Goal: Task Accomplishment & Management: Use online tool/utility

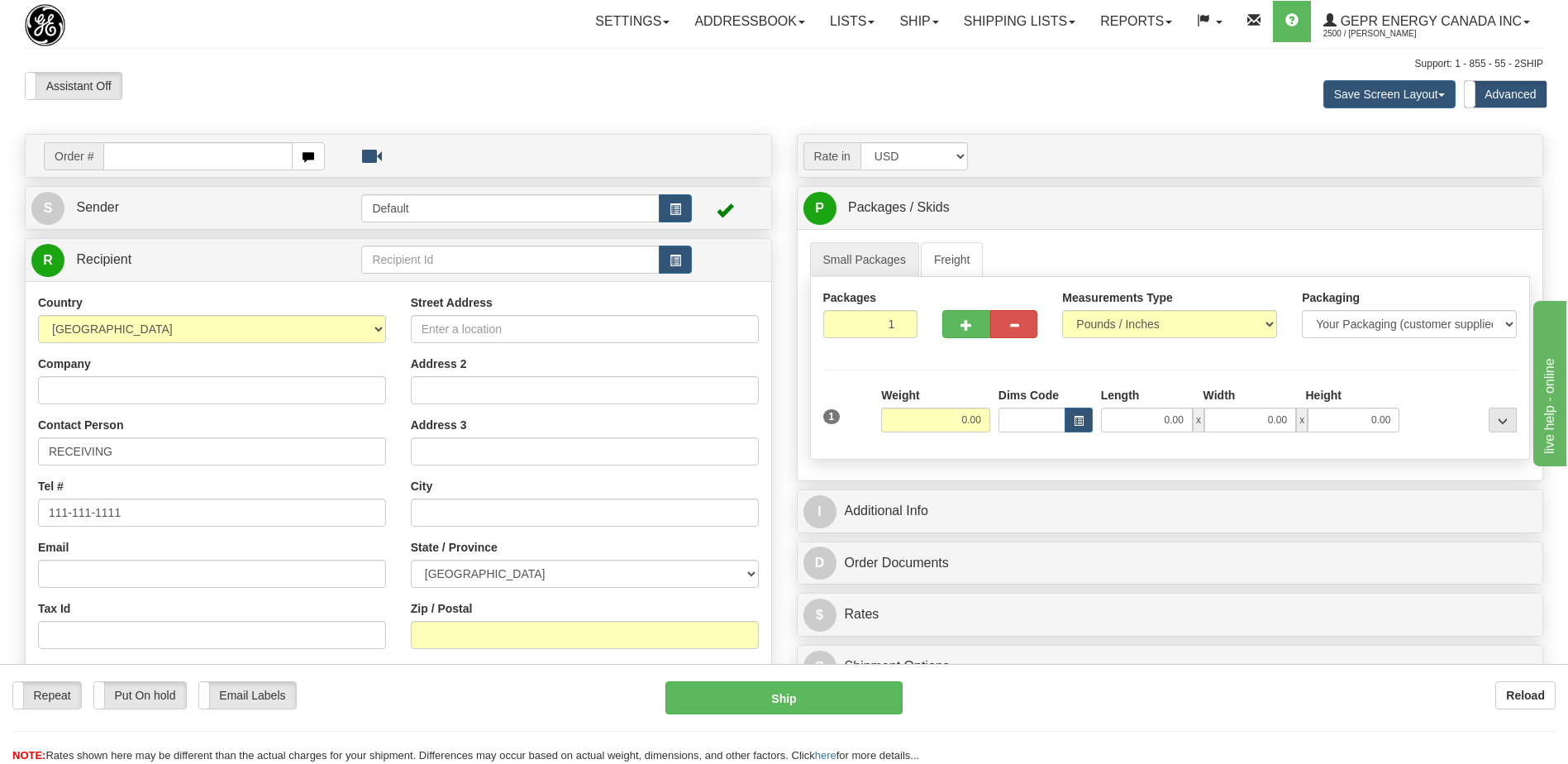
click at [138, 142] on td "Order #" at bounding box center [399, 156] width 735 height 34
click at [145, 163] on input "text" at bounding box center [197, 157] width 189 height 28
type input "86705970"
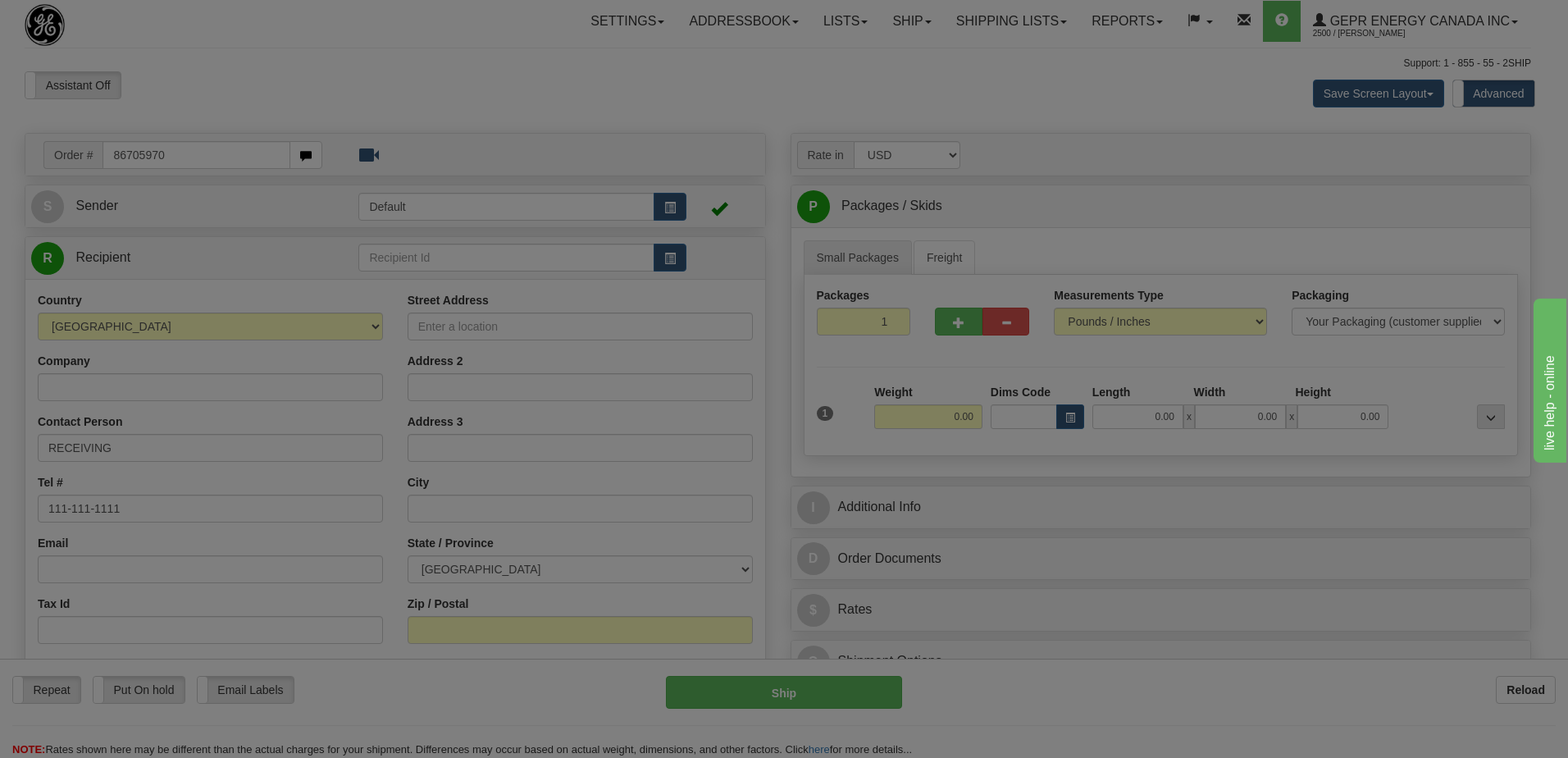
click at [211, 65] on body "Training Course Close Toggle navigation Settings Shipping Preferences New Recip…" at bounding box center [784, 379] width 1568 height 758
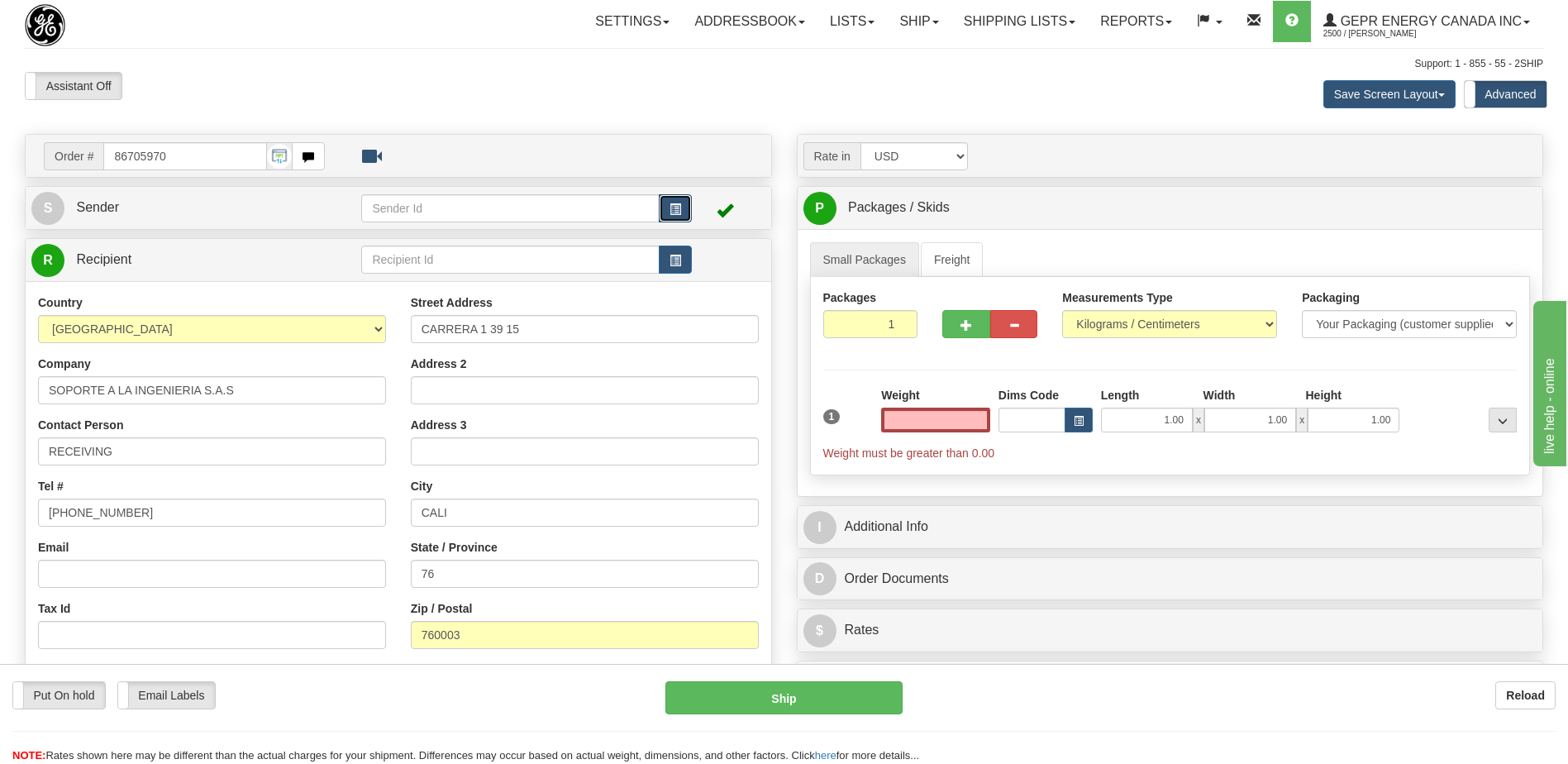
type input "0.00"
click at [680, 209] on span "button" at bounding box center [676, 209] width 11 height 10
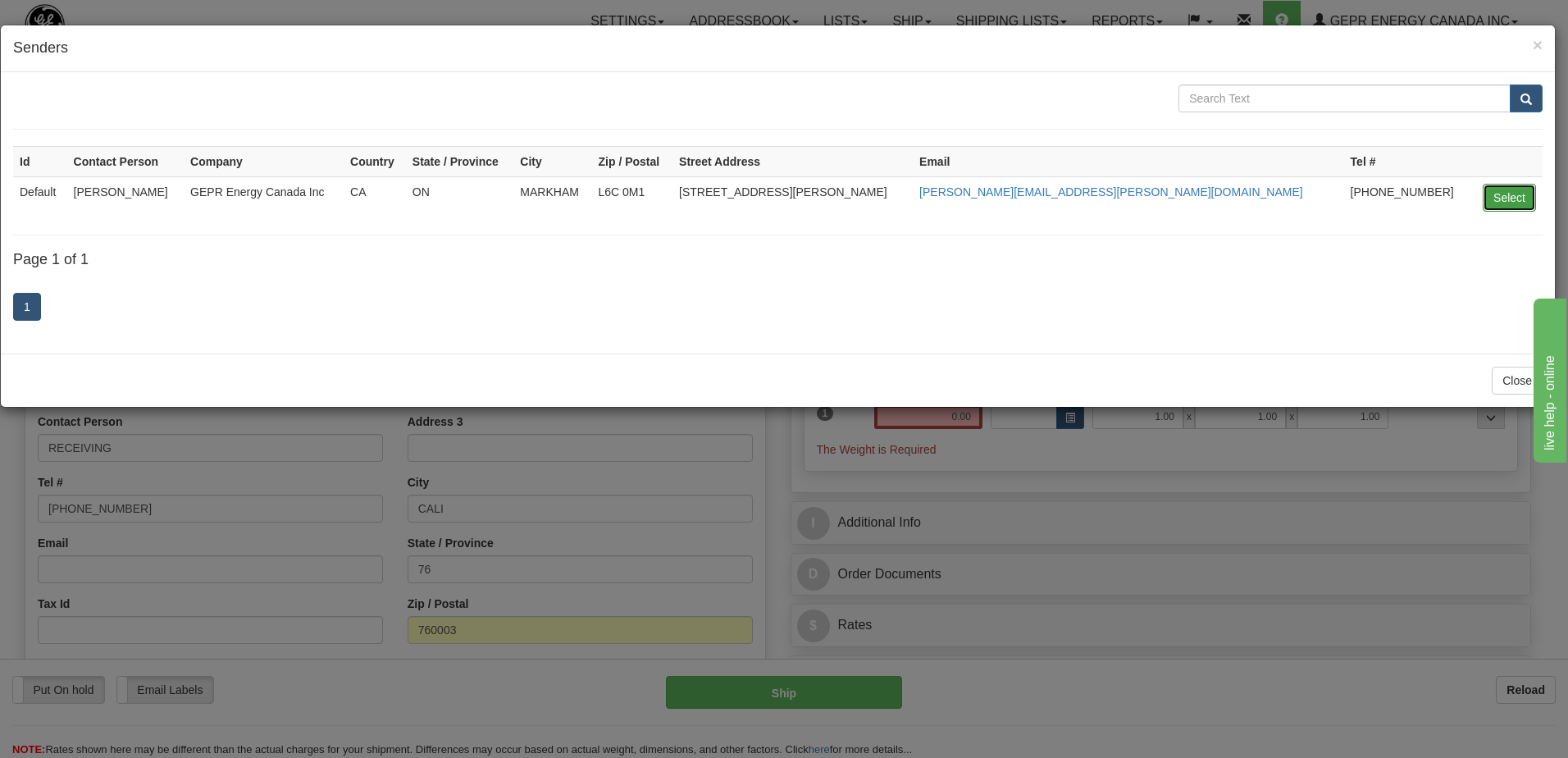
click at [1501, 197] on button "Select" at bounding box center [1509, 198] width 54 height 28
type input "Default"
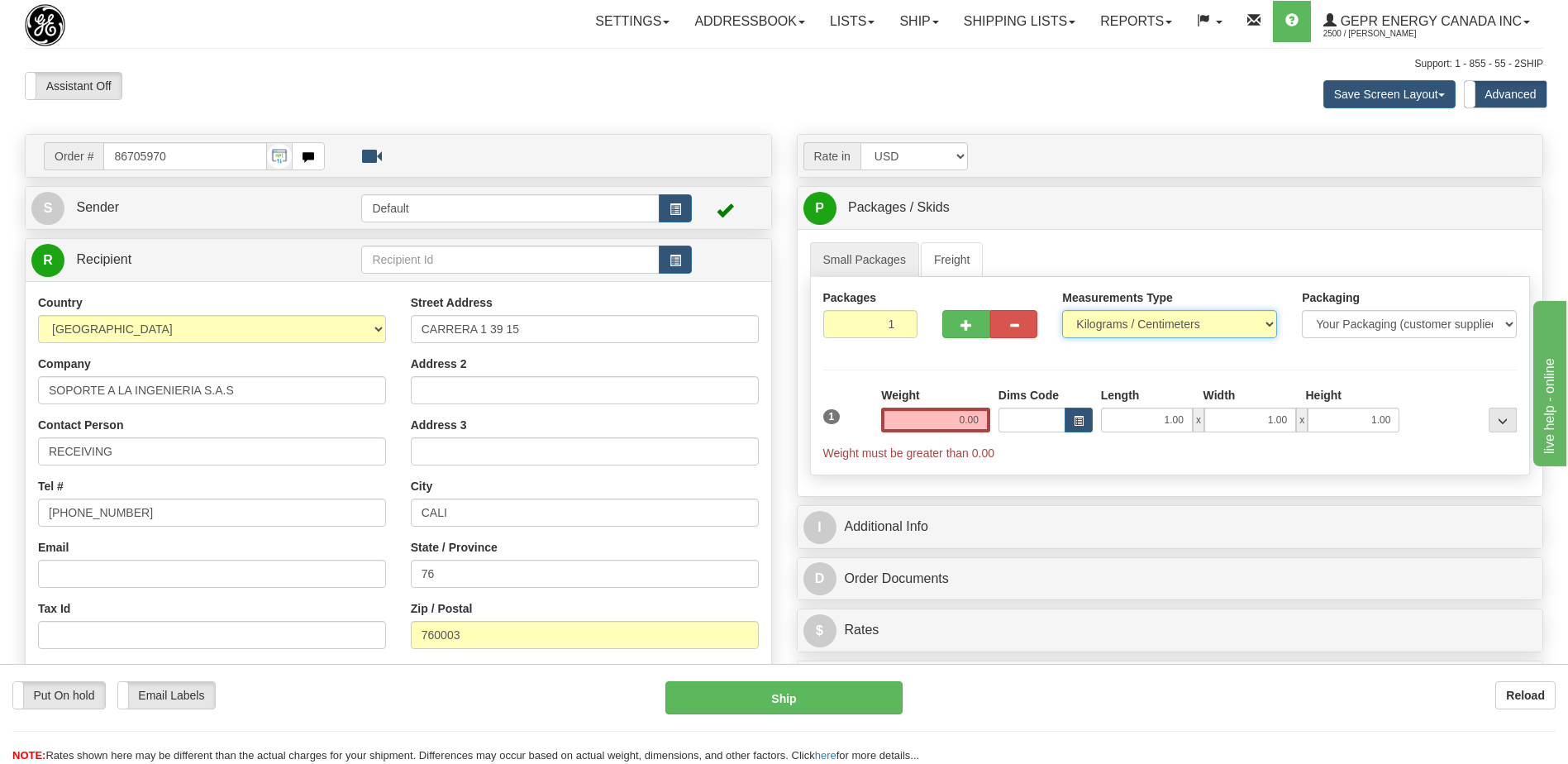
click at [1151, 323] on select "Pounds / Inches Kilograms / Centimeters" at bounding box center [1169, 325] width 215 height 28
select select "0"
click at [1062, 310] on select "Pounds / Inches Kilograms / Centimeters" at bounding box center [1169, 325] width 215 height 28
click at [968, 419] on input "0.00" at bounding box center [936, 419] width 109 height 25
click at [968, 419] on input "text" at bounding box center [936, 419] width 109 height 25
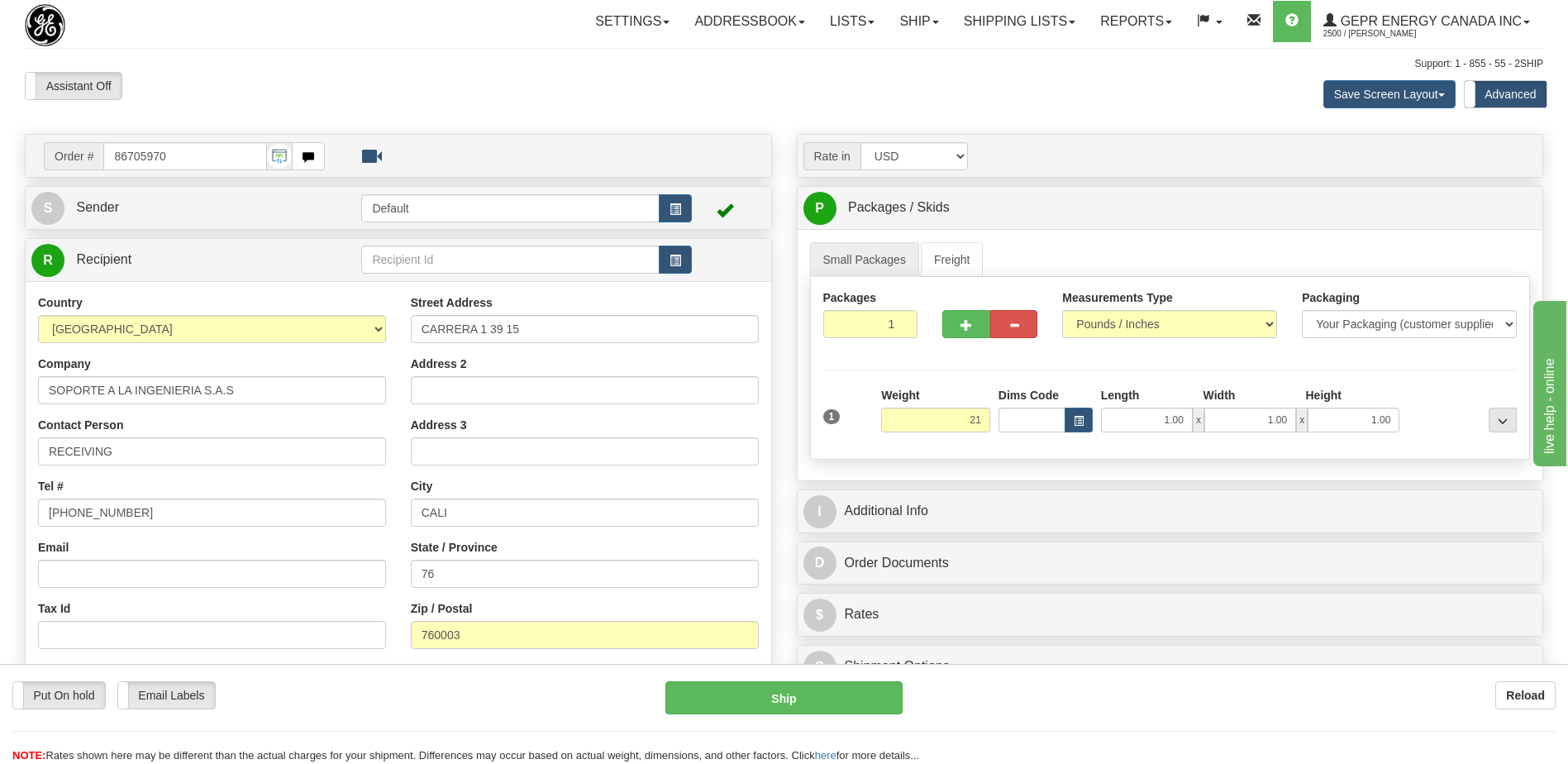
type input "21.00"
click at [637, 81] on div "Assistant On Assistant Off Do a return Do a return" at bounding box center [334, 86] width 644 height 28
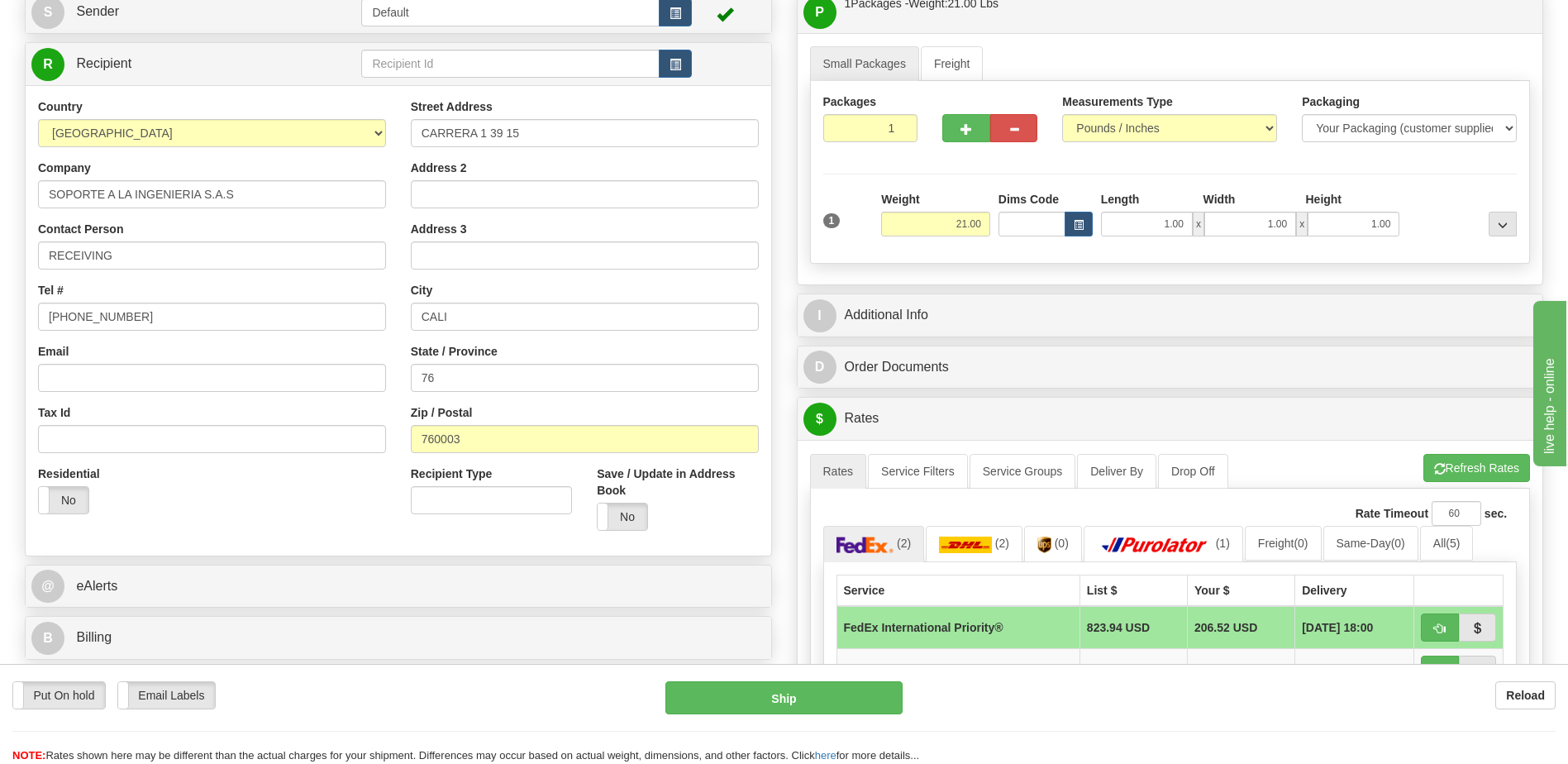
scroll to position [496, 0]
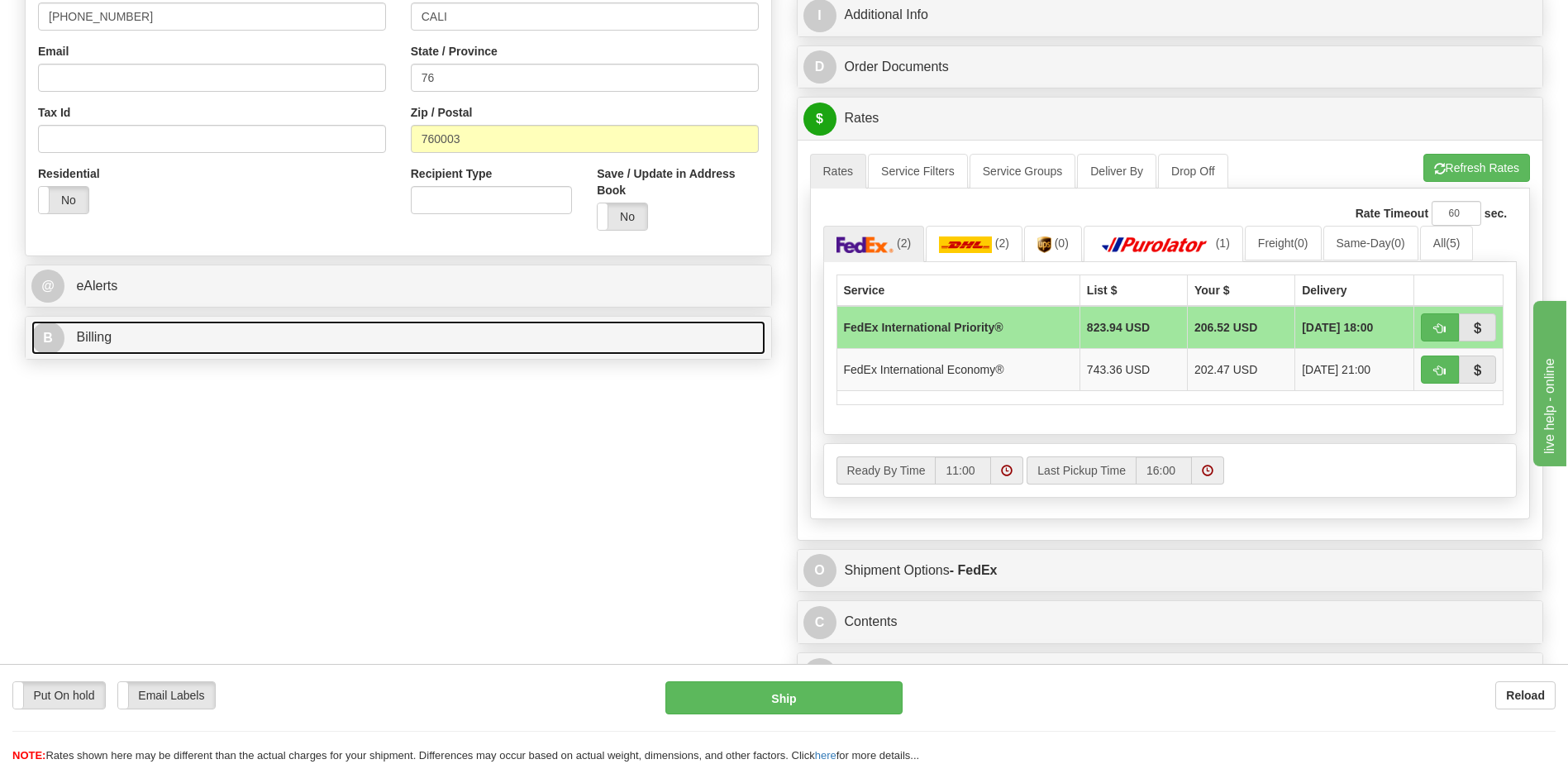
click at [188, 338] on link "B Billing" at bounding box center [399, 338] width 735 height 34
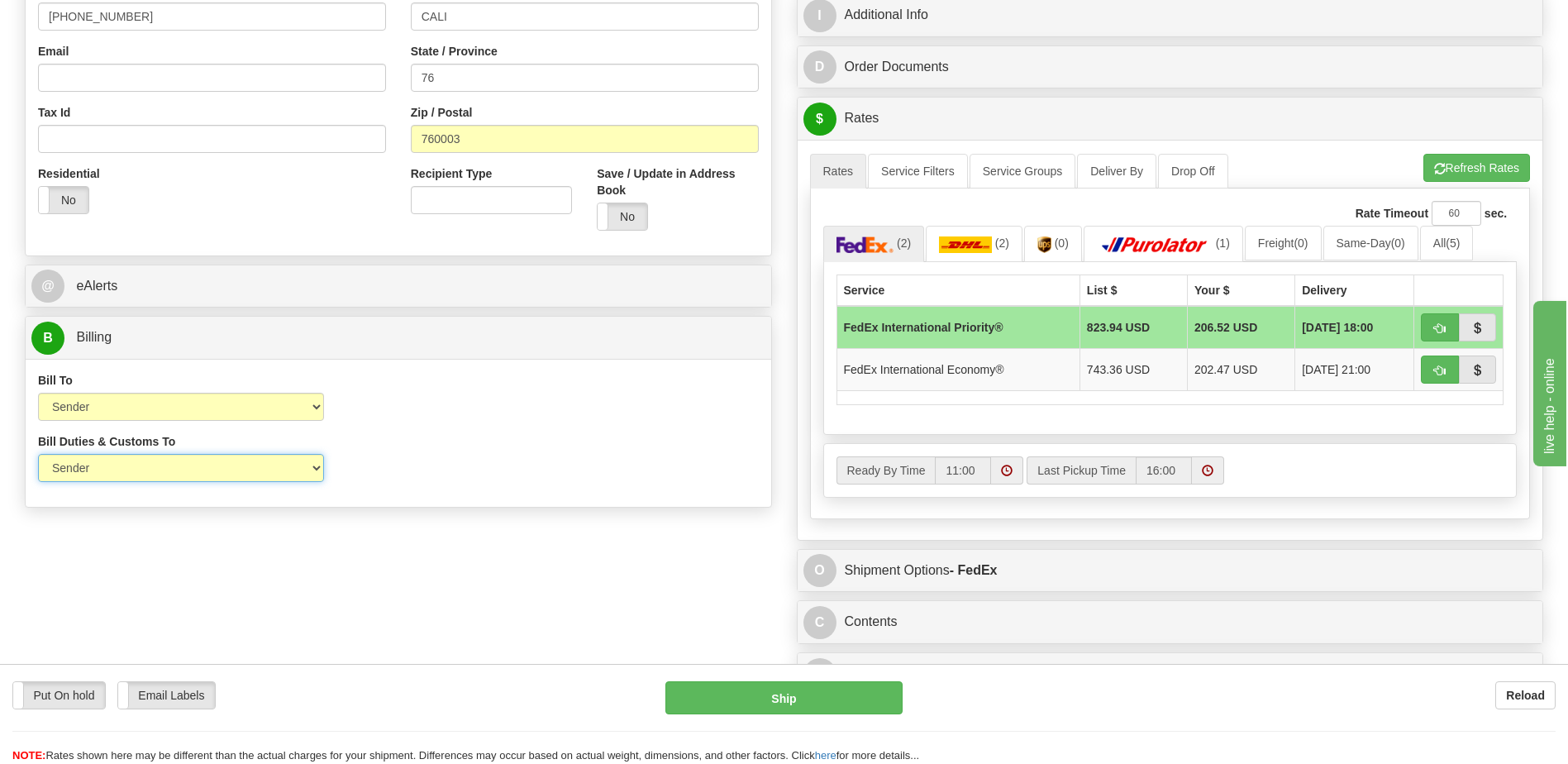
click at [211, 473] on select "Sender Recipient Third Party" at bounding box center [180, 468] width 286 height 28
select select "2"
click at [38, 454] on select "Sender Recipient Third Party" at bounding box center [180, 468] width 286 height 28
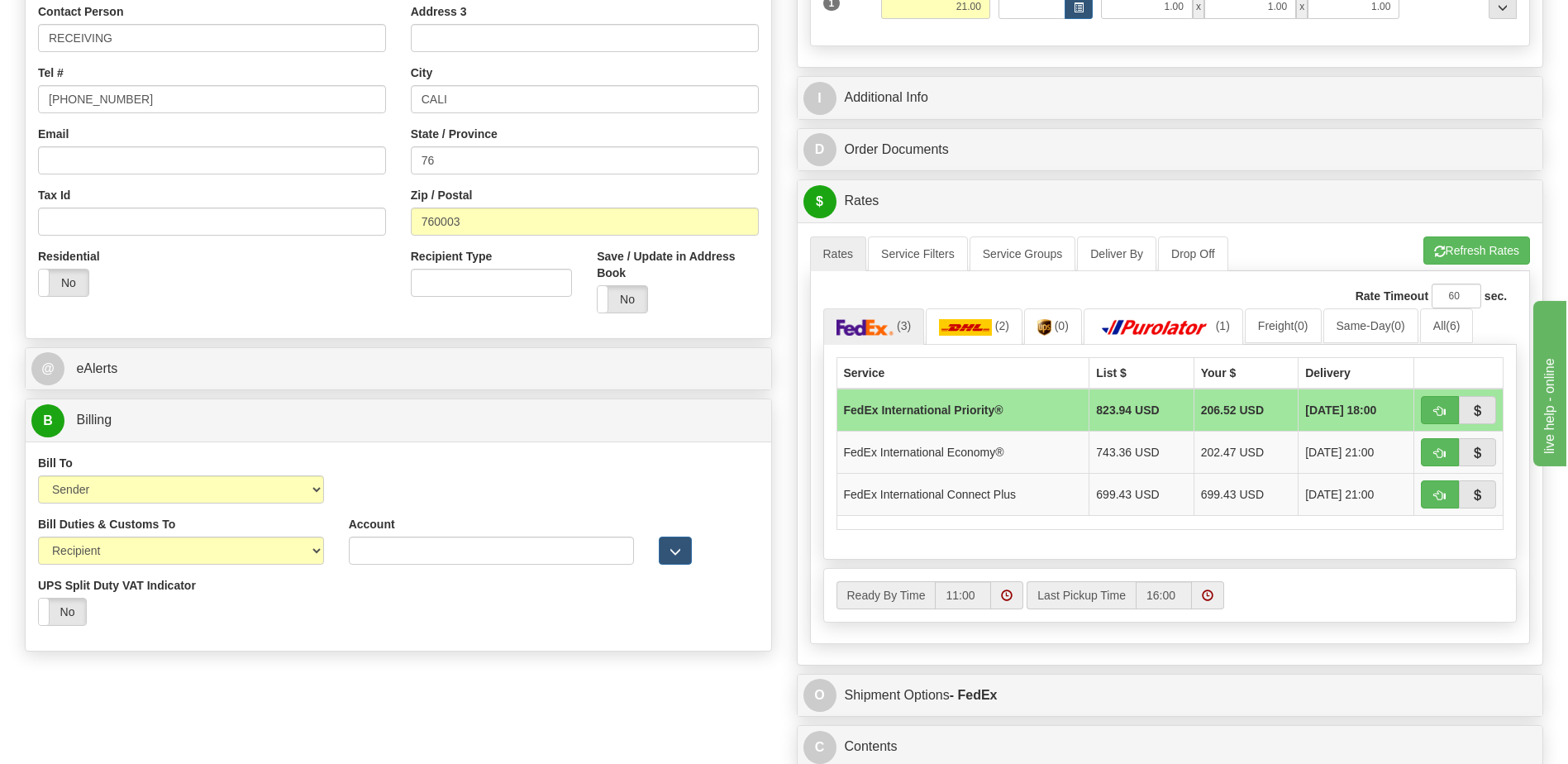
scroll to position [248, 0]
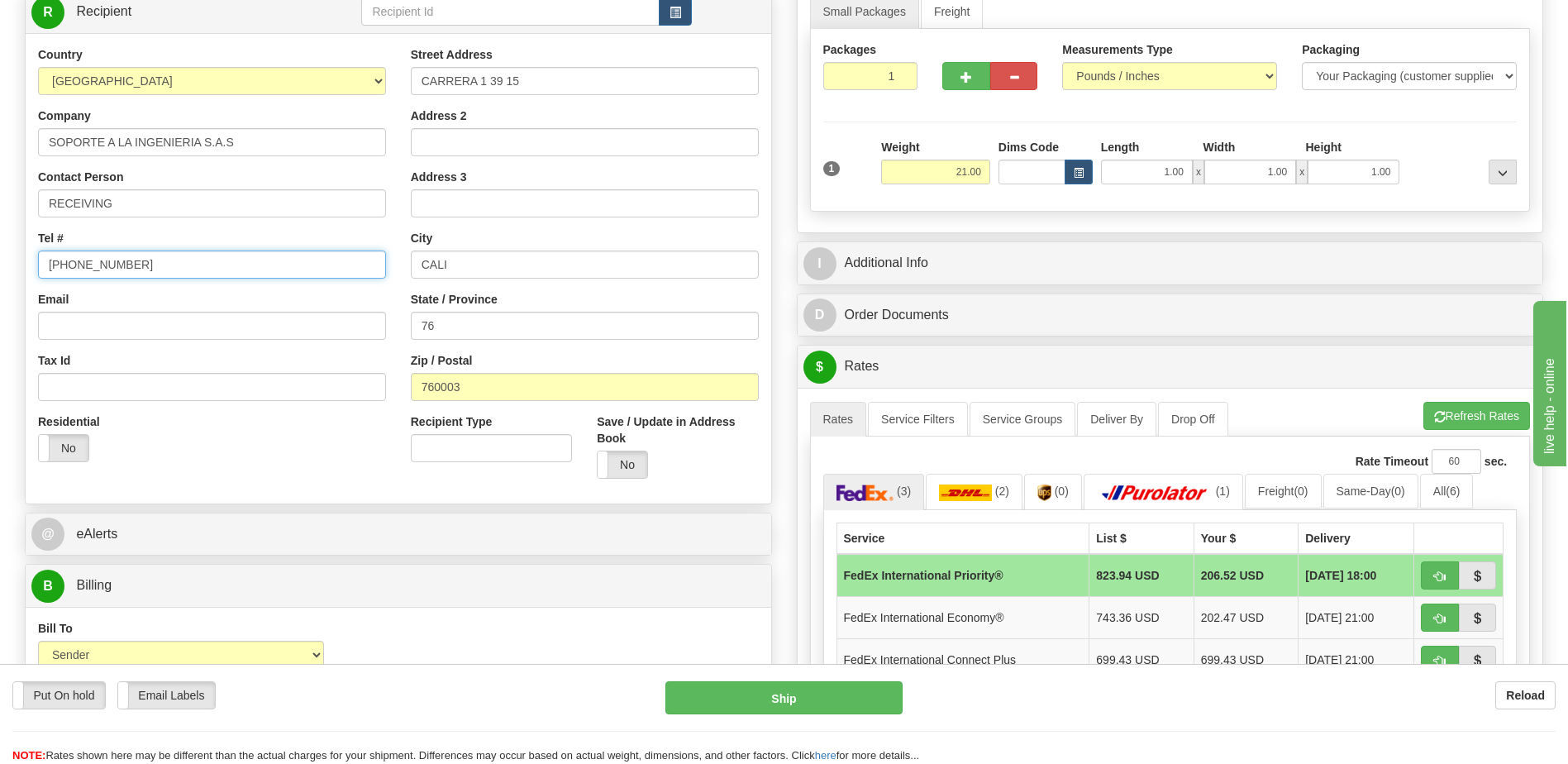
drag, startPoint x: 179, startPoint y: 266, endPoint x: 0, endPoint y: 202, distance: 190.1
click at [0, 219] on html "Training Course Close Toggle navigation Settings Shipping Preferences New Sende…" at bounding box center [784, 134] width 1568 height 764
paste input "57-3154330353"
type input "57-3154330353"
click at [284, 465] on div "Residential Yes No" at bounding box center [212, 444] width 373 height 61
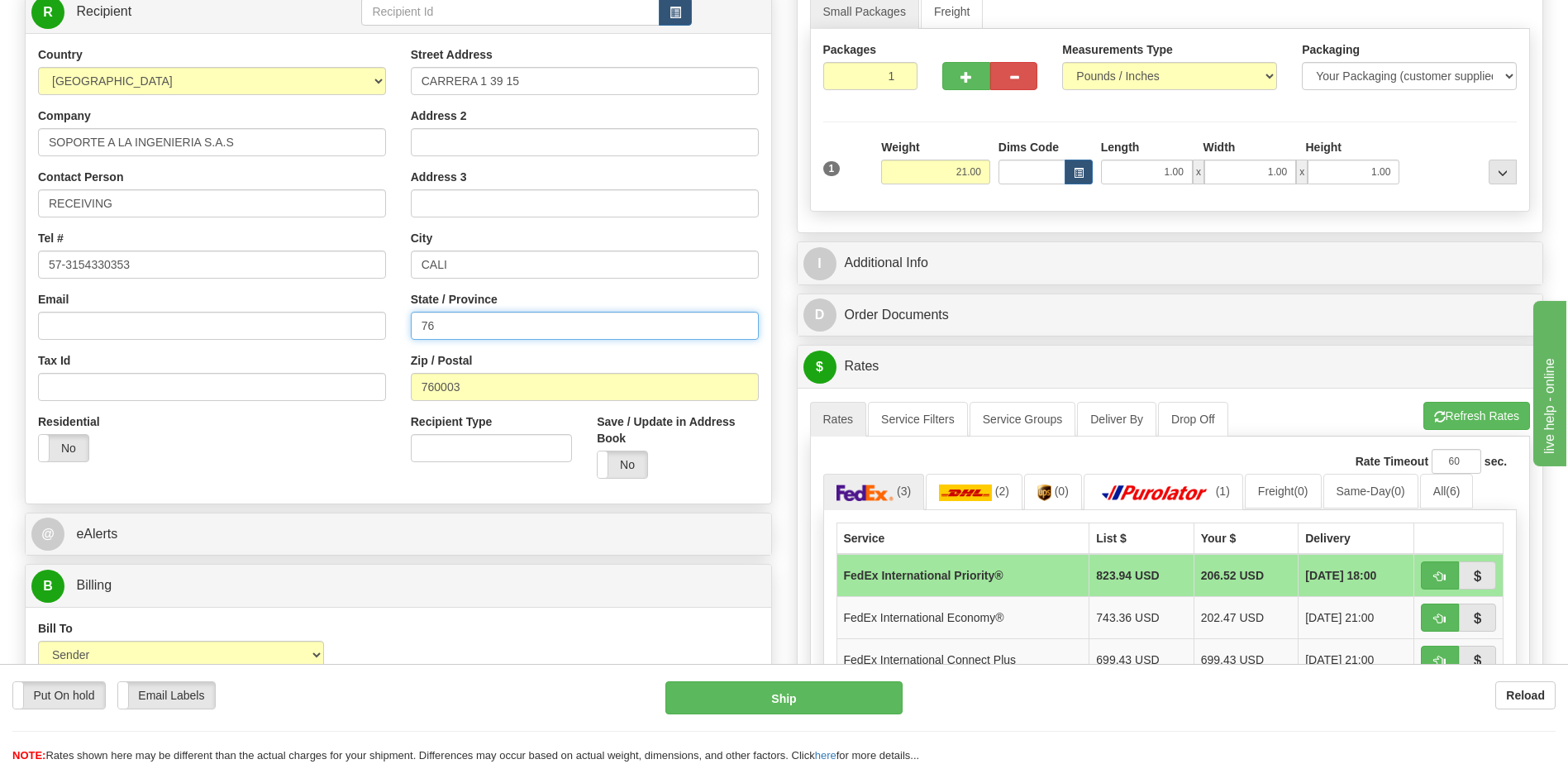
drag, startPoint x: 452, startPoint y: 326, endPoint x: 332, endPoint y: 322, distance: 120.1
click at [337, 323] on div "Country [GEOGRAPHIC_DATA] [GEOGRAPHIC_DATA] [GEOGRAPHIC_DATA] [GEOGRAPHIC_DATA]…" at bounding box center [399, 269] width 746 height 445
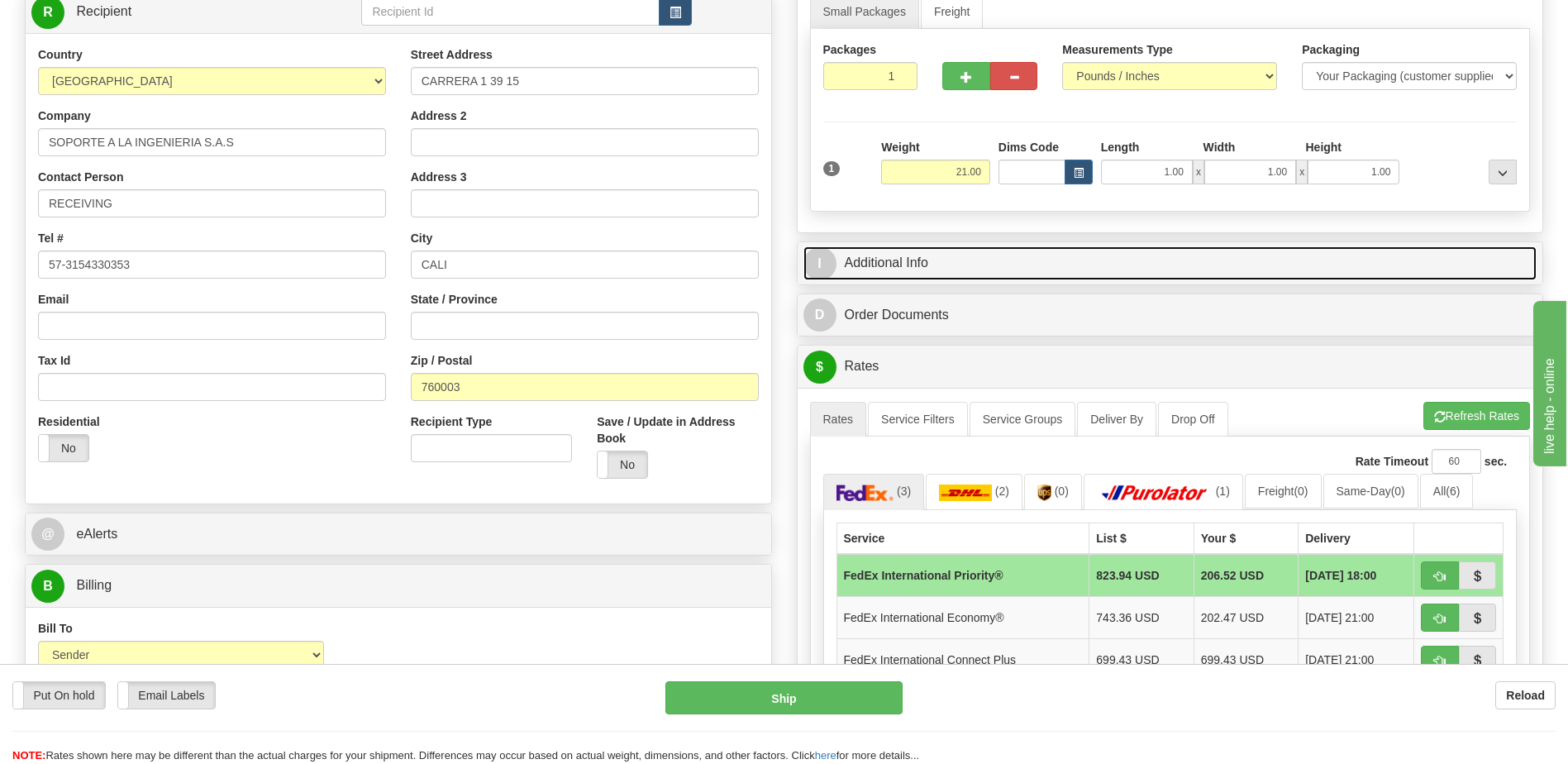
click at [932, 261] on link "I Additional Info" at bounding box center [1171, 264] width 735 height 34
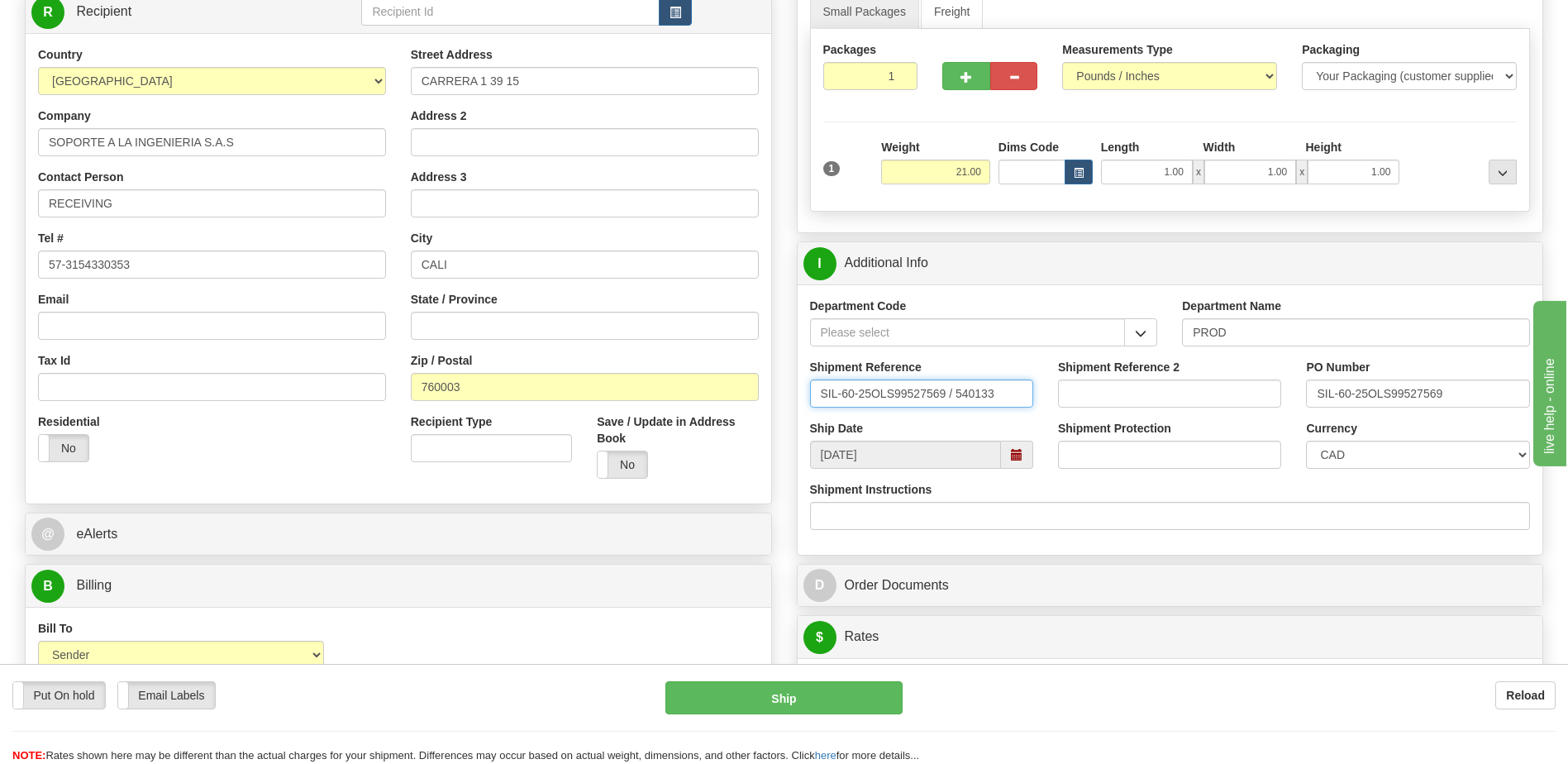
drag, startPoint x: 1019, startPoint y: 385, endPoint x: 485, endPoint y: 401, distance: 534.2
type input "5399006032"
drag, startPoint x: 1485, startPoint y: 393, endPoint x: 1063, endPoint y: 411, distance: 422.4
click at [1063, 411] on div "Shipment Reference 5399006032 Shipment Reference 2 PO Number SIL-60-25OLS995275…" at bounding box center [1171, 389] width 746 height 61
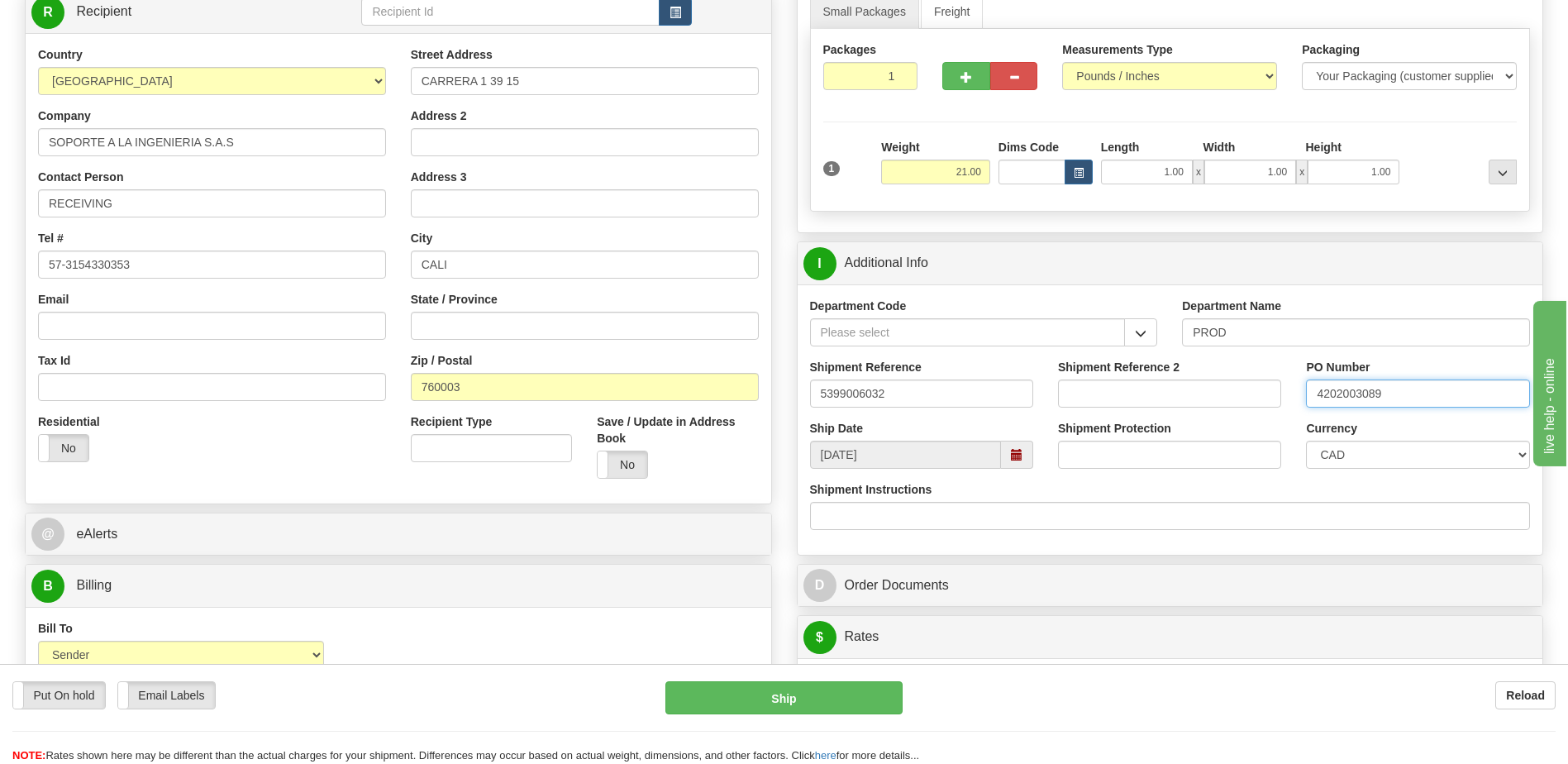
type input "4202003089"
click at [1375, 458] on select "CAD USD EUR ZAR [PERSON_NAME] ARN AUD AUS AWG BBD BFR BGN BHD BMD BND BRC BRL C…" at bounding box center [1417, 455] width 223 height 28
select select "1"
click at [1306, 440] on select "CAD USD EUR ZAR [PERSON_NAME] ARN AUD AUS AWG BBD BFR BGN BHD BMD BND BRC BRL C…" at bounding box center [1417, 455] width 223 height 28
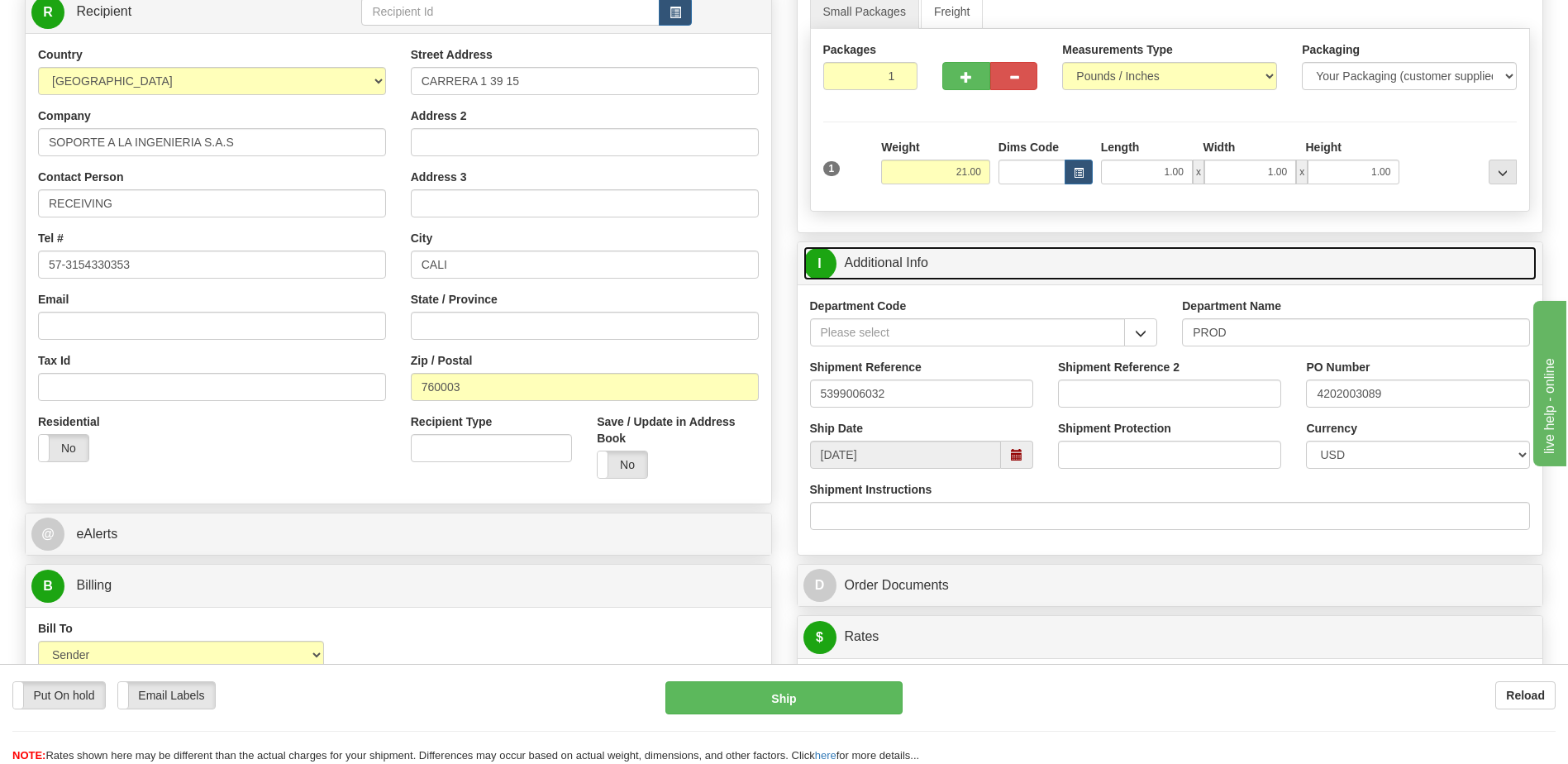
click at [1010, 249] on link "I Additional Info" at bounding box center [1171, 264] width 735 height 34
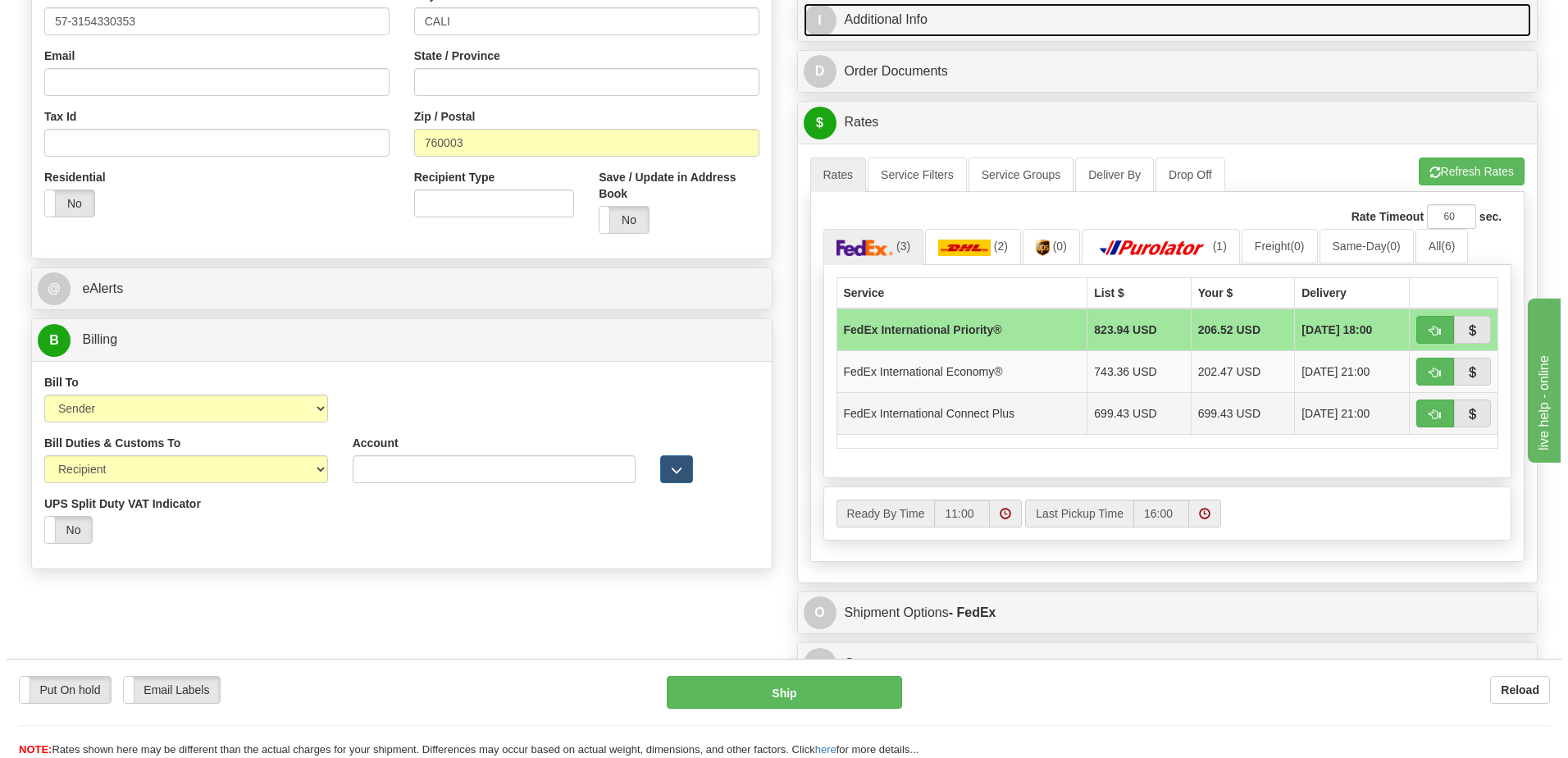
scroll to position [492, 0]
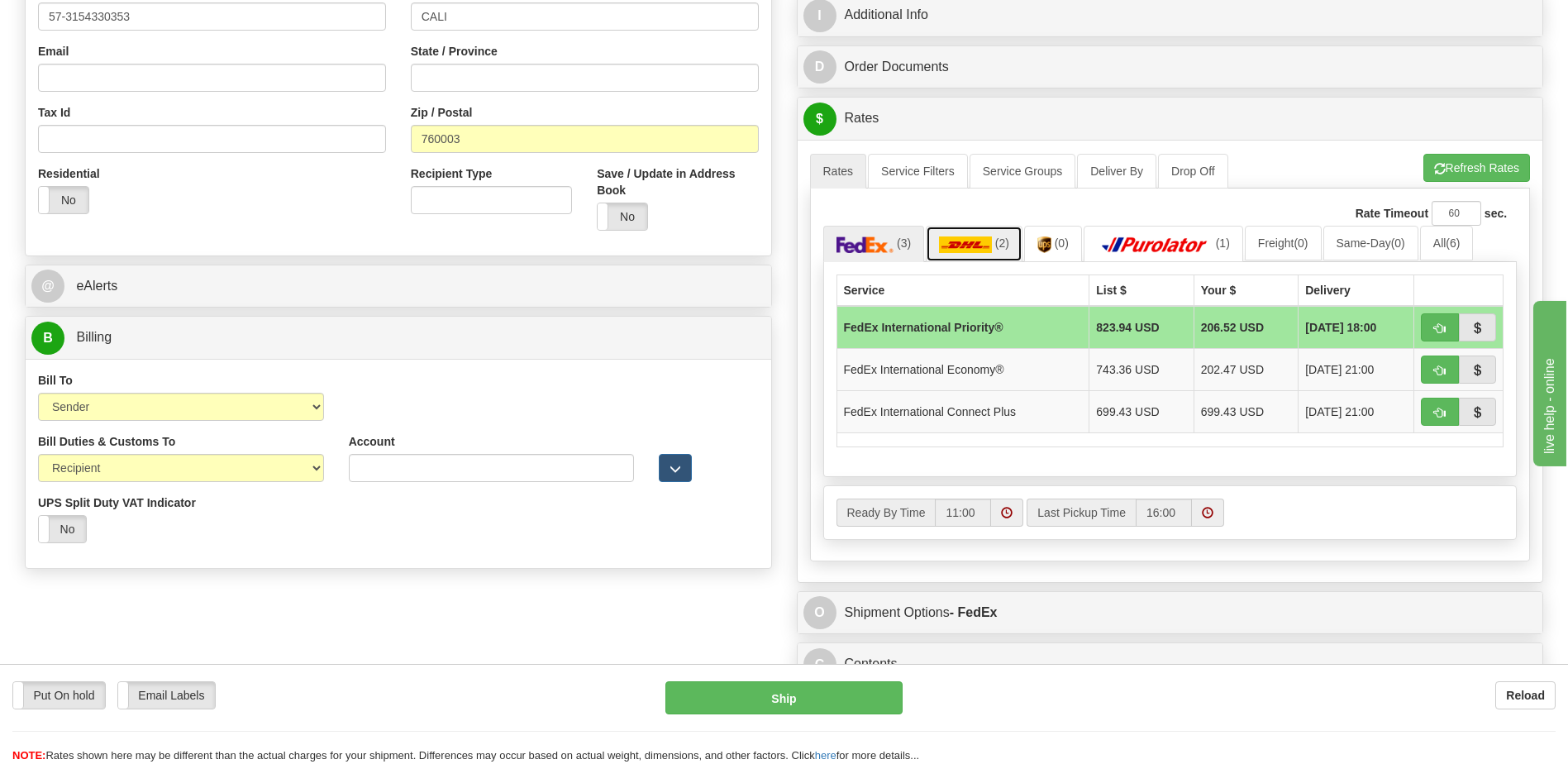
click at [984, 242] on img at bounding box center [966, 244] width 53 height 16
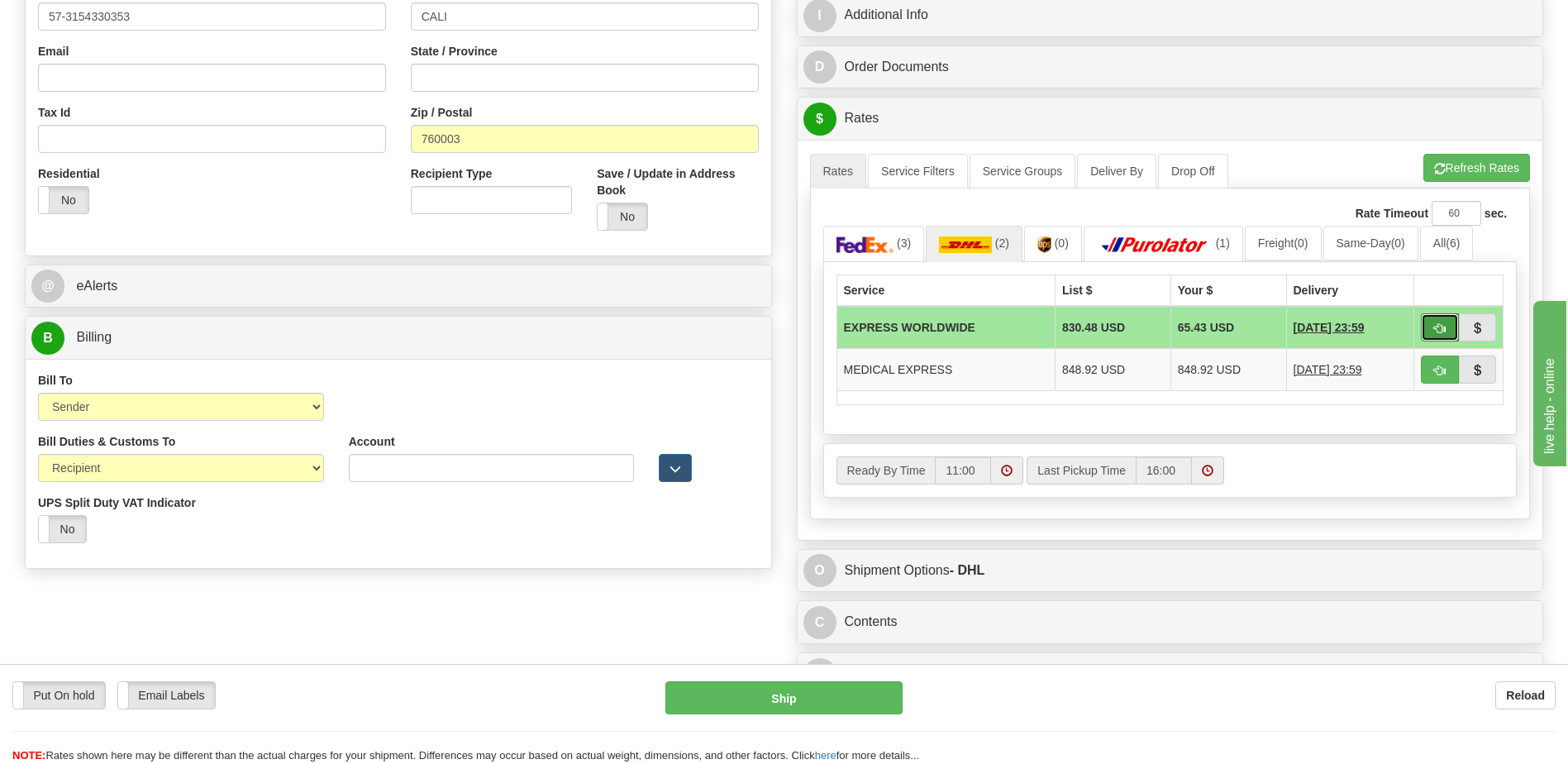
click at [1441, 326] on span "button" at bounding box center [1440, 328] width 11 height 10
type input "P"
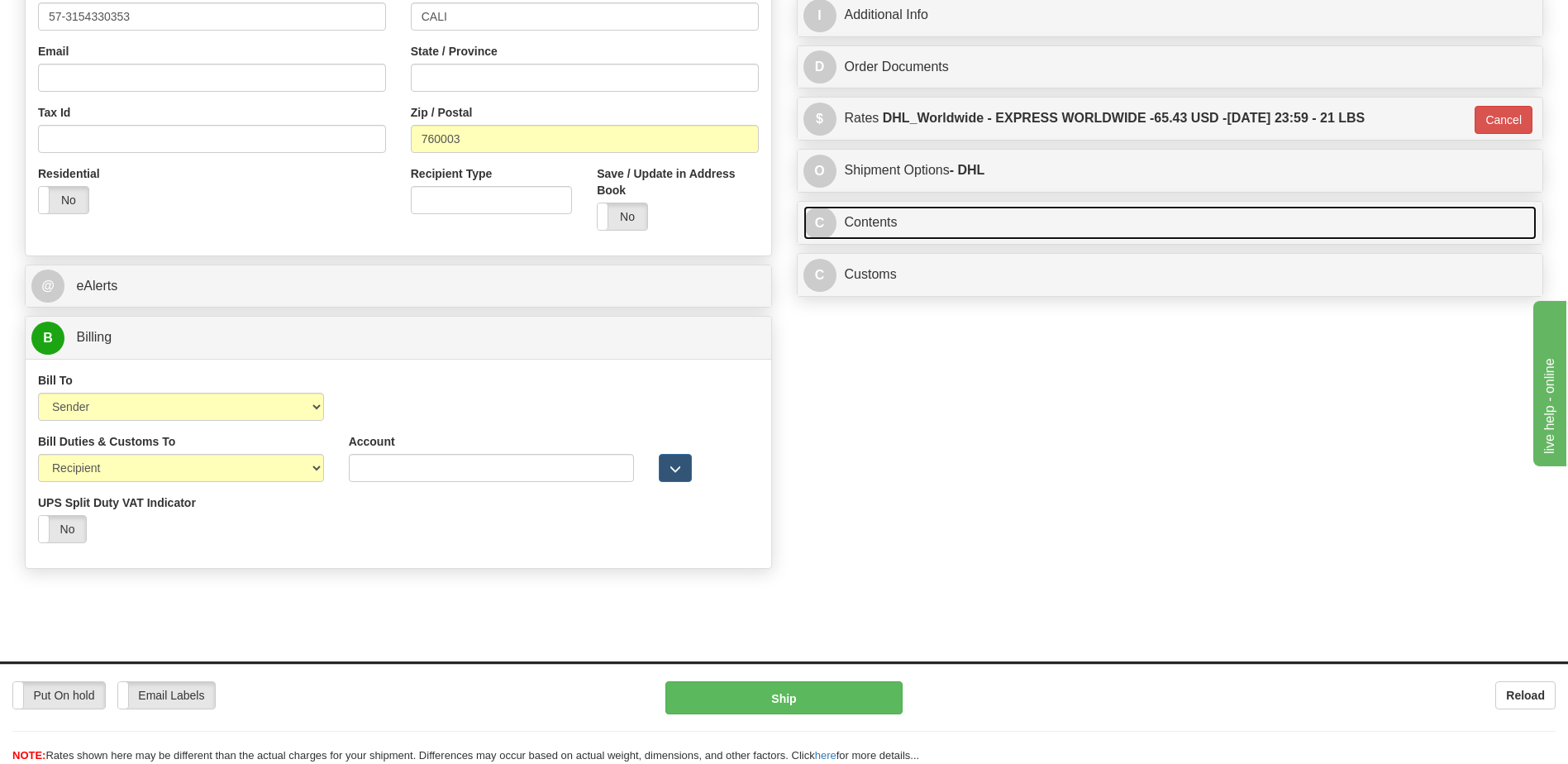
click at [1019, 231] on link "C Contents" at bounding box center [1171, 223] width 735 height 34
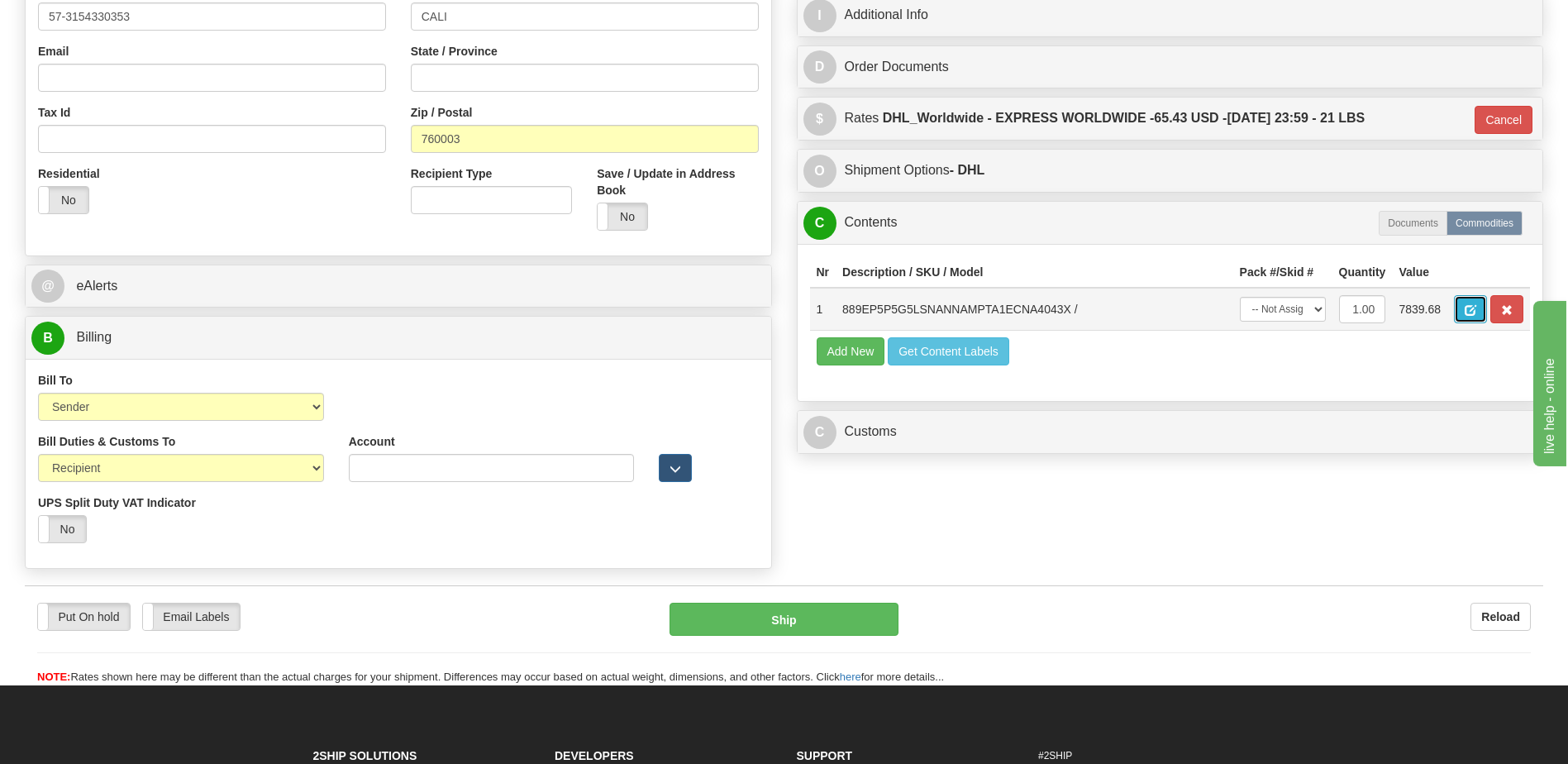
click at [1477, 310] on span "button" at bounding box center [1471, 309] width 11 height 10
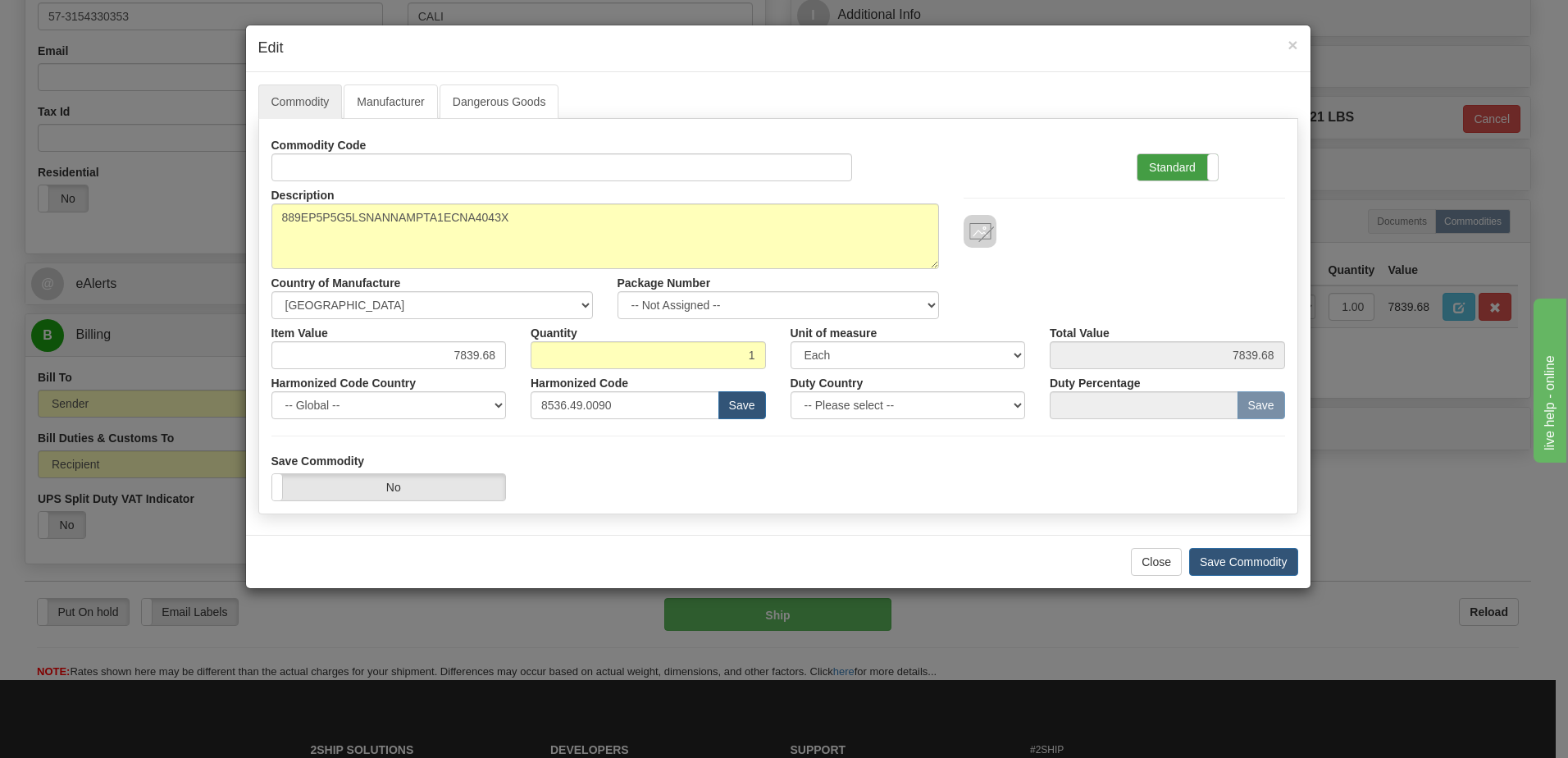
click at [1154, 169] on label "Standard" at bounding box center [1176, 168] width 80 height 26
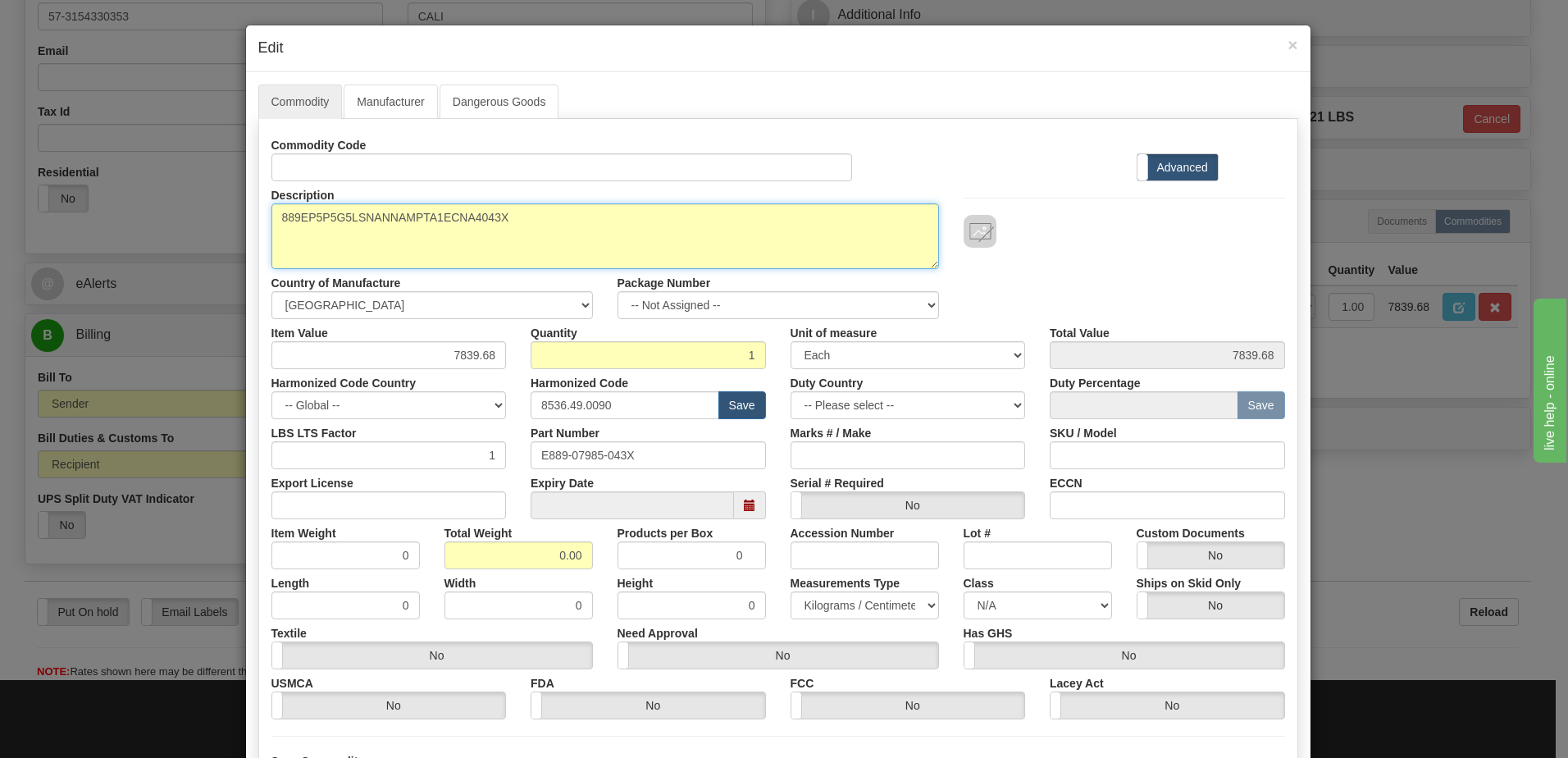
click at [271, 218] on textarea "889EP5P5G5LSNANNAMPTA1ECNA4043X" at bounding box center [604, 236] width 667 height 66
paste textarea "889 Generator Protection Relay"
type textarea "889 Generator Protection Relay P/N 889EP5P5G5LSNANNAMPTA1ECNA4043X"
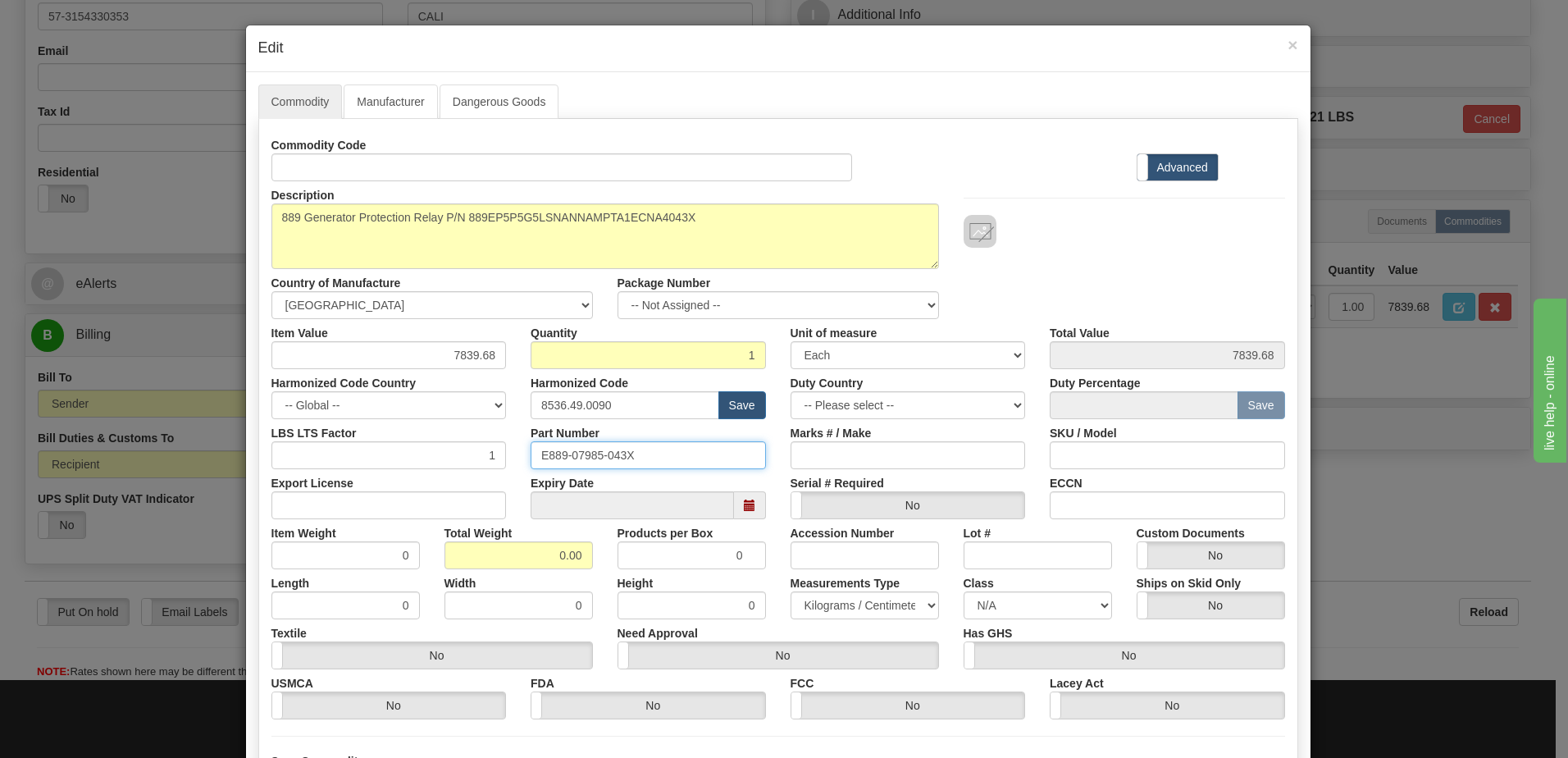
drag, startPoint x: 684, startPoint y: 463, endPoint x: 337, endPoint y: 448, distance: 347.3
click at [346, 448] on div "LBS LTS Factor 1 Part Number E889-07985-043X Marks # / Make SKU / Model" at bounding box center [777, 444] width 1038 height 50
click at [480, 543] on input "0.00" at bounding box center [519, 556] width 149 height 28
drag, startPoint x: 537, startPoint y: 556, endPoint x: 813, endPoint y: 582, distance: 277.2
click at [813, 582] on div "Commodity Code Standard Advanced Description 889EP5P5G5LSNANNAMPTA1ECNA4043X Co…" at bounding box center [777, 425] width 1014 height 589
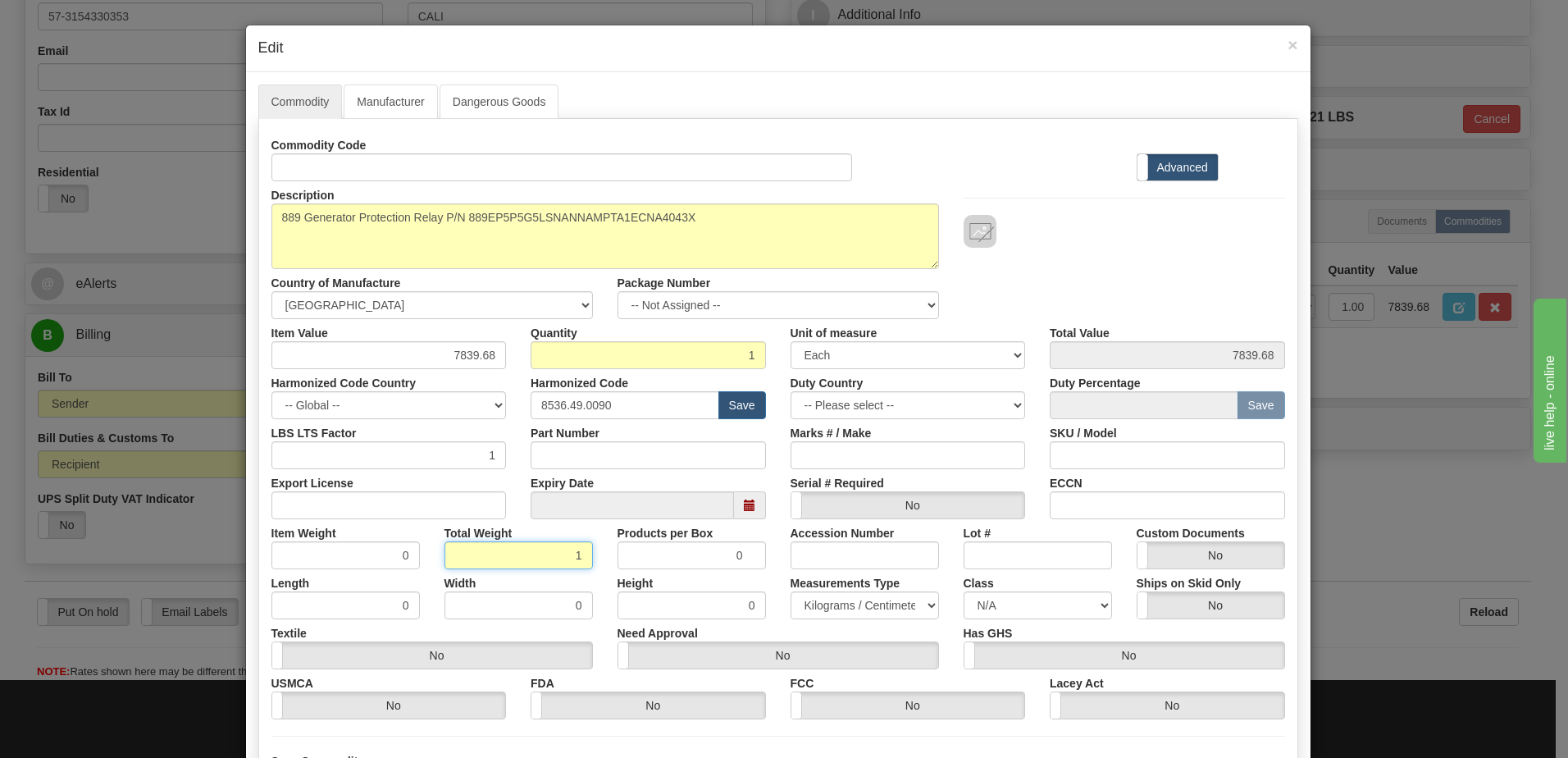
type input "1"
type input "1.0000"
click at [341, 555] on input "1.0000" at bounding box center [345, 556] width 149 height 28
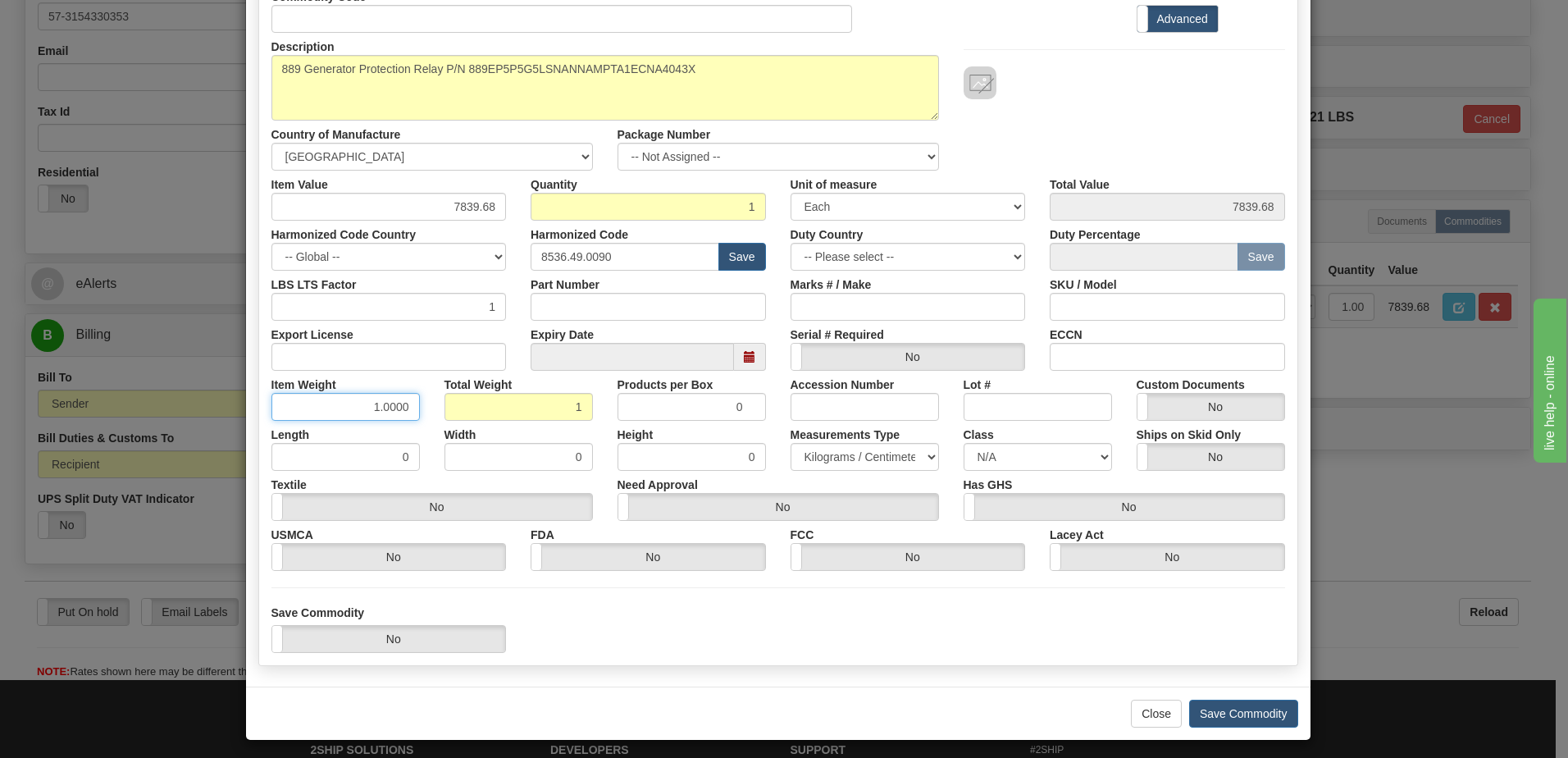
scroll to position [156, 0]
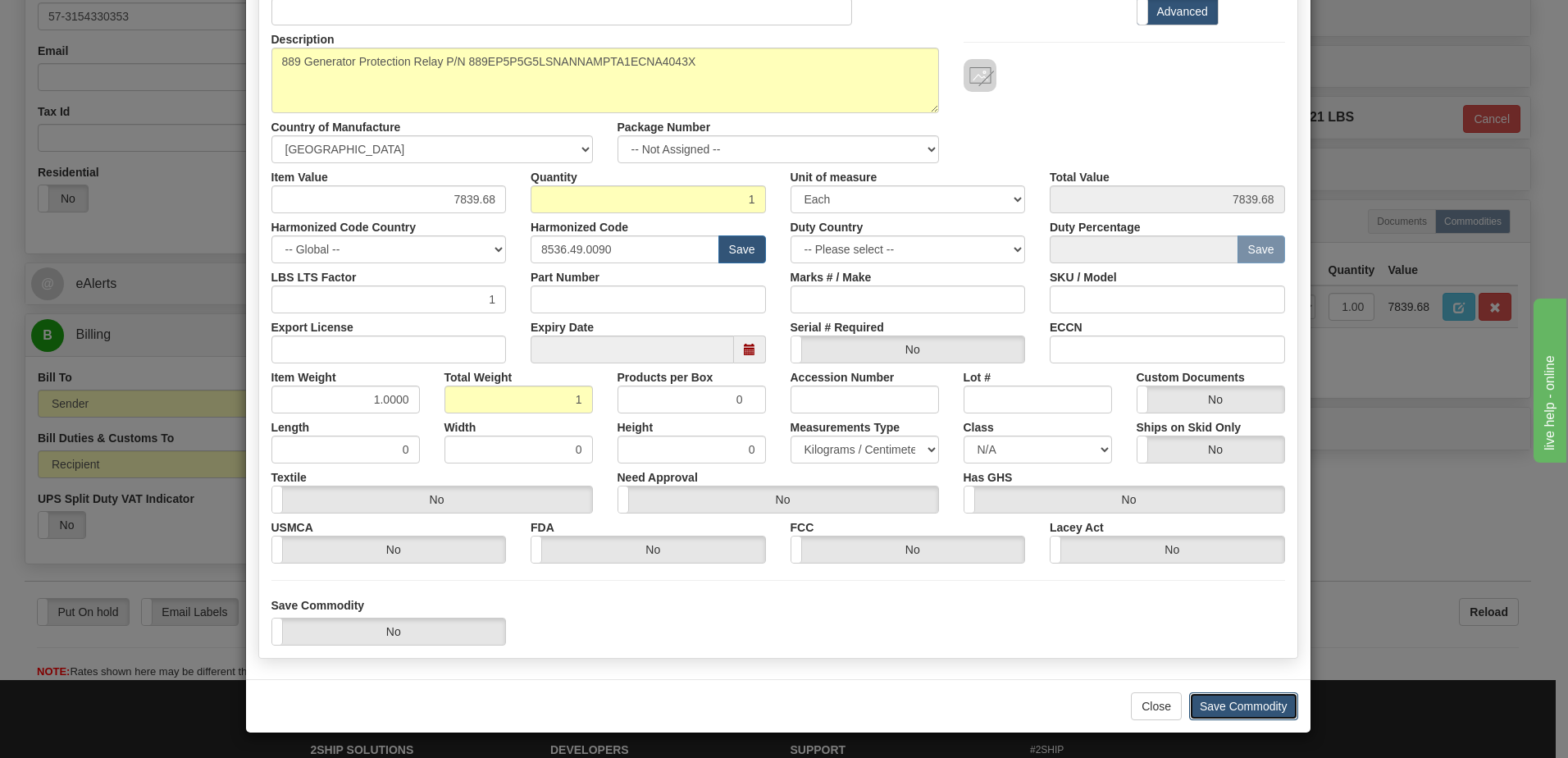
click at [1271, 704] on button "Save Commodity" at bounding box center [1243, 706] width 109 height 28
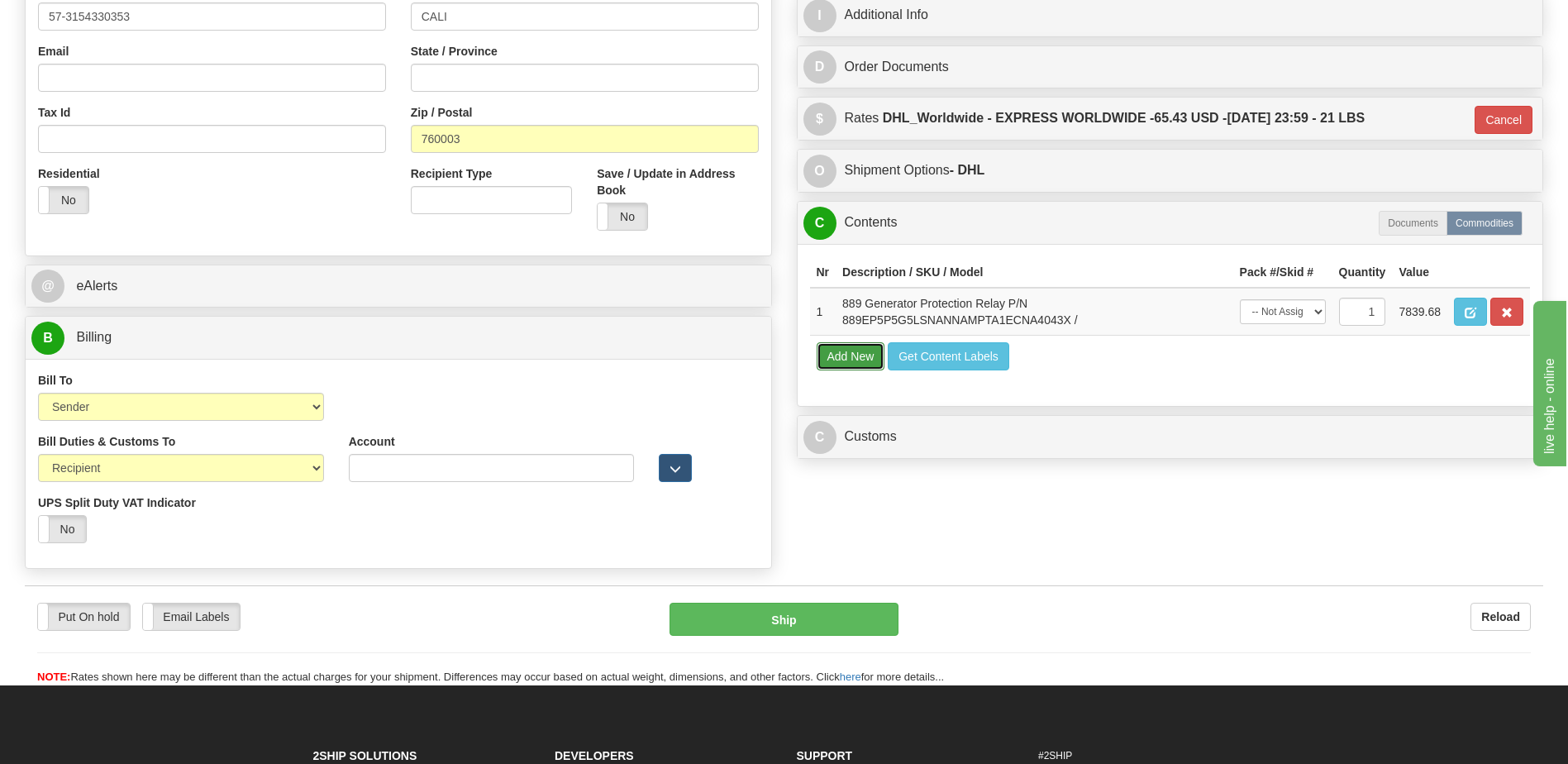
drag, startPoint x: 864, startPoint y: 356, endPoint x: 876, endPoint y: 356, distance: 12.0
click at [876, 356] on button "Add New" at bounding box center [851, 357] width 68 height 28
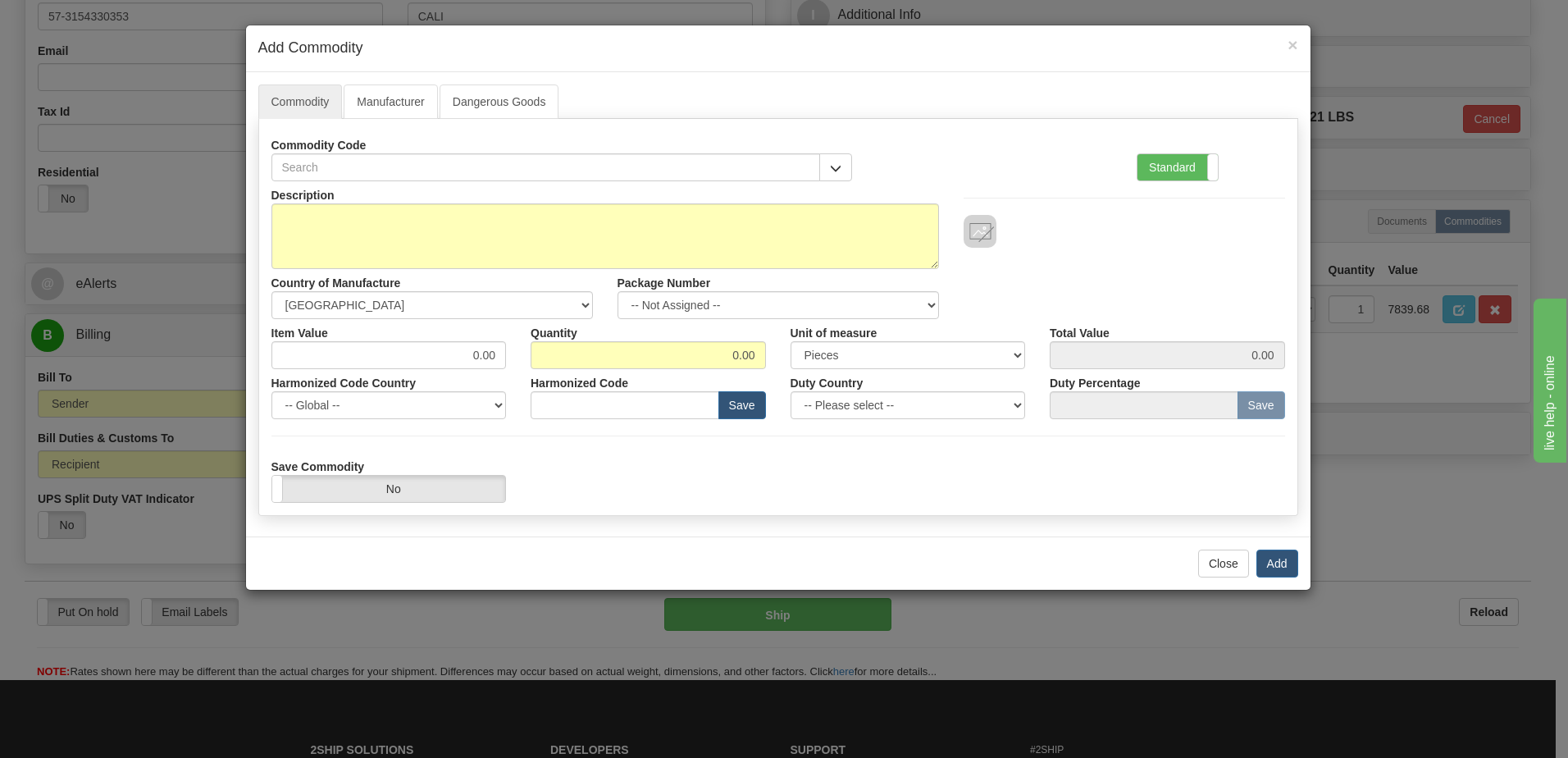
drag, startPoint x: 1158, startPoint y: 173, endPoint x: 581, endPoint y: 330, distance: 598.0
click at [1154, 174] on label "Standard" at bounding box center [1176, 168] width 80 height 26
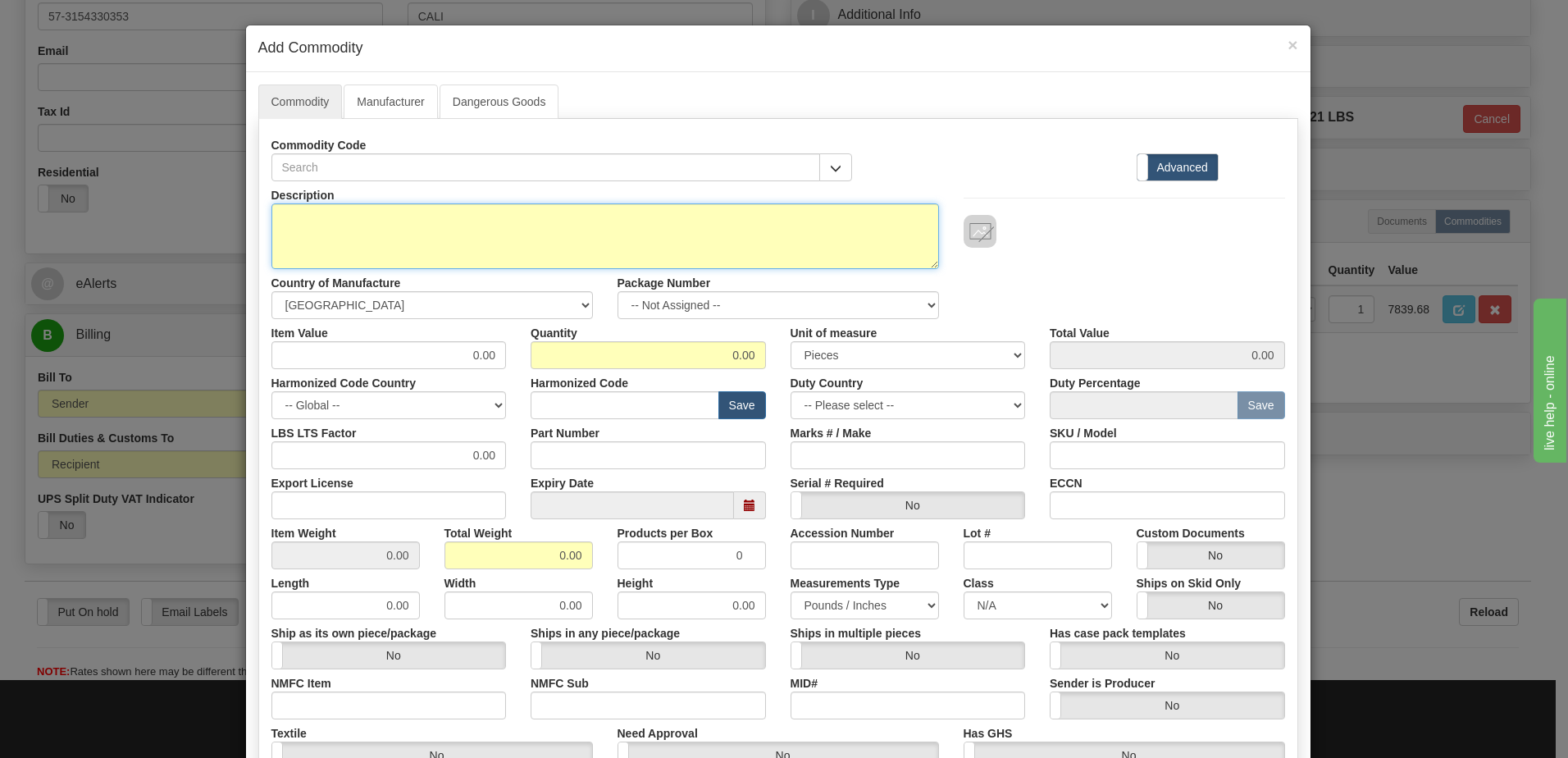
click at [357, 222] on textarea "Description" at bounding box center [604, 236] width 667 height 66
type textarea "FREIGHT"
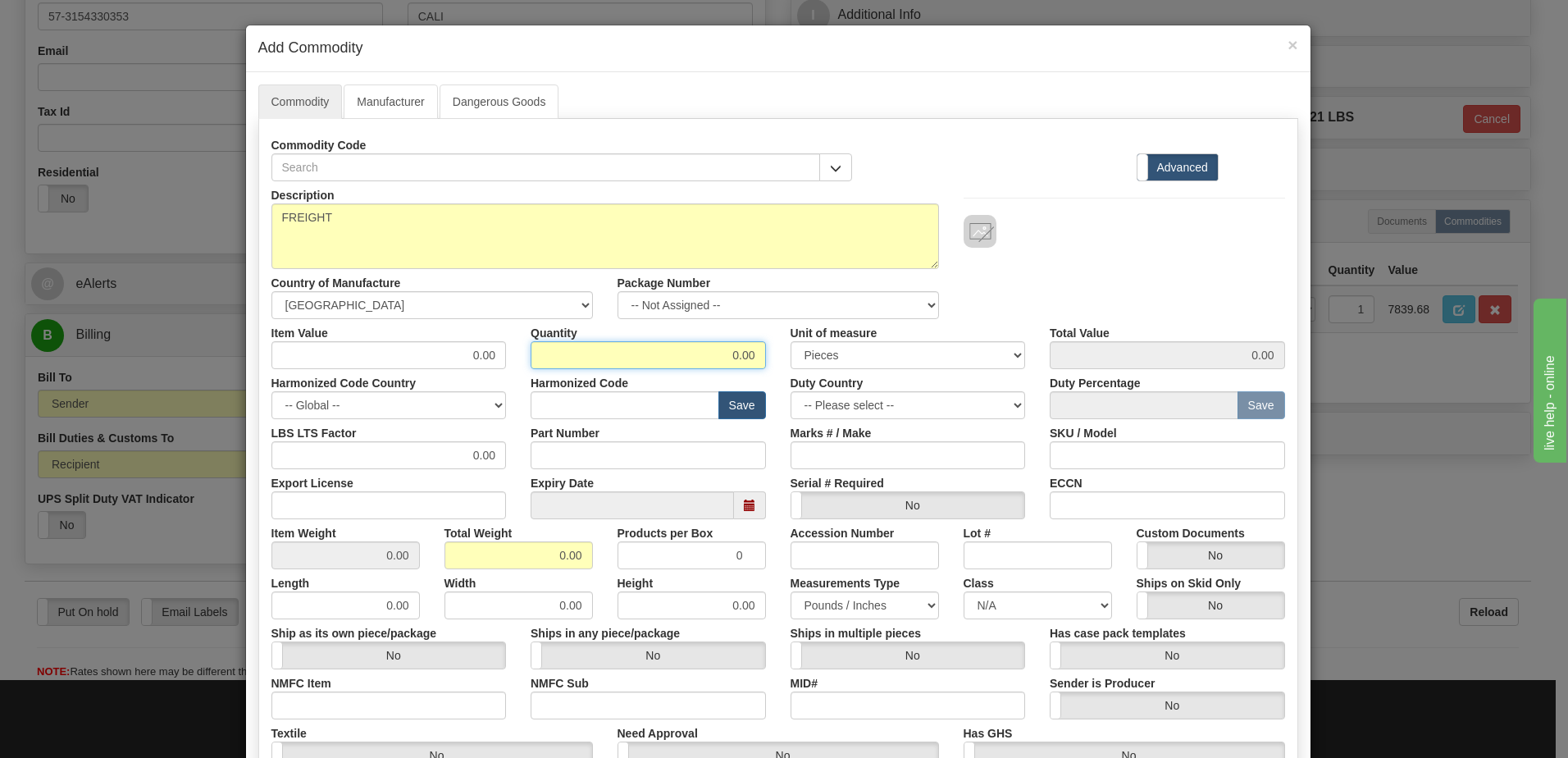
drag, startPoint x: 666, startPoint y: 347, endPoint x: 1025, endPoint y: 346, distance: 359.0
click at [1025, 346] on div "Item Value 0.00 Quantity 0.00 Unit of measure 3 Thousand Square Inches Adjustme…" at bounding box center [777, 344] width 1038 height 50
type input "1"
click at [455, 559] on input "0.00" at bounding box center [519, 556] width 149 height 28
drag, startPoint x: 460, startPoint y: 554, endPoint x: 770, endPoint y: 584, distance: 311.4
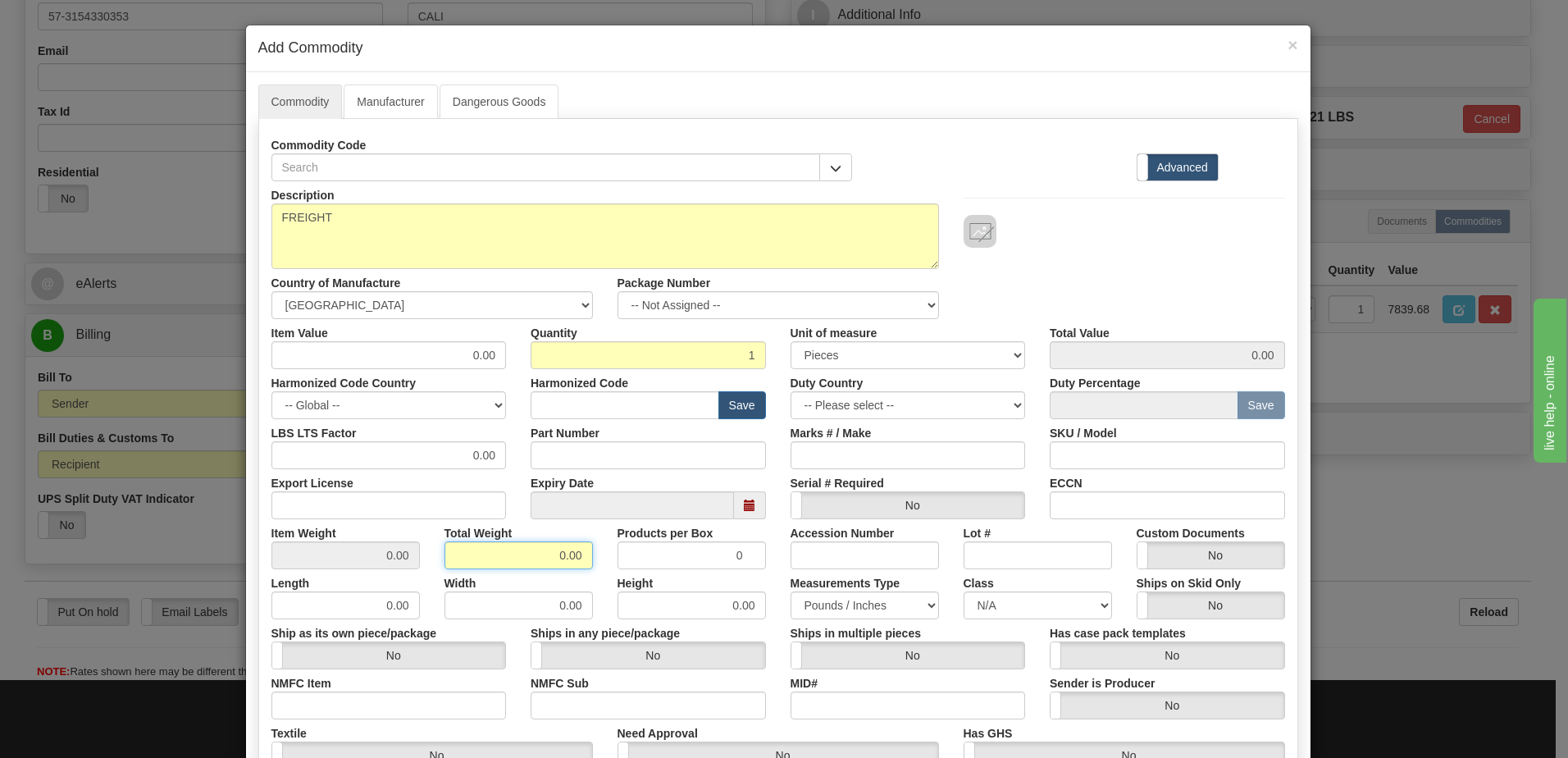
click at [767, 584] on div "Description FREIGHT Country of Manufacture -- Unknown -- [GEOGRAPHIC_DATA] [GEO…" at bounding box center [777, 542] width 1014 height 722
type input "1"
type input "1.0000"
click at [316, 559] on input "1.0000" at bounding box center [345, 556] width 149 height 28
drag, startPoint x: 423, startPoint y: 349, endPoint x: 987, endPoint y: 366, distance: 564.3
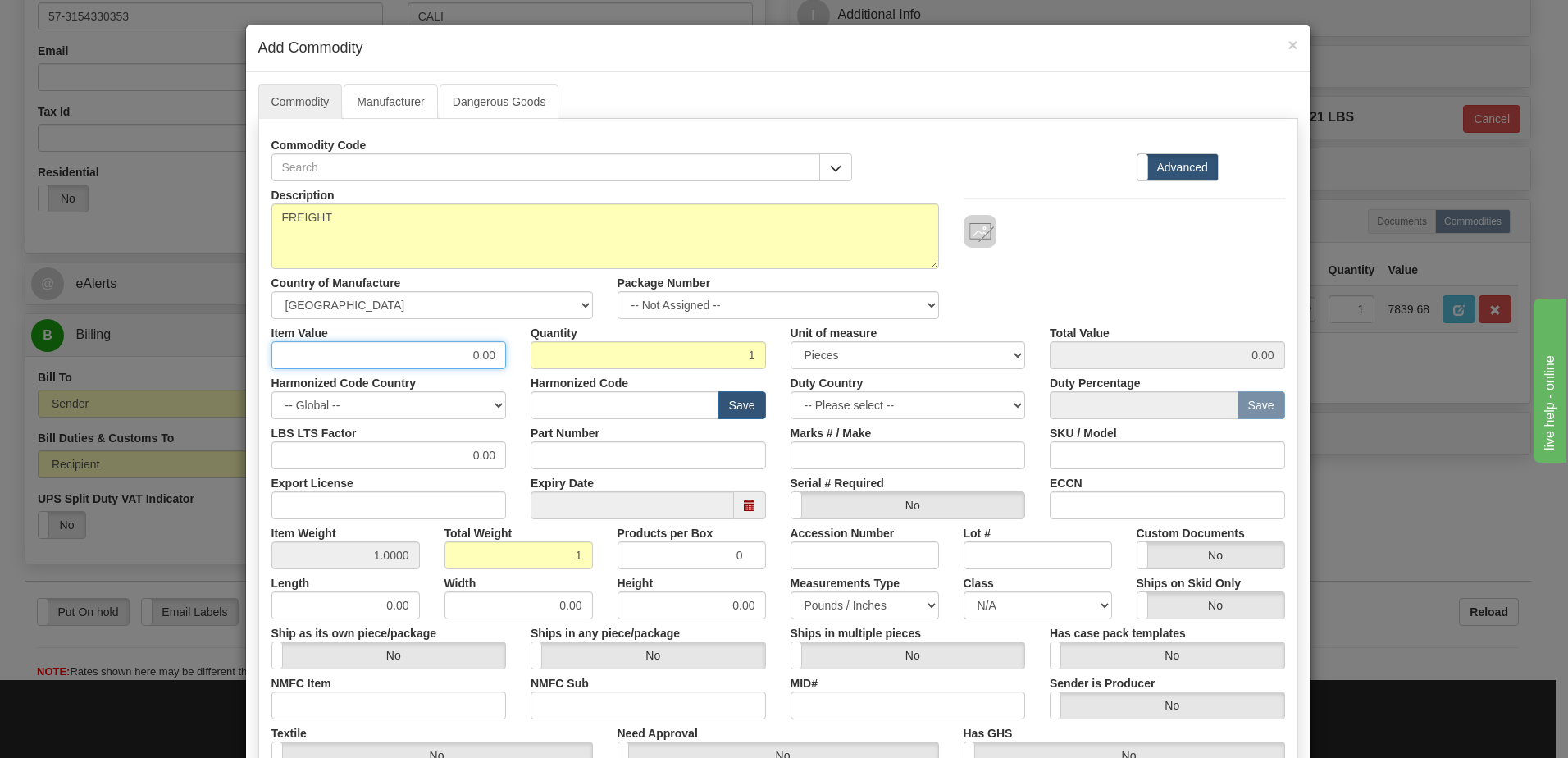
click at [987, 366] on div "Item Value 0.00 Quantity 1 Unit of measure 3 Thousand Square Inches Adjustments…" at bounding box center [777, 344] width 1038 height 50
type input "115.12"
click at [1083, 246] on div at bounding box center [1124, 231] width 321 height 33
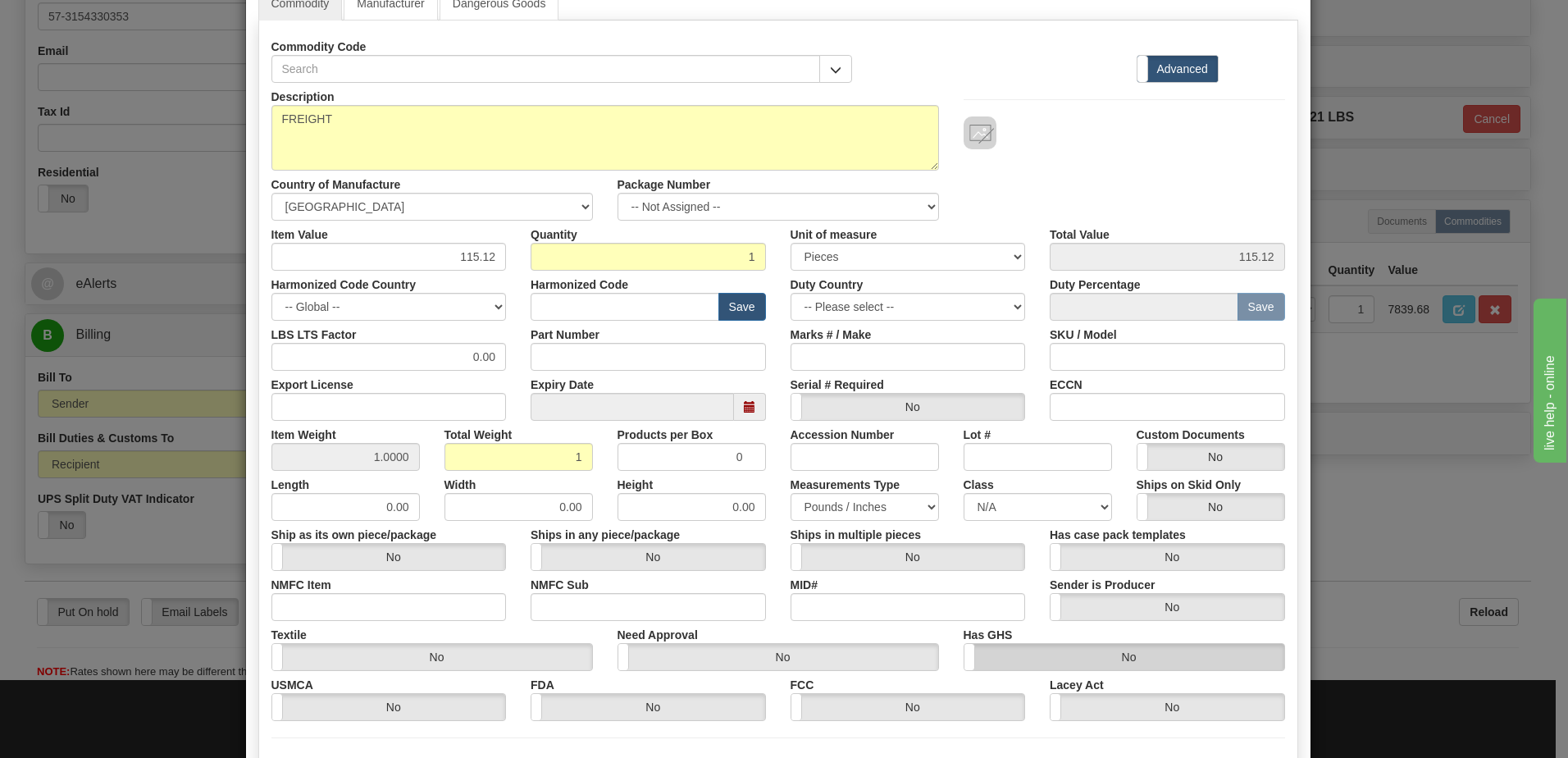
scroll to position [258, 0]
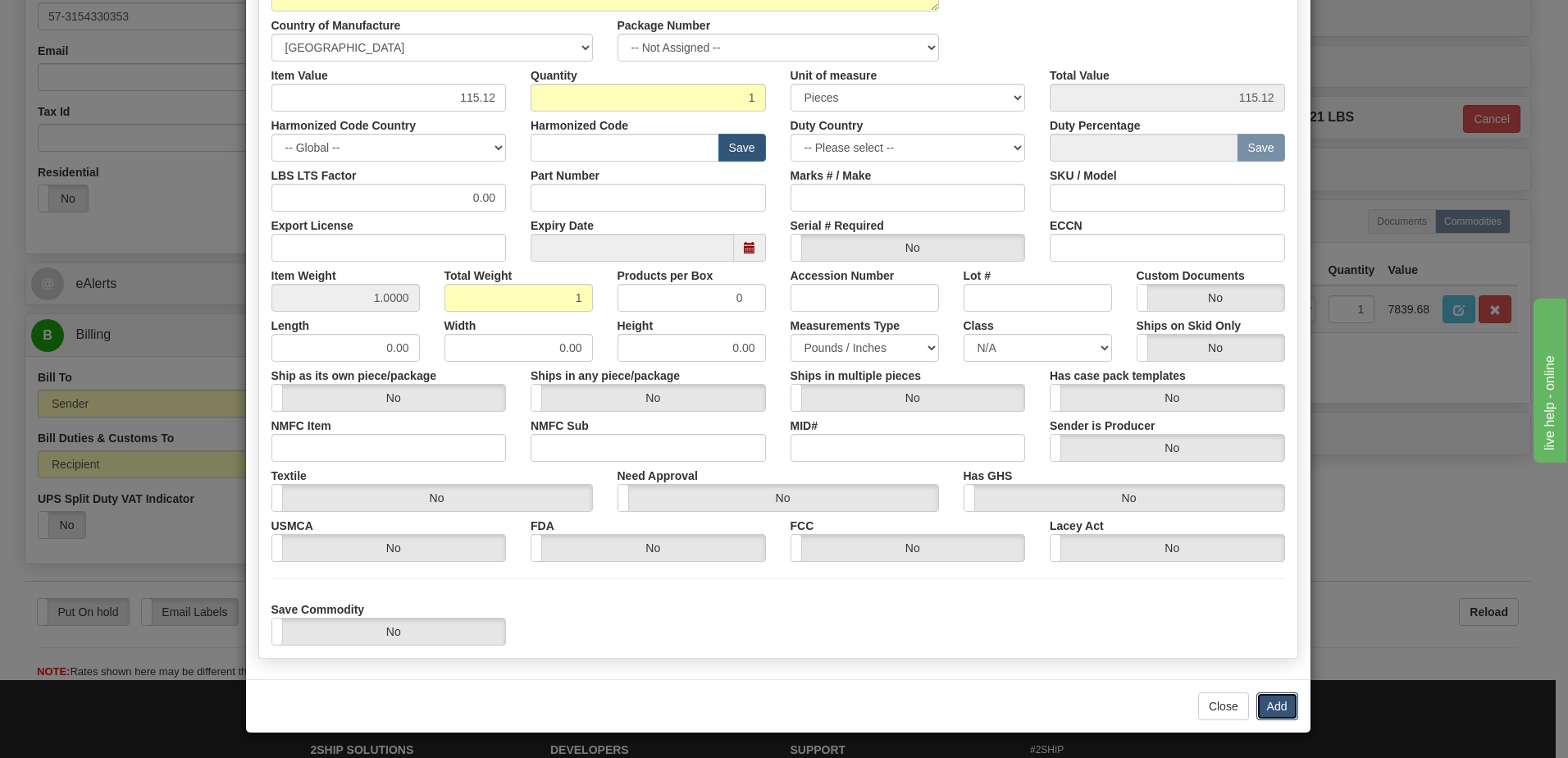
click at [1282, 700] on button "Add" at bounding box center [1277, 706] width 41 height 28
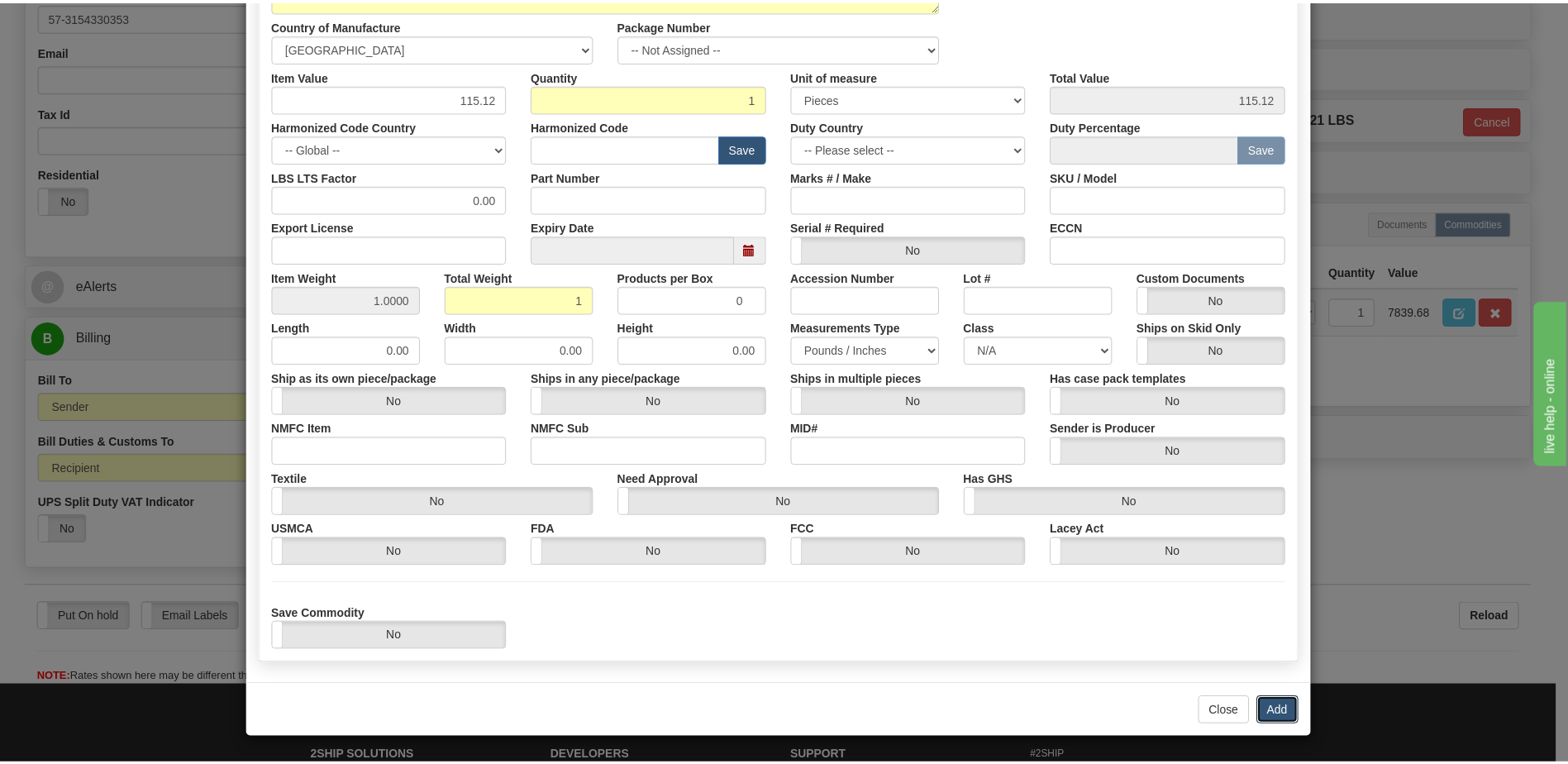
scroll to position [0, 0]
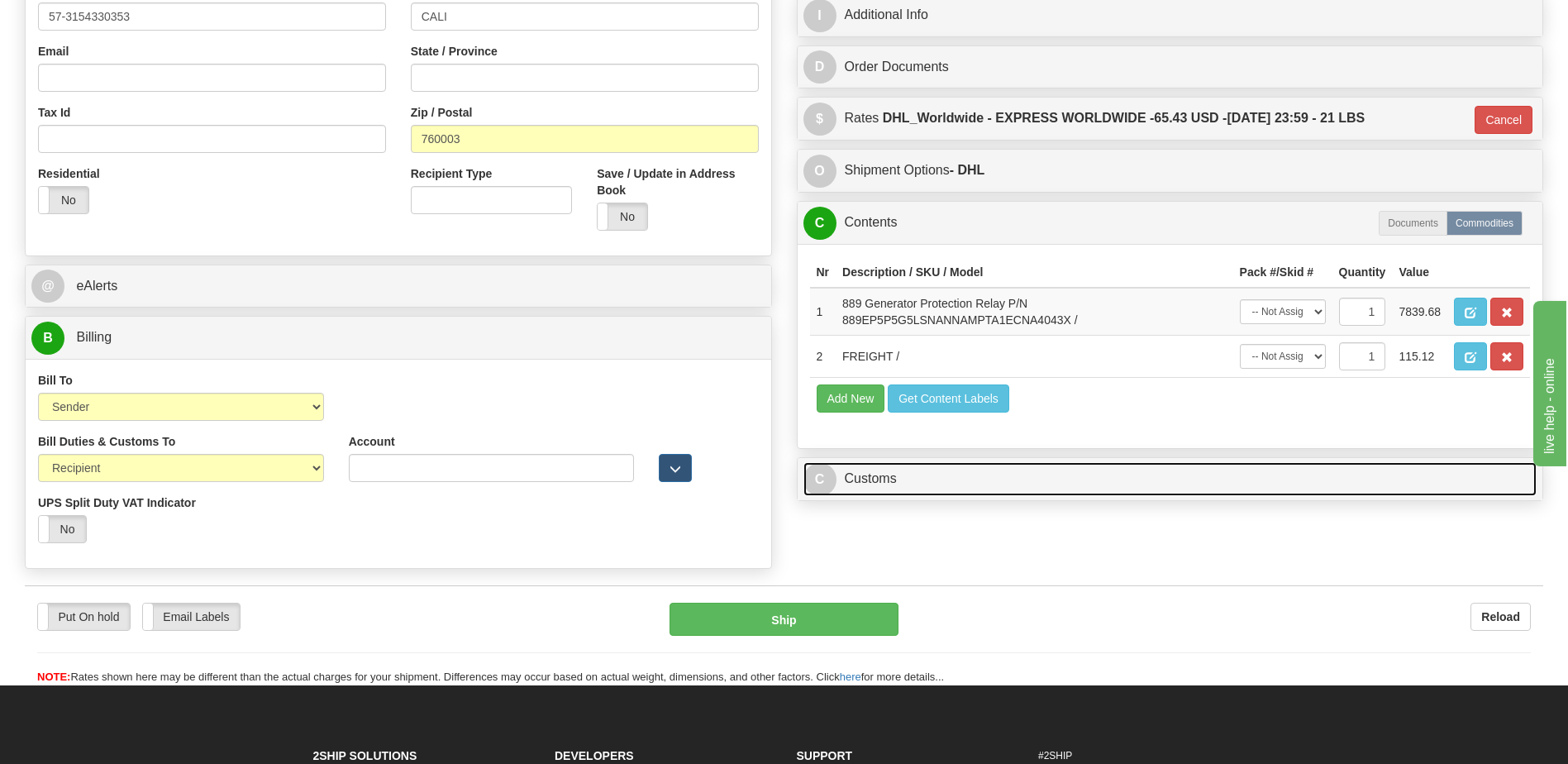
click at [939, 465] on link "C Customs" at bounding box center [1171, 479] width 735 height 34
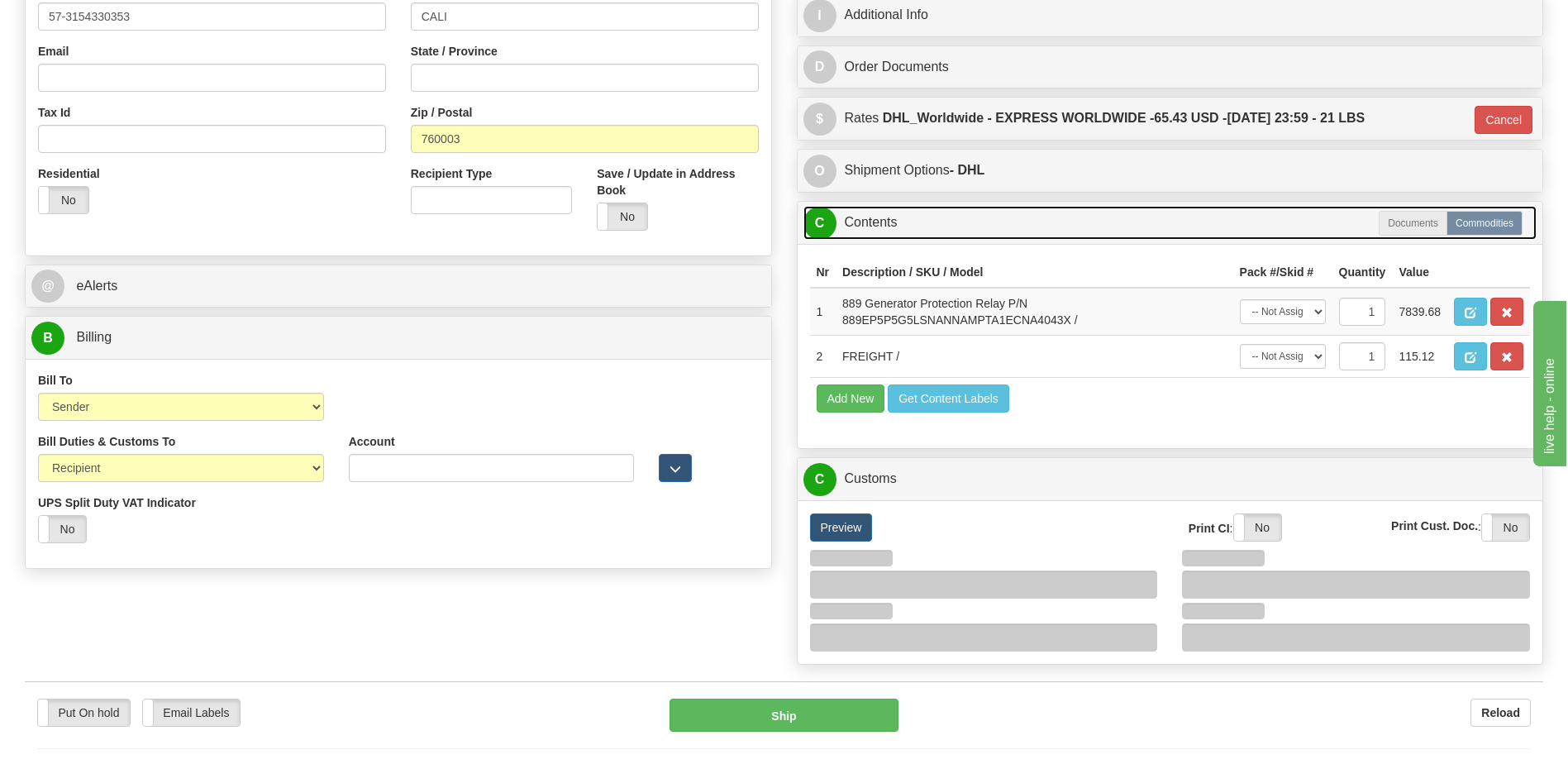
click at [896, 229] on link "C Contents" at bounding box center [1171, 223] width 735 height 34
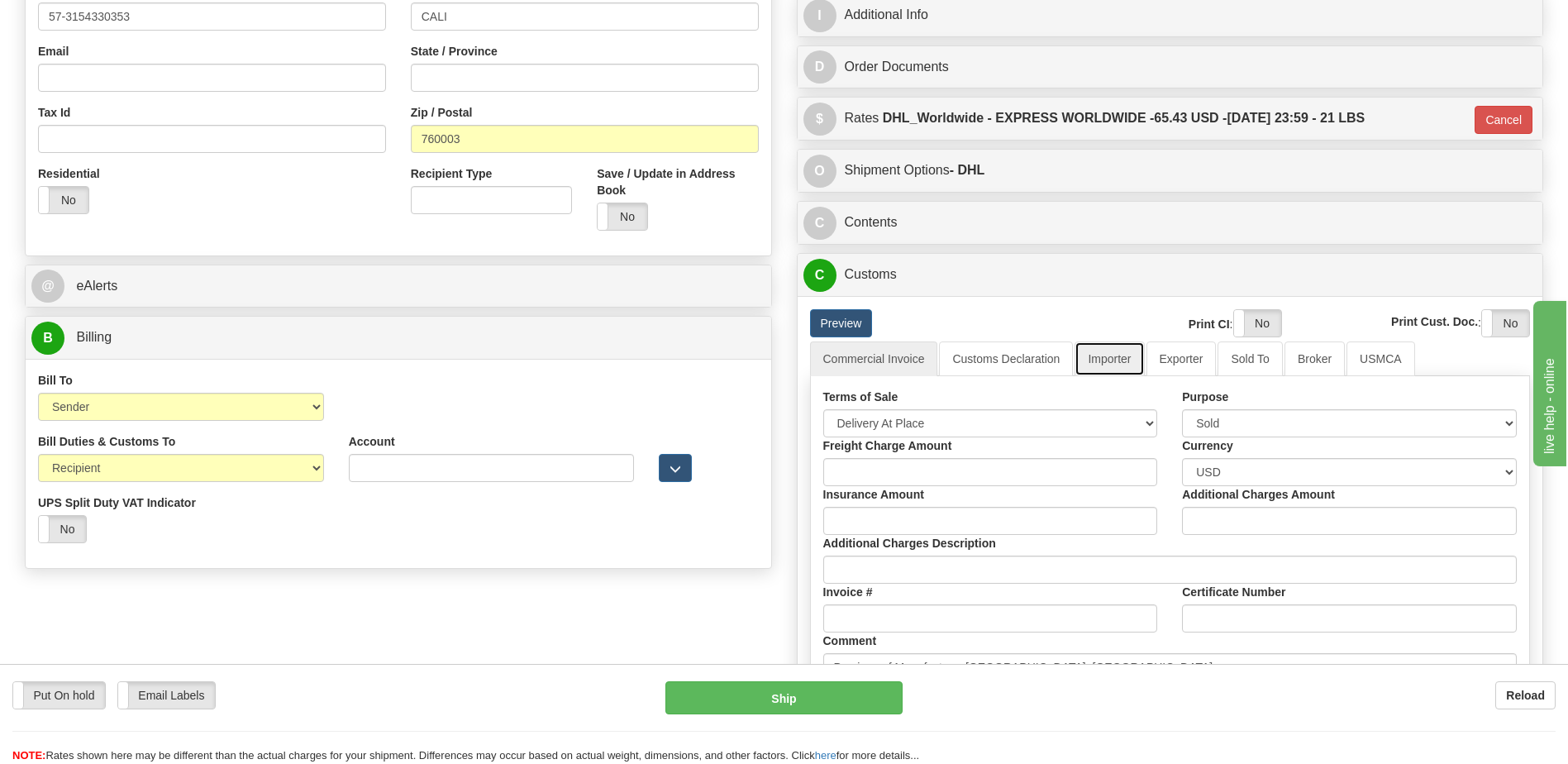
drag, startPoint x: 1122, startPoint y: 364, endPoint x: 1077, endPoint y: 390, distance: 52.0
click at [1121, 364] on link "Importer" at bounding box center [1109, 359] width 69 height 35
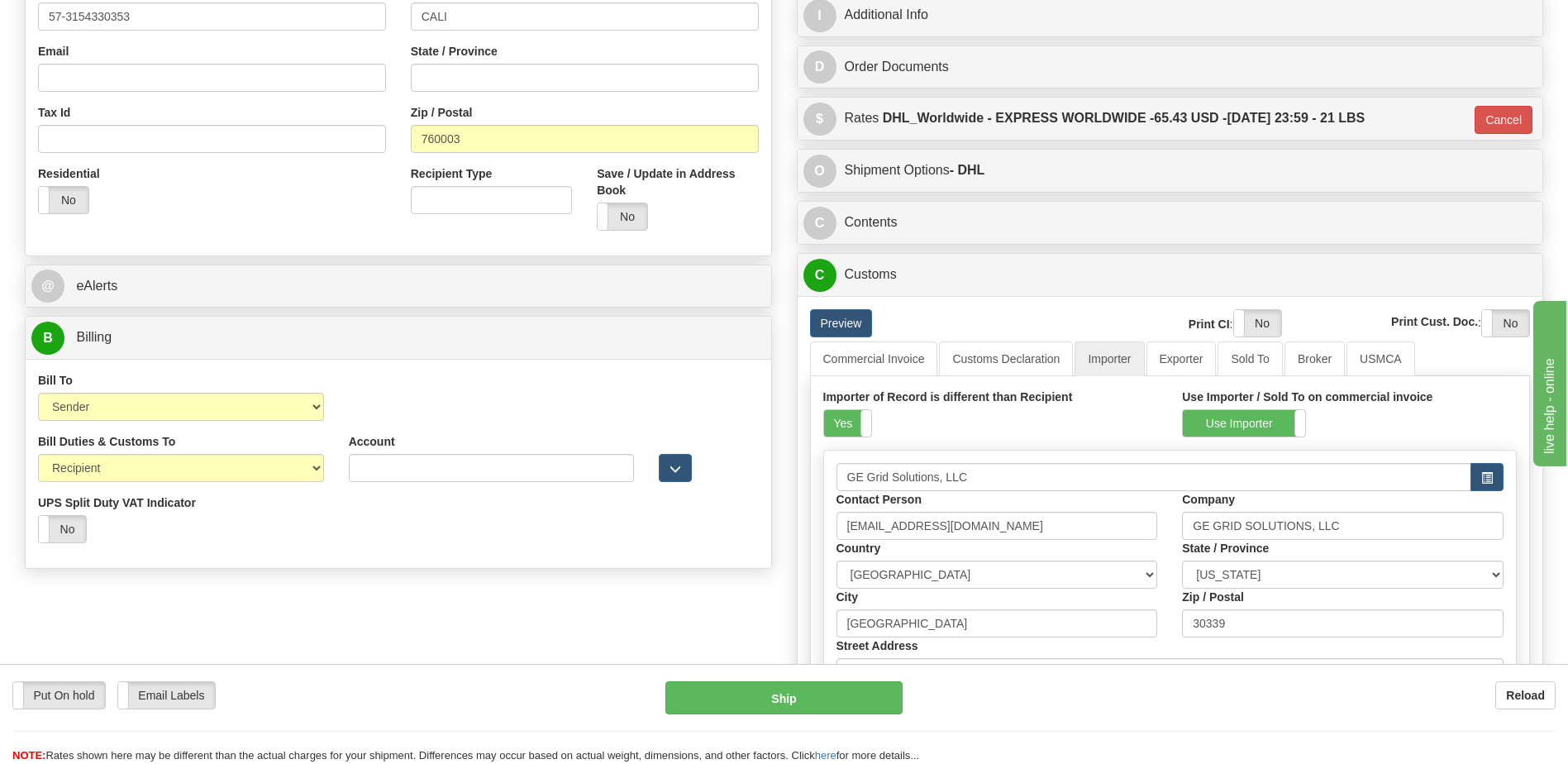
drag, startPoint x: 849, startPoint y: 420, endPoint x: 889, endPoint y: 406, distance: 42.4
click at [856, 418] on label "Yes" at bounding box center [848, 423] width 47 height 27
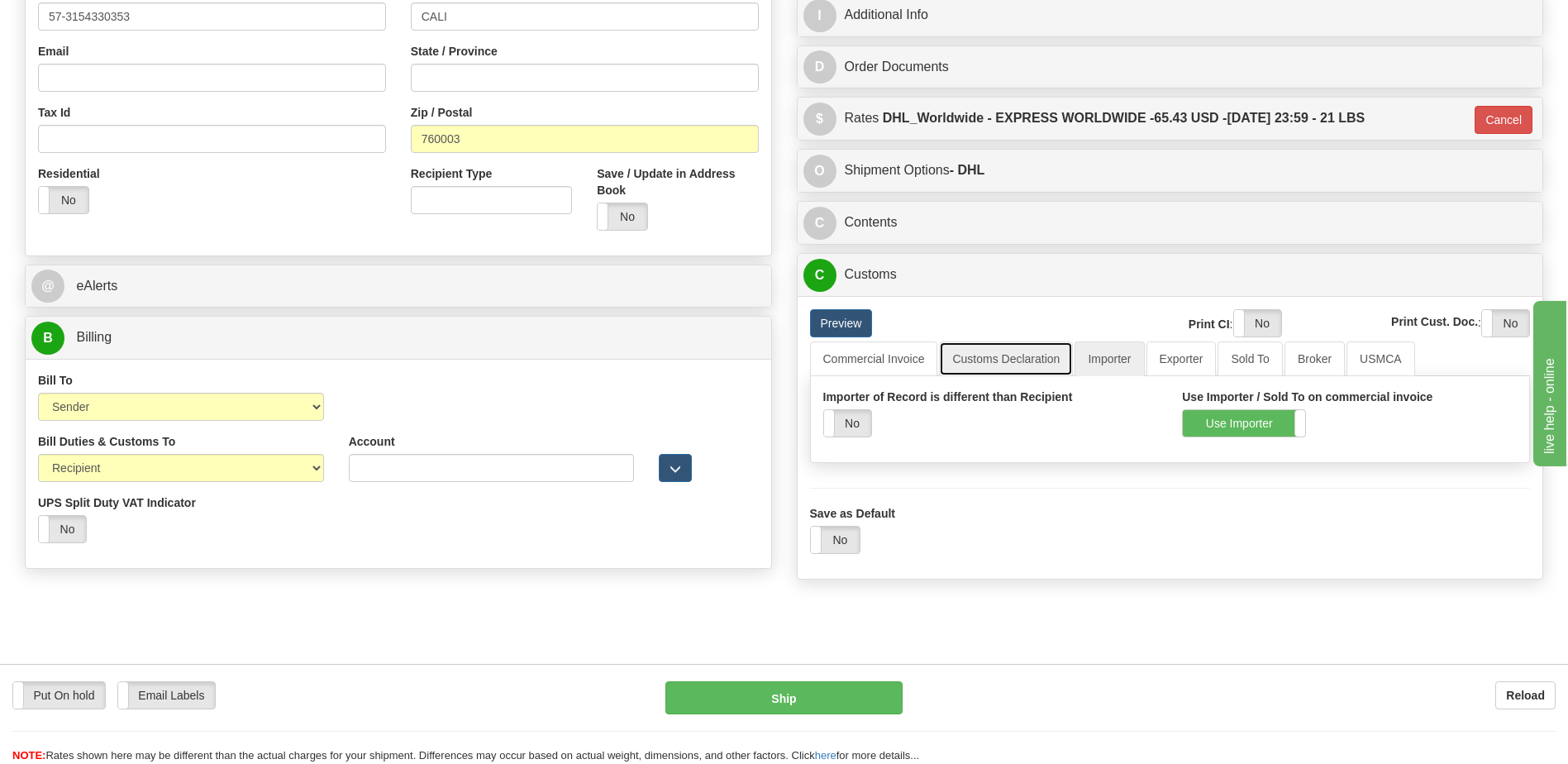
click at [1007, 353] on link "Customs Declaration" at bounding box center [1006, 359] width 134 height 35
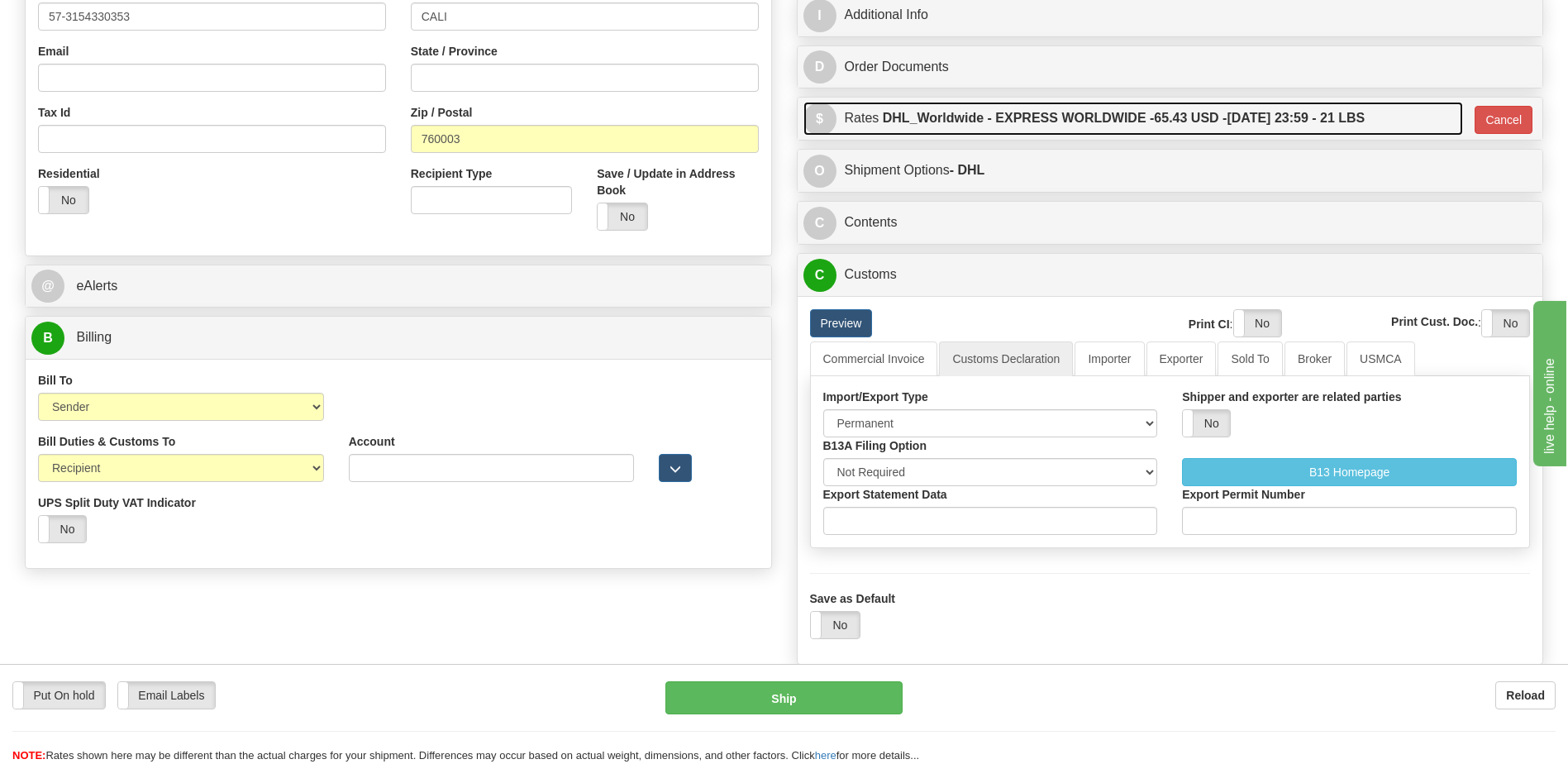
click at [1056, 121] on label "DHL_Worldwide - EXPRESS WORLDWIDE - 65.43 USD - [DATE] 23:59 - 21 LBS" at bounding box center [1124, 118] width 483 height 33
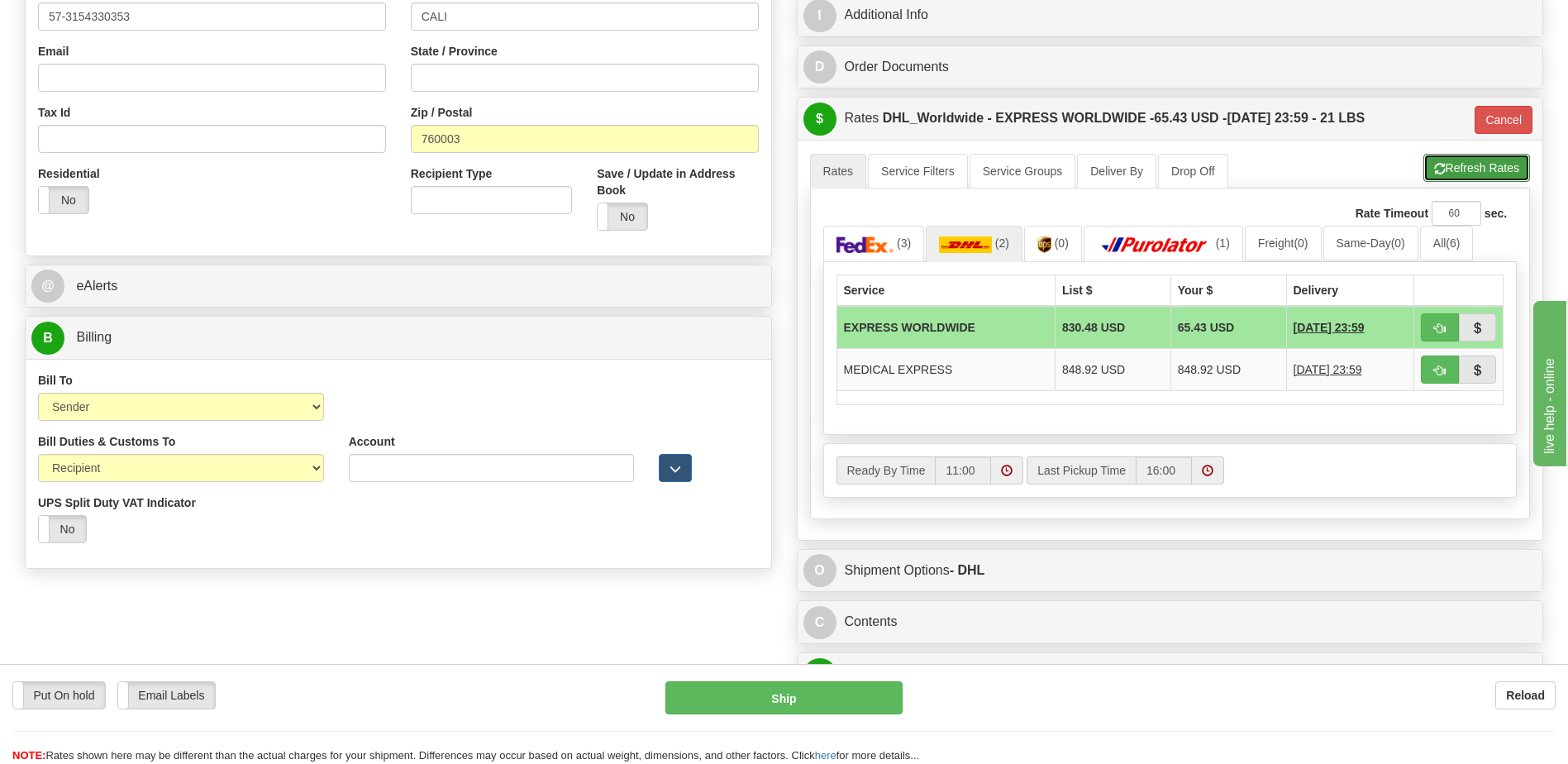
click at [1464, 158] on button "Refresh Rates" at bounding box center [1477, 168] width 106 height 28
type input "P"
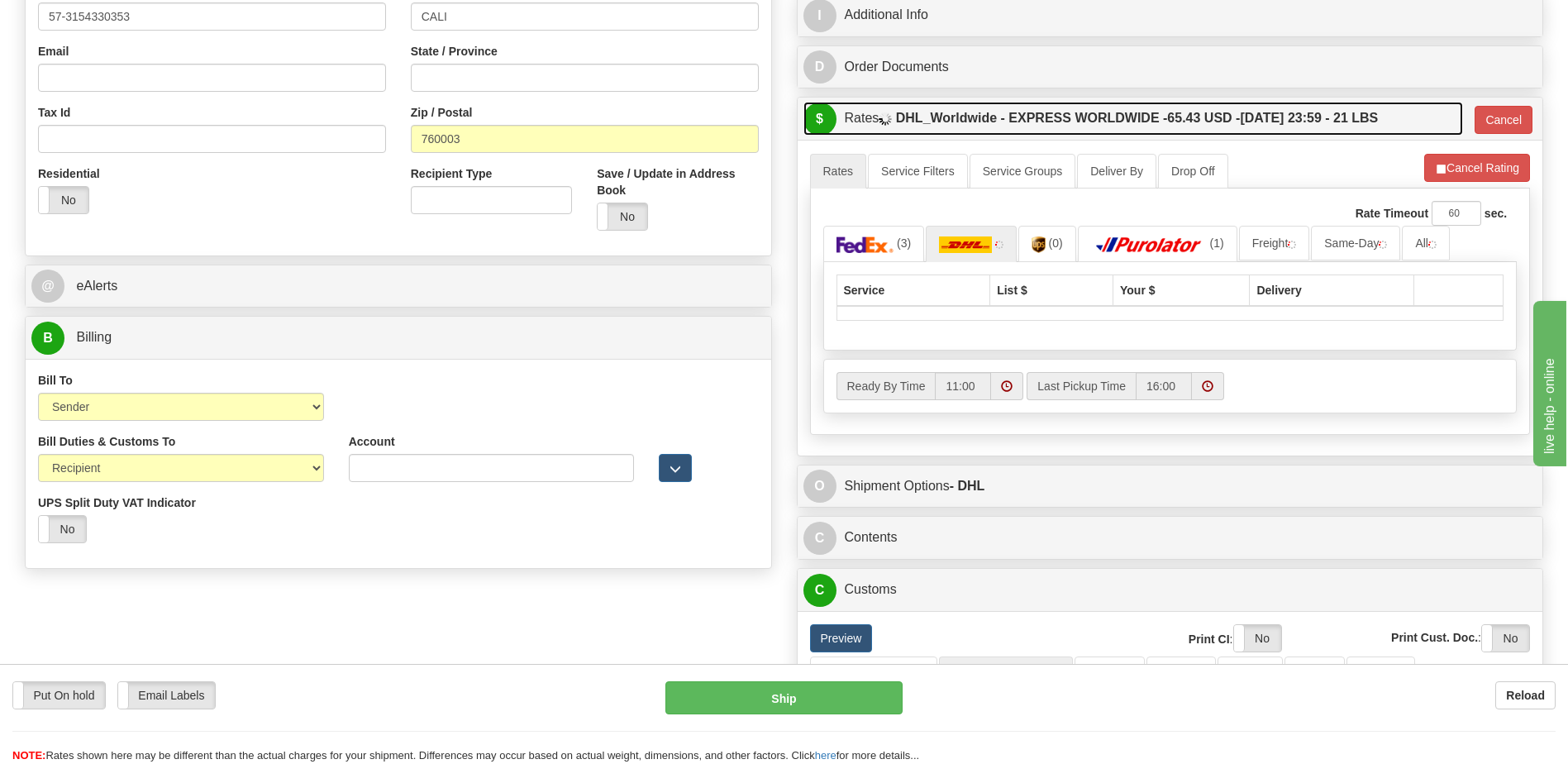
drag, startPoint x: 1224, startPoint y: 125, endPoint x: 1153, endPoint y: 363, distance: 248.4
click at [1223, 125] on label "DHL_Worldwide - EXPRESS WORLDWIDE - 65.43 USD - [DATE] 23:59 - 21 LBS" at bounding box center [1137, 118] width 483 height 33
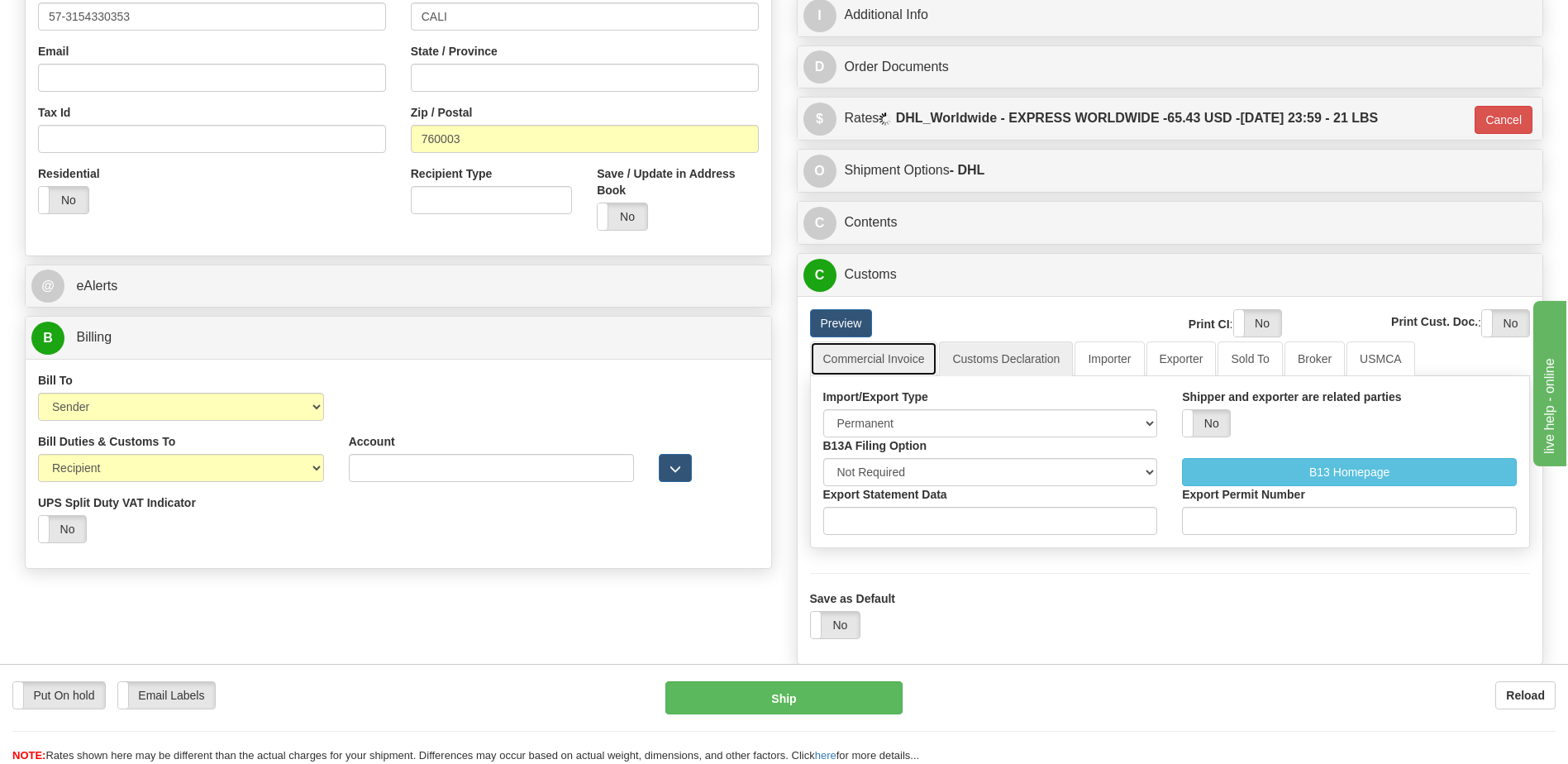
click at [882, 364] on link "Commercial Invoice" at bounding box center [874, 359] width 128 height 35
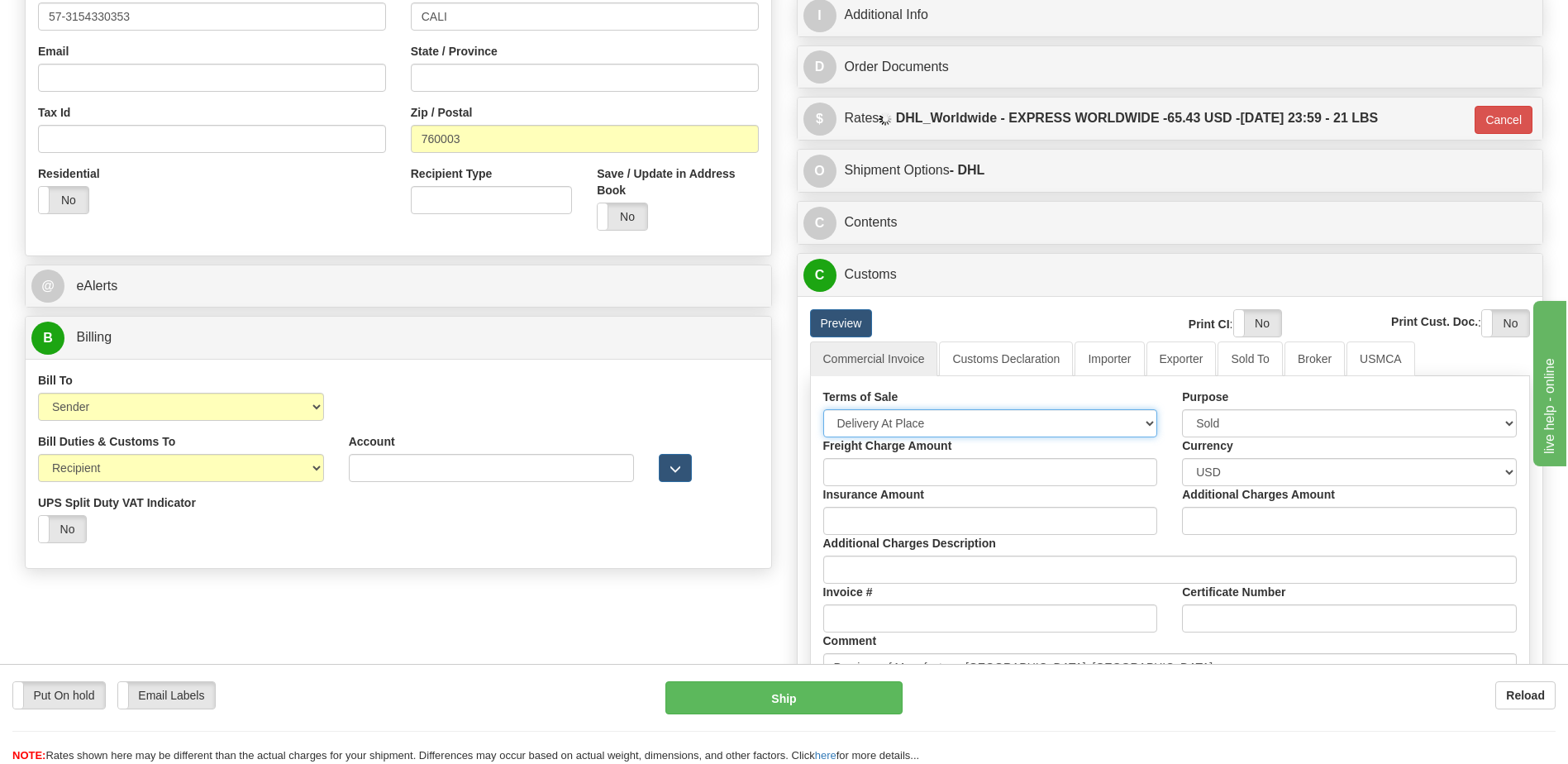
click at [898, 423] on select "Free Carrier Free On Board Ex Works Delivered Duty Unpaid Delivered Duty Paid C…" at bounding box center [991, 423] width 335 height 28
select select "7"
click at [824, 409] on select "Free Carrier Free On Board Ex Works Delivered Duty Unpaid Delivered Duty Paid C…" at bounding box center [991, 423] width 335 height 28
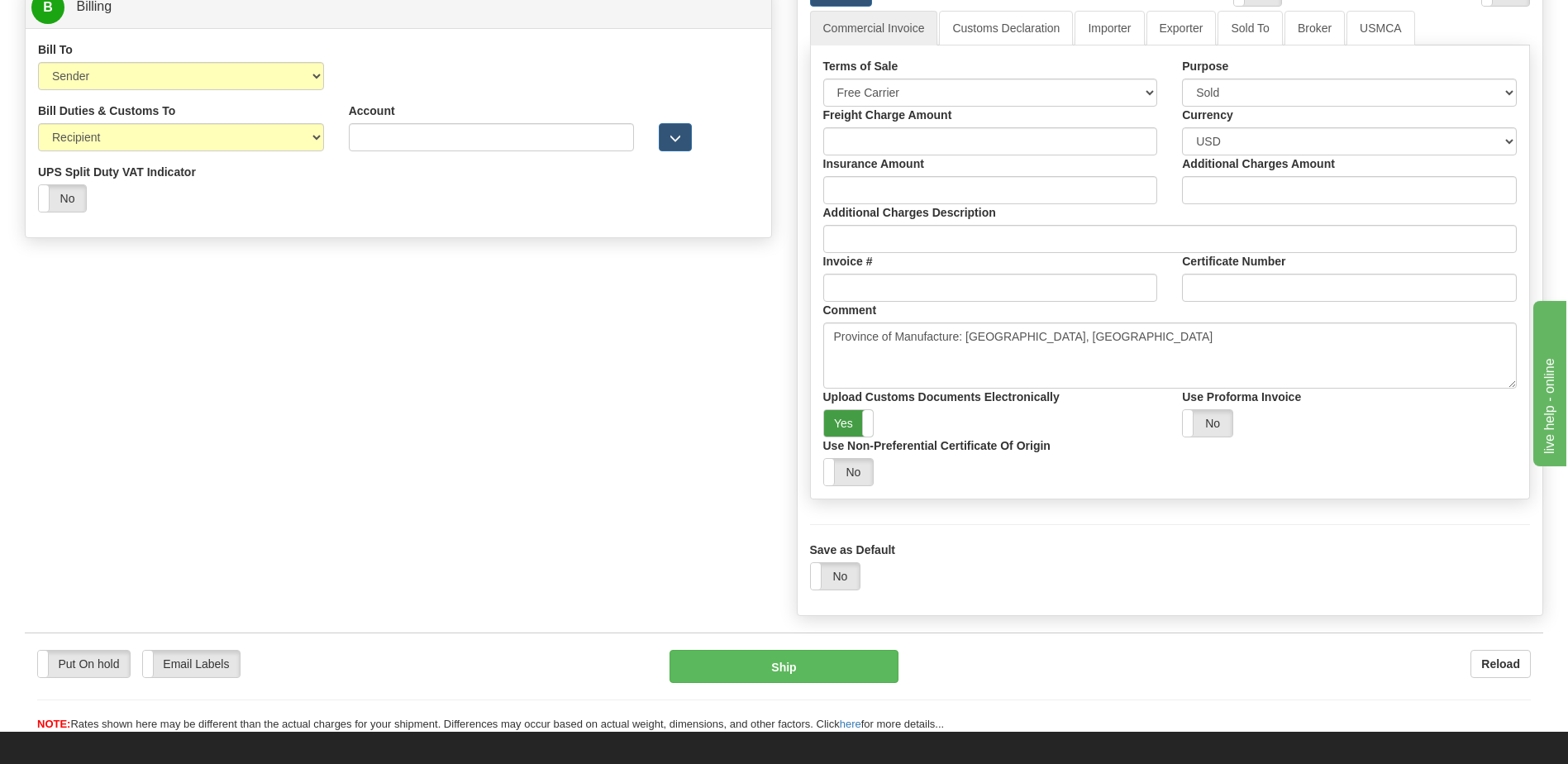
click at [849, 419] on label "Yes" at bounding box center [849, 423] width 49 height 27
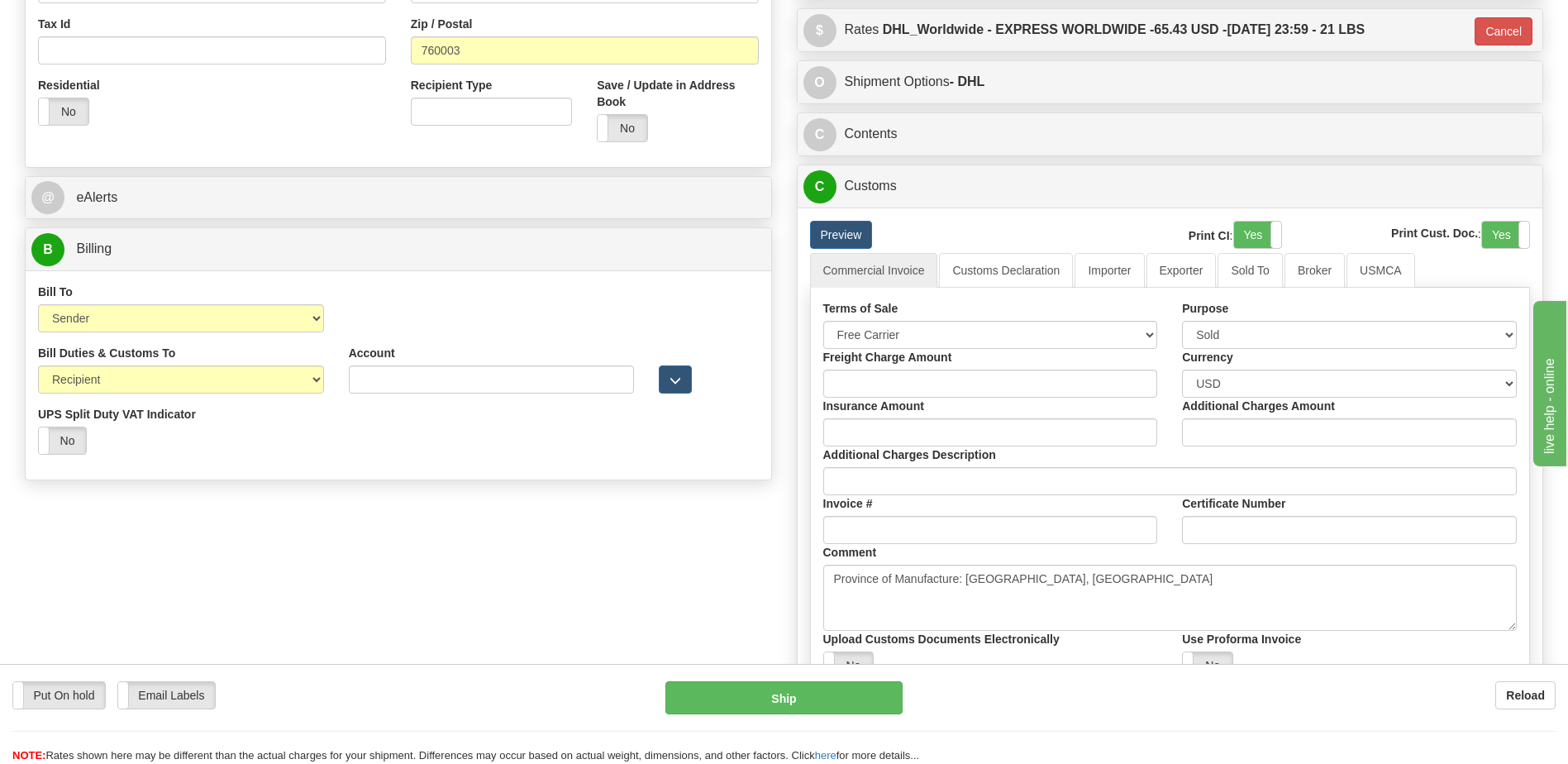
scroll to position [579, 0]
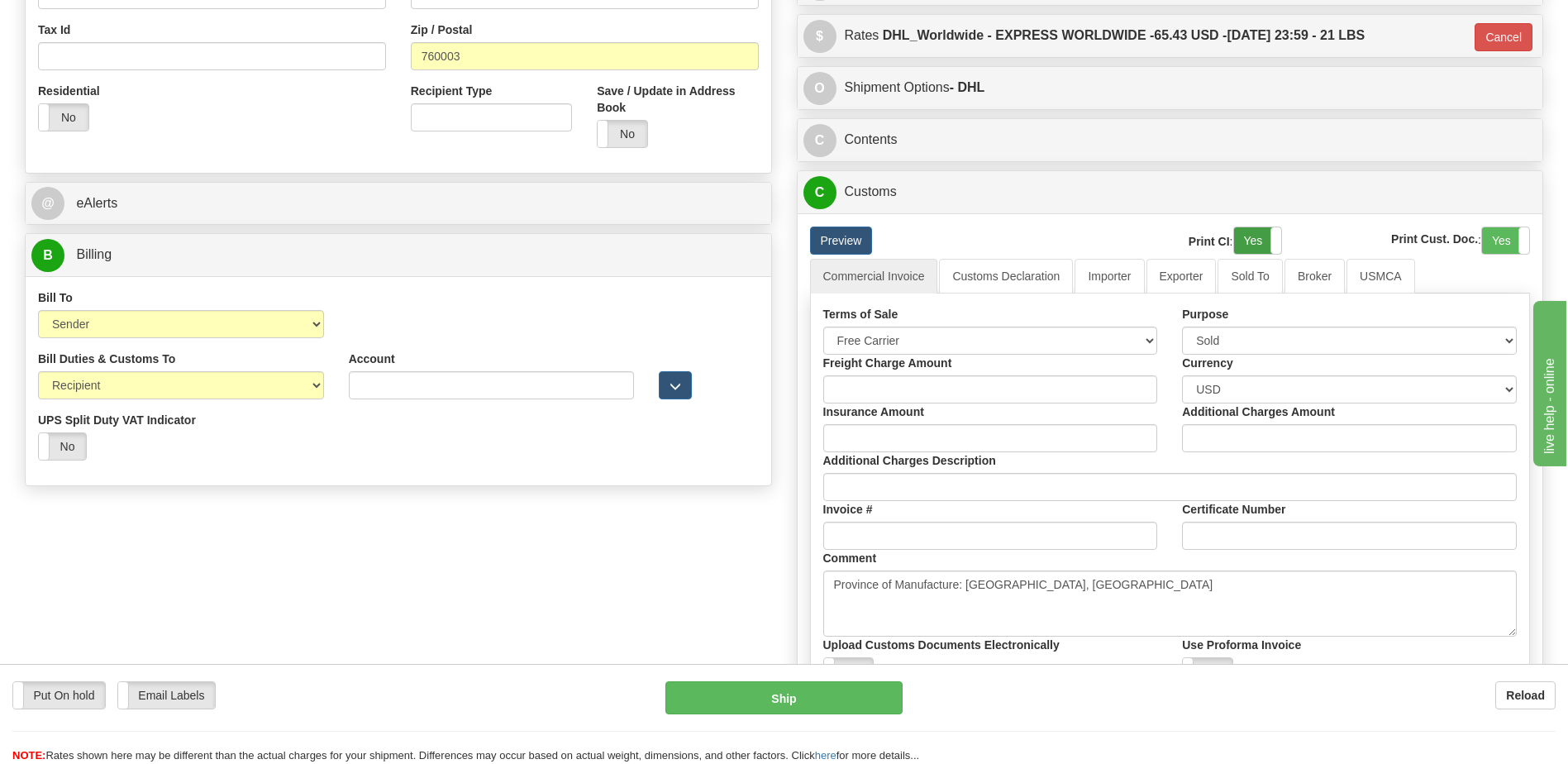
click at [1253, 239] on label "Yes" at bounding box center [1259, 241] width 47 height 27
click at [1516, 245] on label "Yes" at bounding box center [1506, 241] width 47 height 27
click at [1046, 279] on link "Customs Declaration" at bounding box center [1006, 276] width 134 height 35
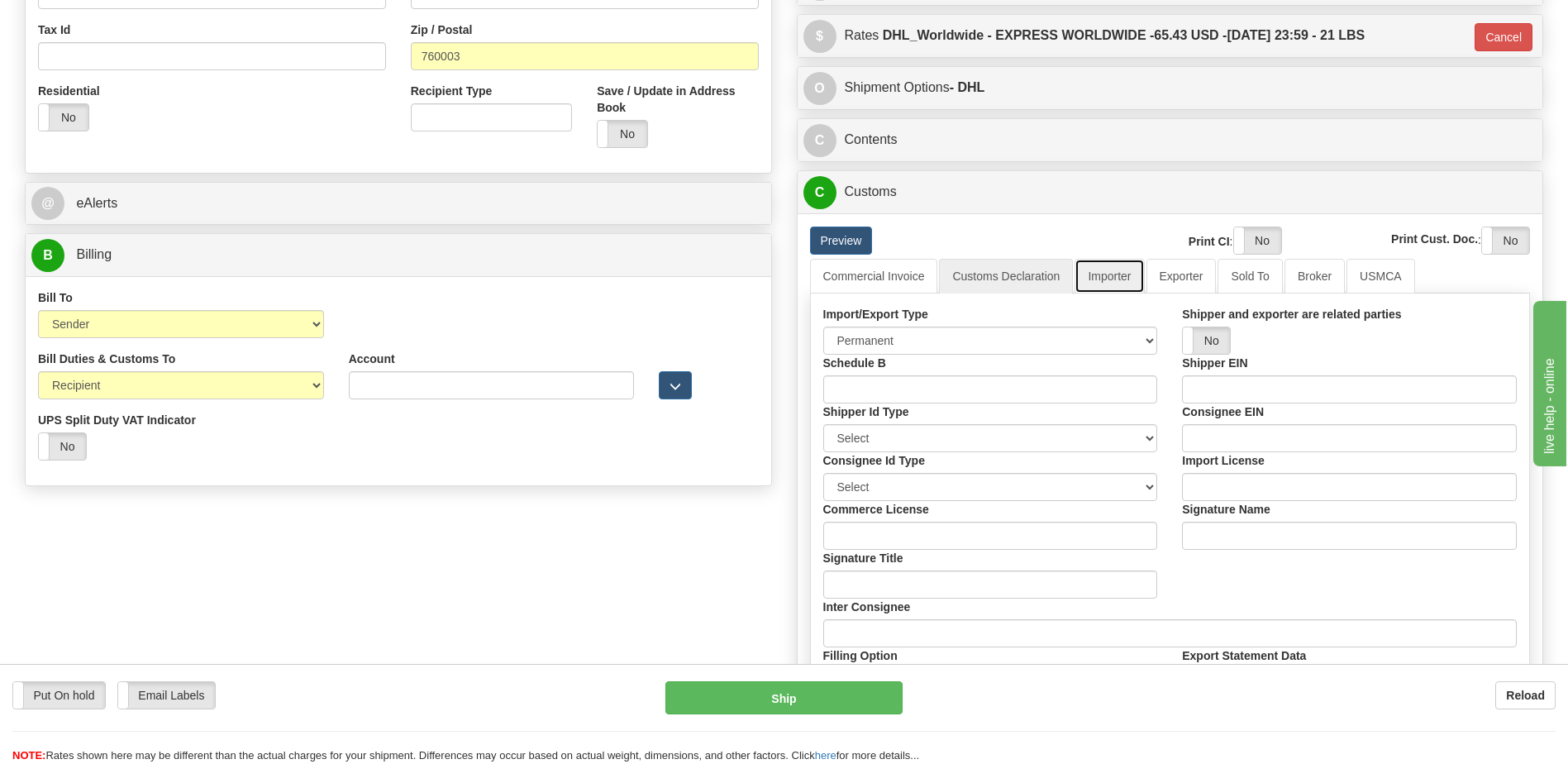
click at [1103, 278] on link "Importer" at bounding box center [1109, 276] width 69 height 35
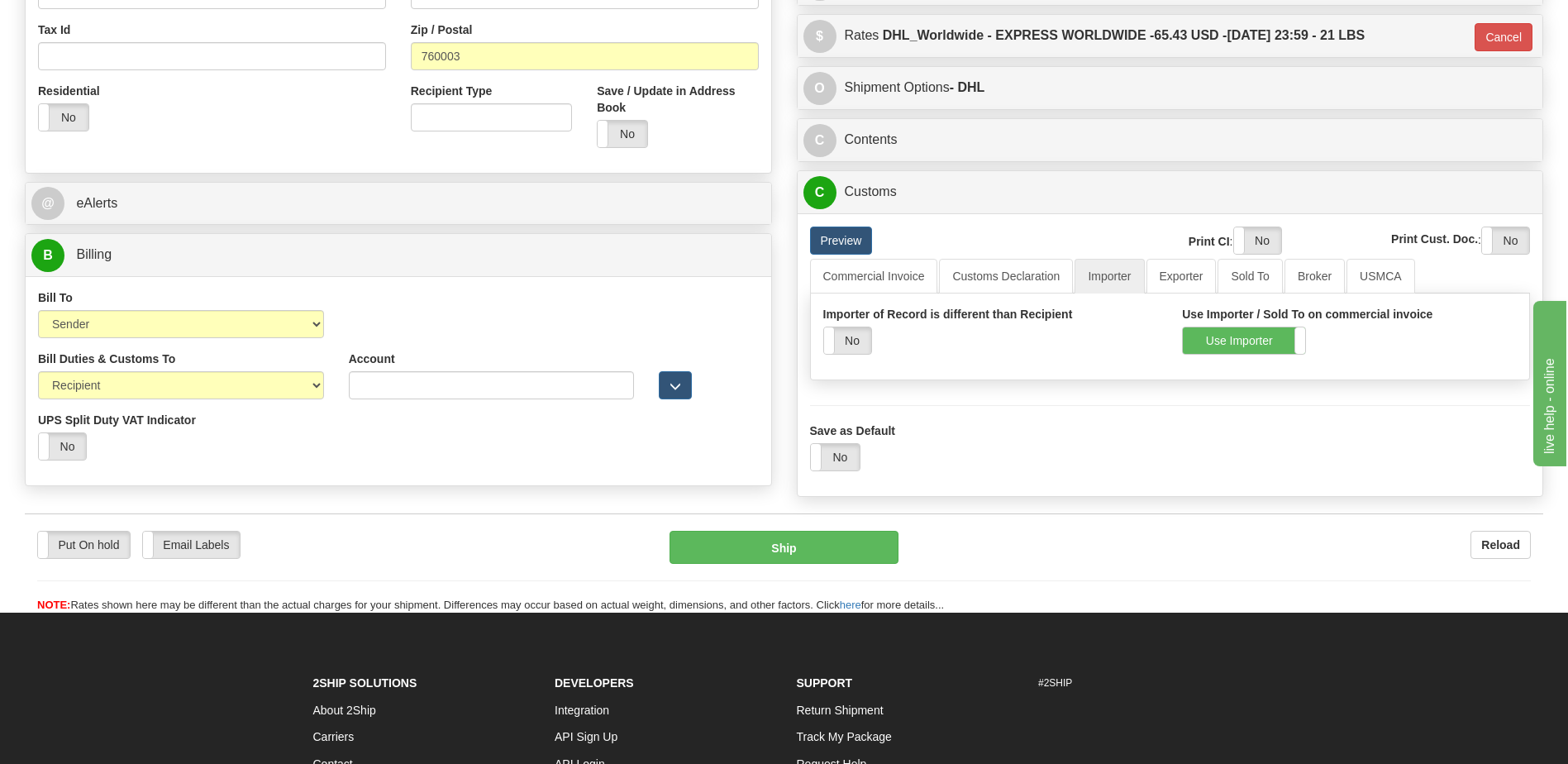
click at [946, 177] on div "C Customs Duties / Taxes" at bounding box center [1171, 192] width 746 height 42
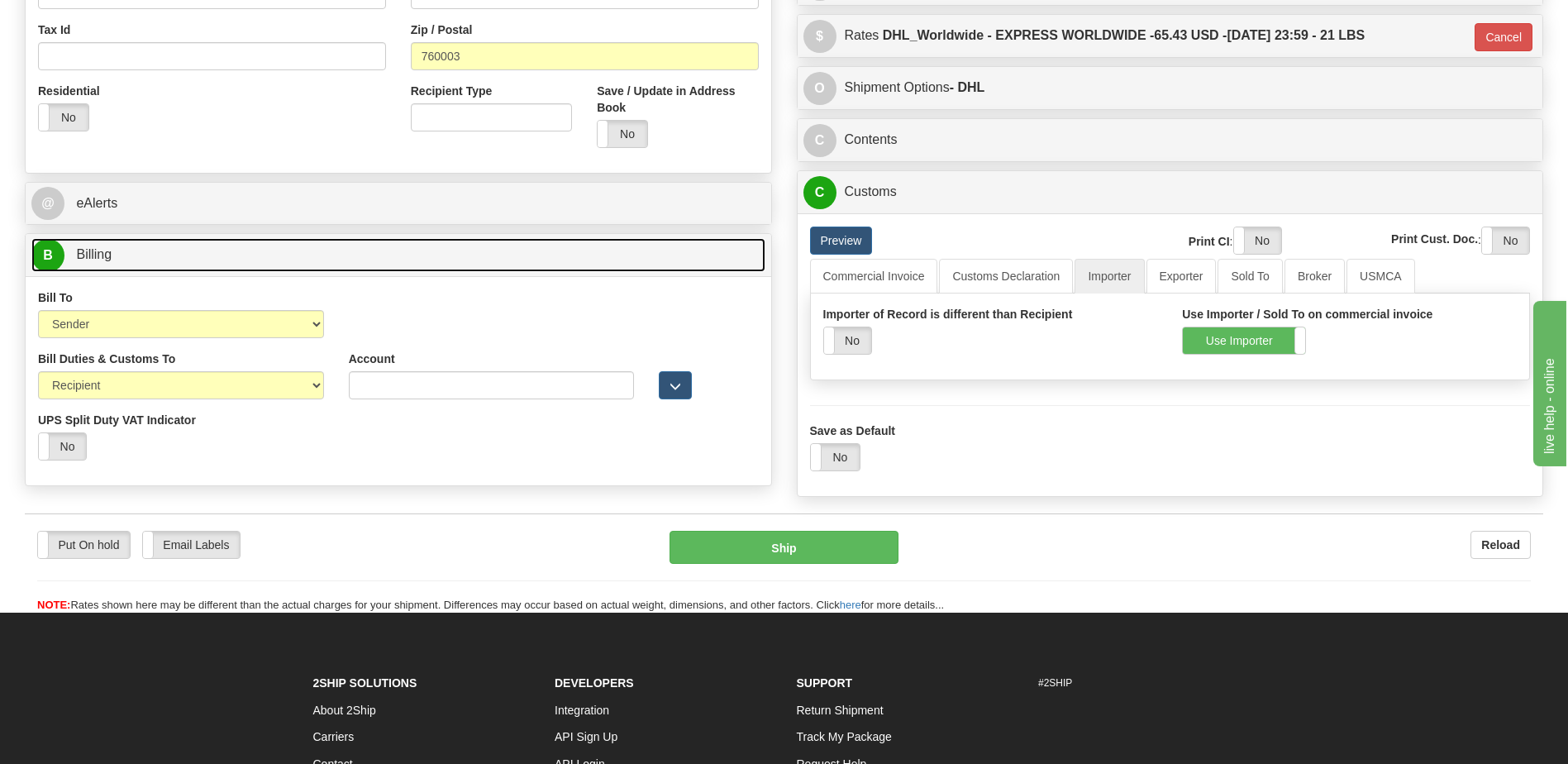
click at [258, 249] on link "B Billing" at bounding box center [399, 255] width 735 height 34
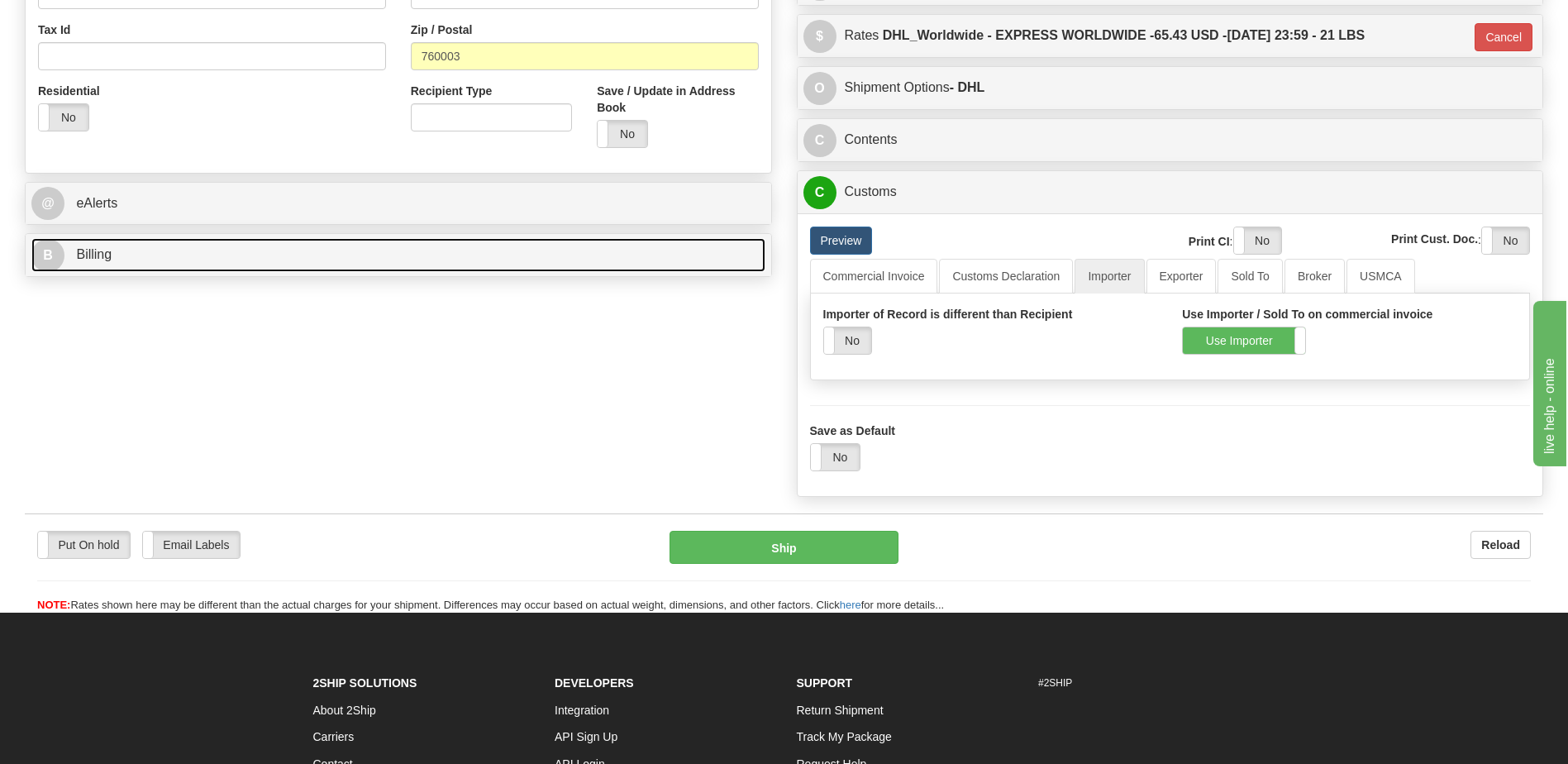
click at [258, 249] on link "B Billing" at bounding box center [399, 255] width 735 height 34
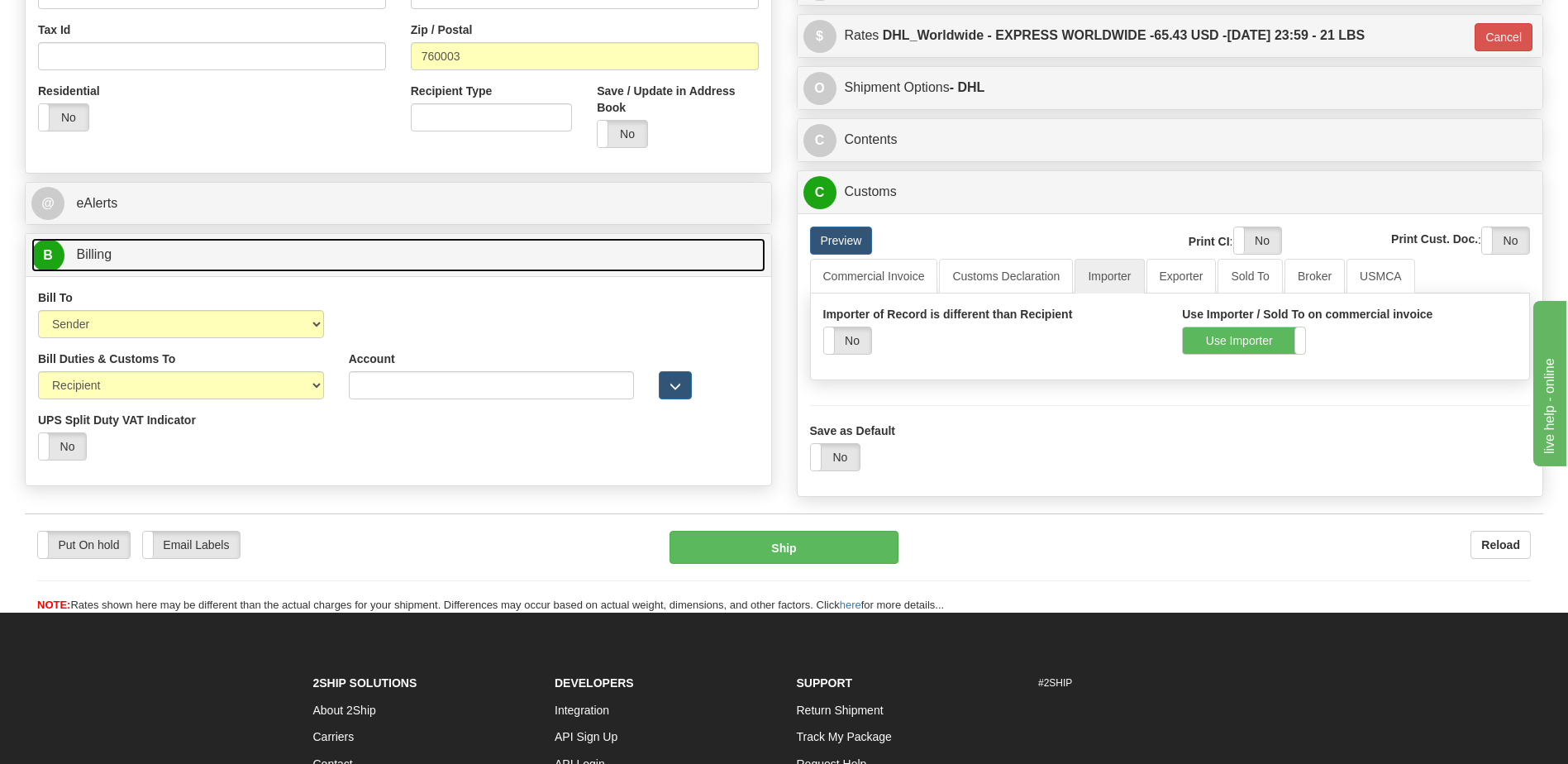
click at [258, 249] on link "B Billing" at bounding box center [399, 255] width 735 height 34
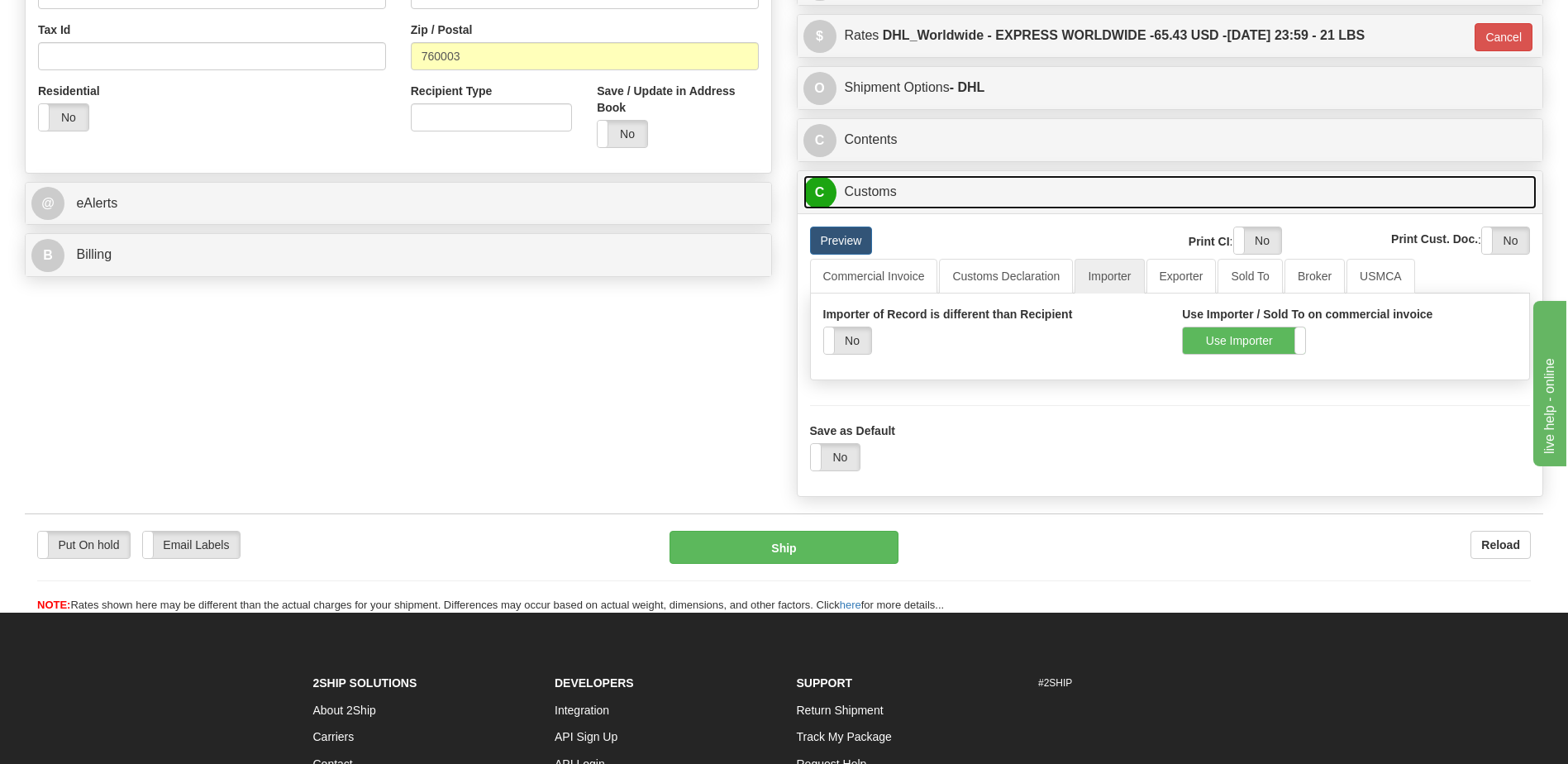
click at [904, 202] on link "C Customs" at bounding box center [1171, 193] width 735 height 34
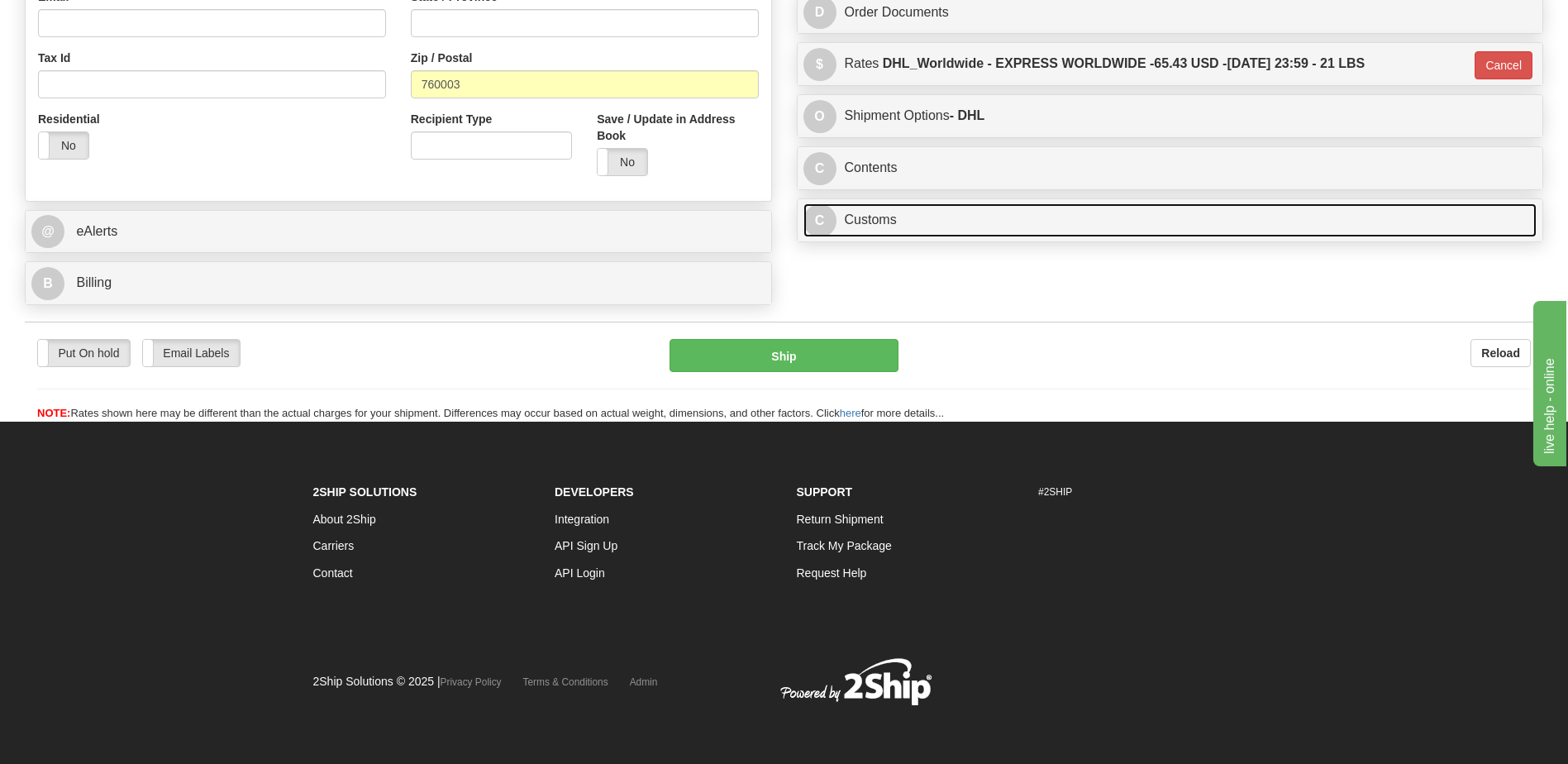
scroll to position [551, 0]
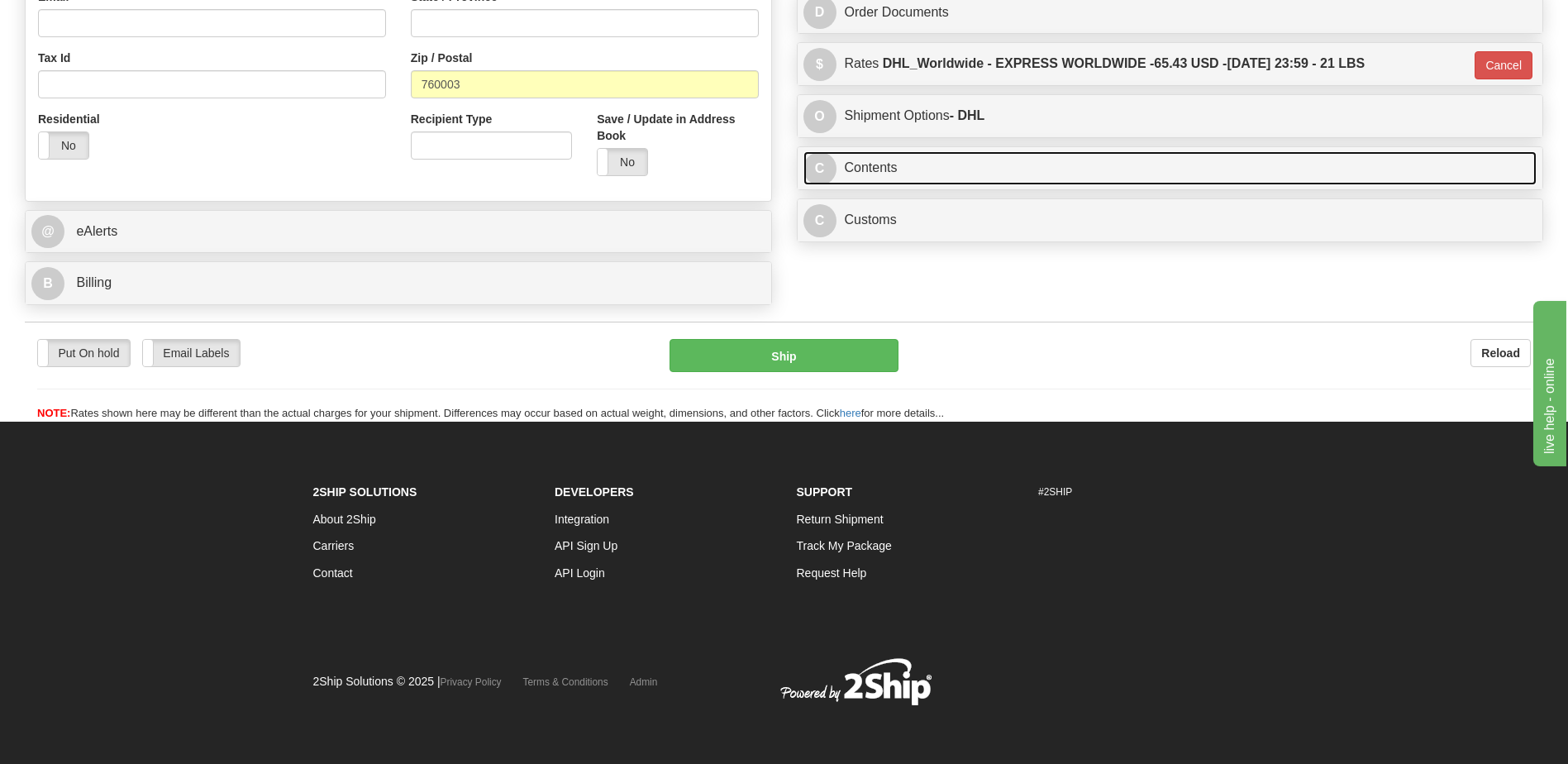
click at [894, 167] on link "C Contents" at bounding box center [1171, 168] width 735 height 34
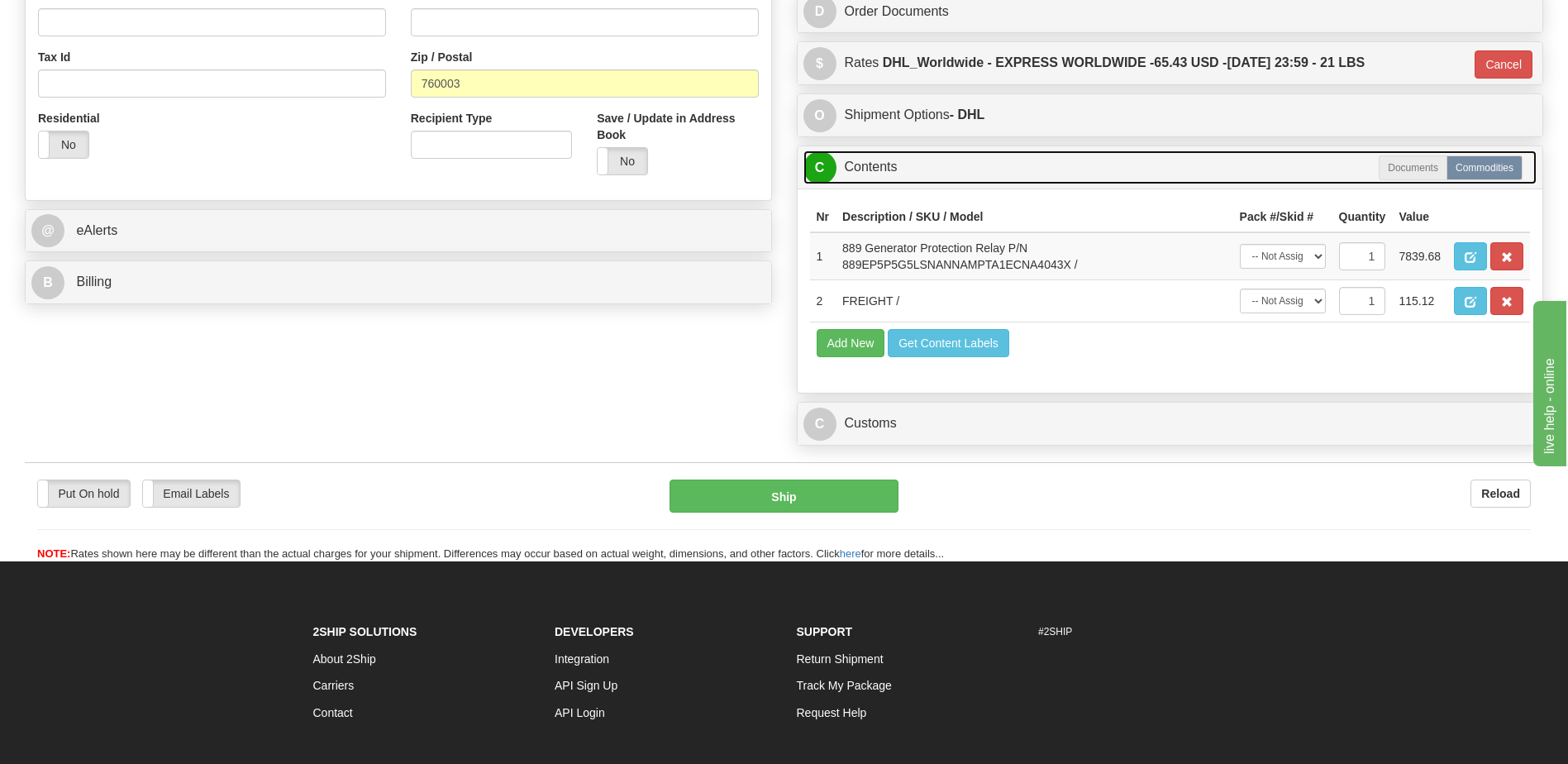
click at [894, 167] on link "C Contents" at bounding box center [1171, 168] width 735 height 34
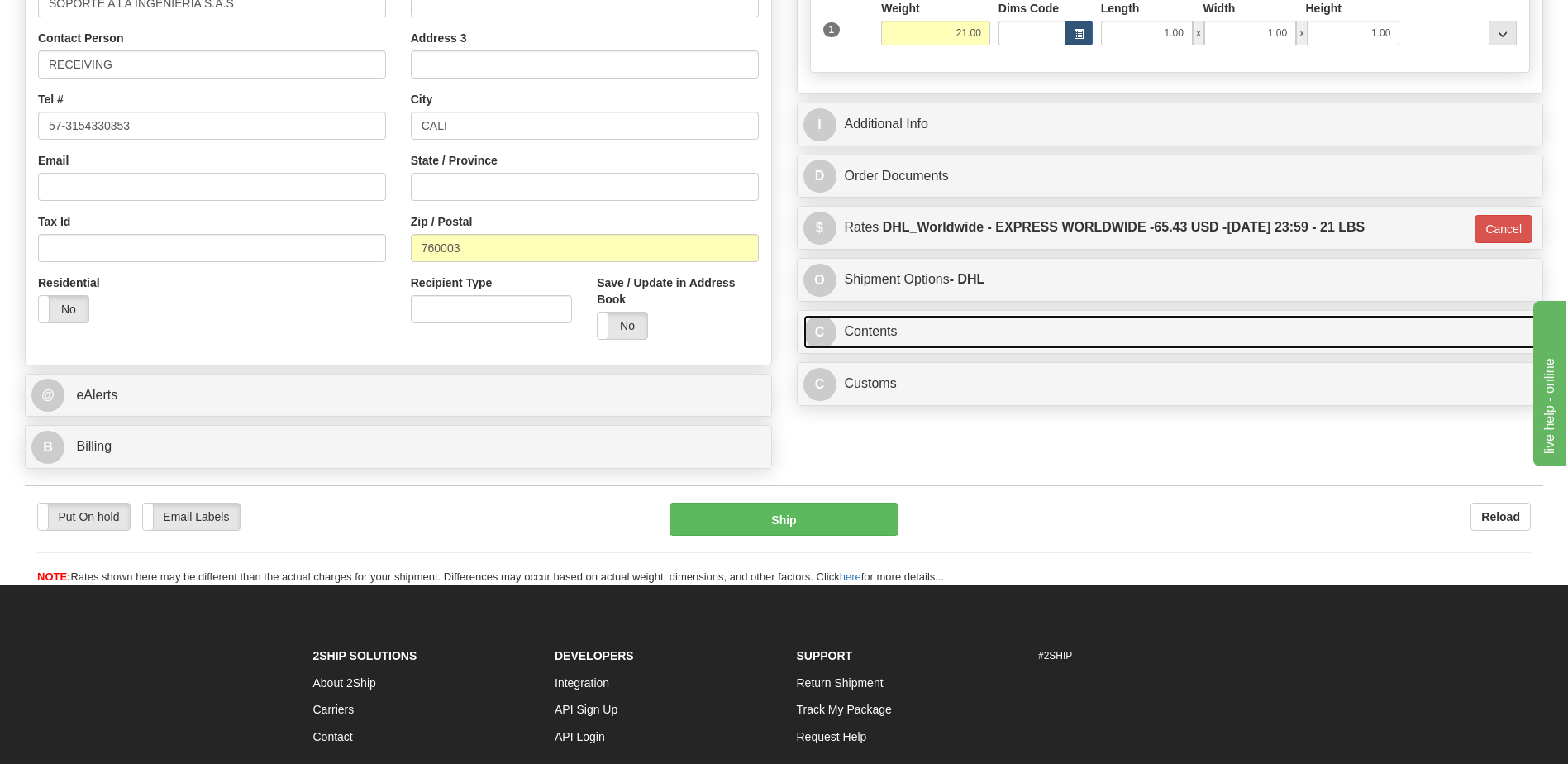
scroll to position [386, 0]
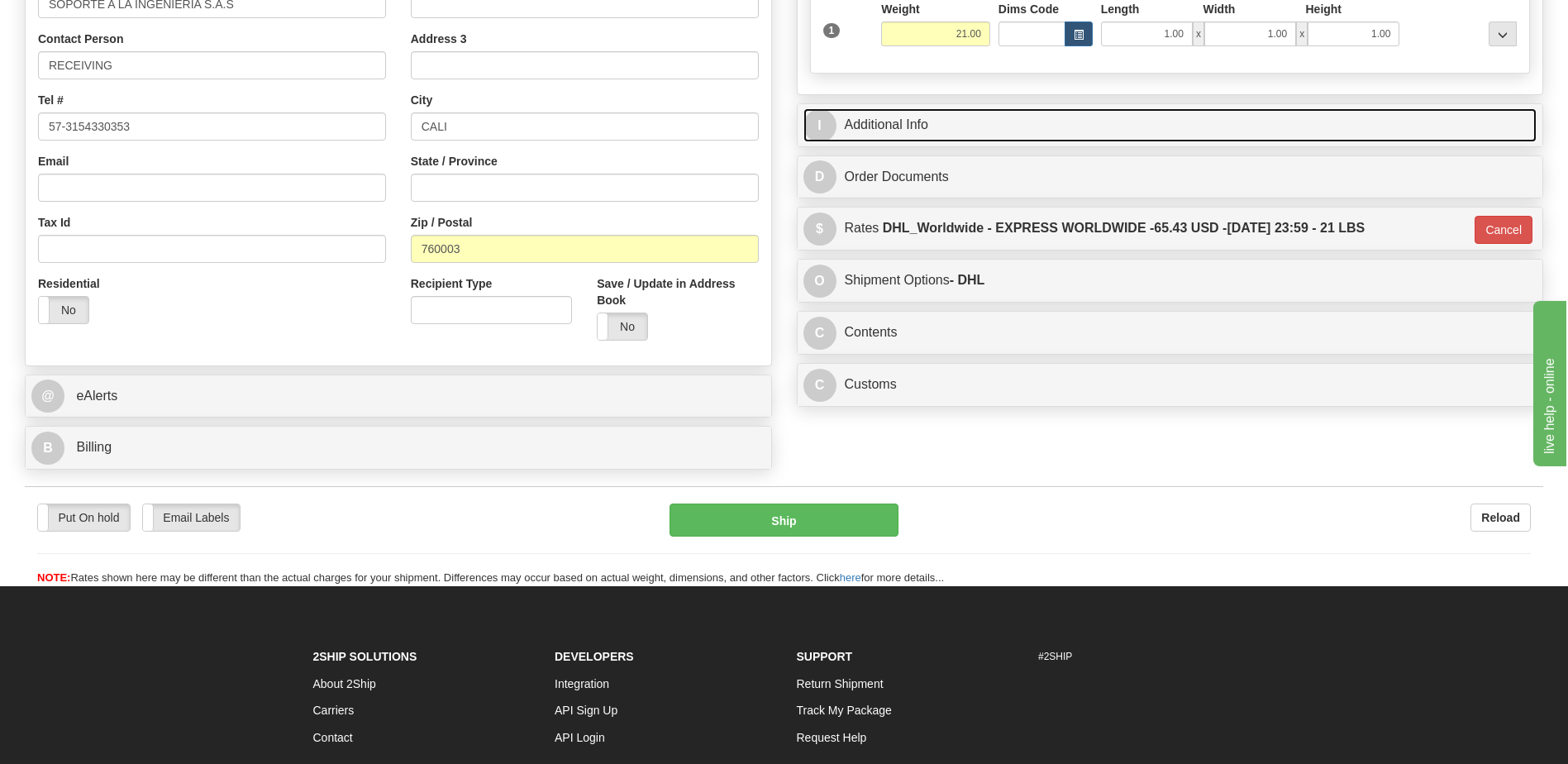
click at [913, 125] on link "I Additional Info" at bounding box center [1171, 125] width 735 height 34
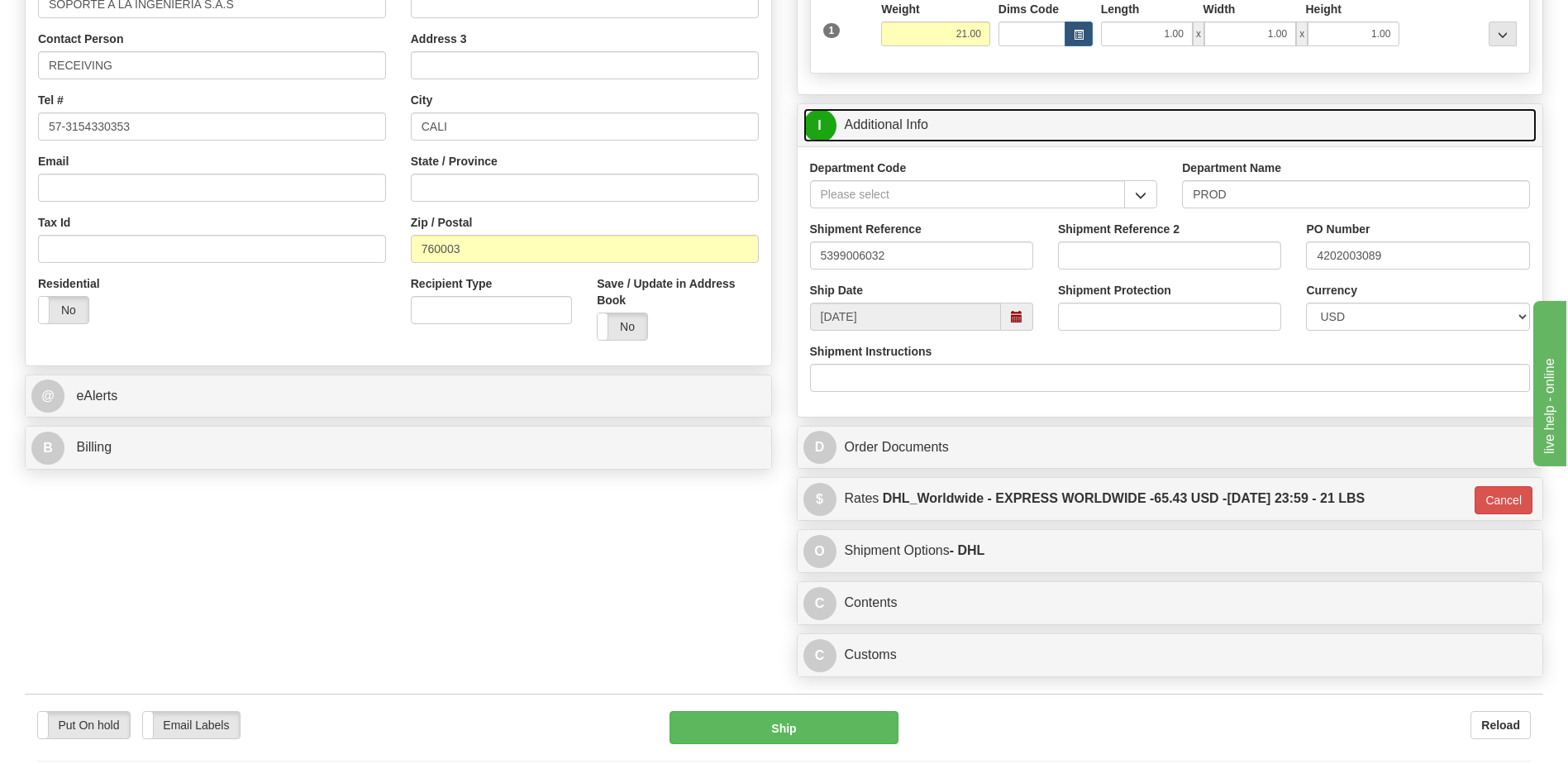
click at [913, 125] on link "I Additional Info" at bounding box center [1171, 125] width 735 height 34
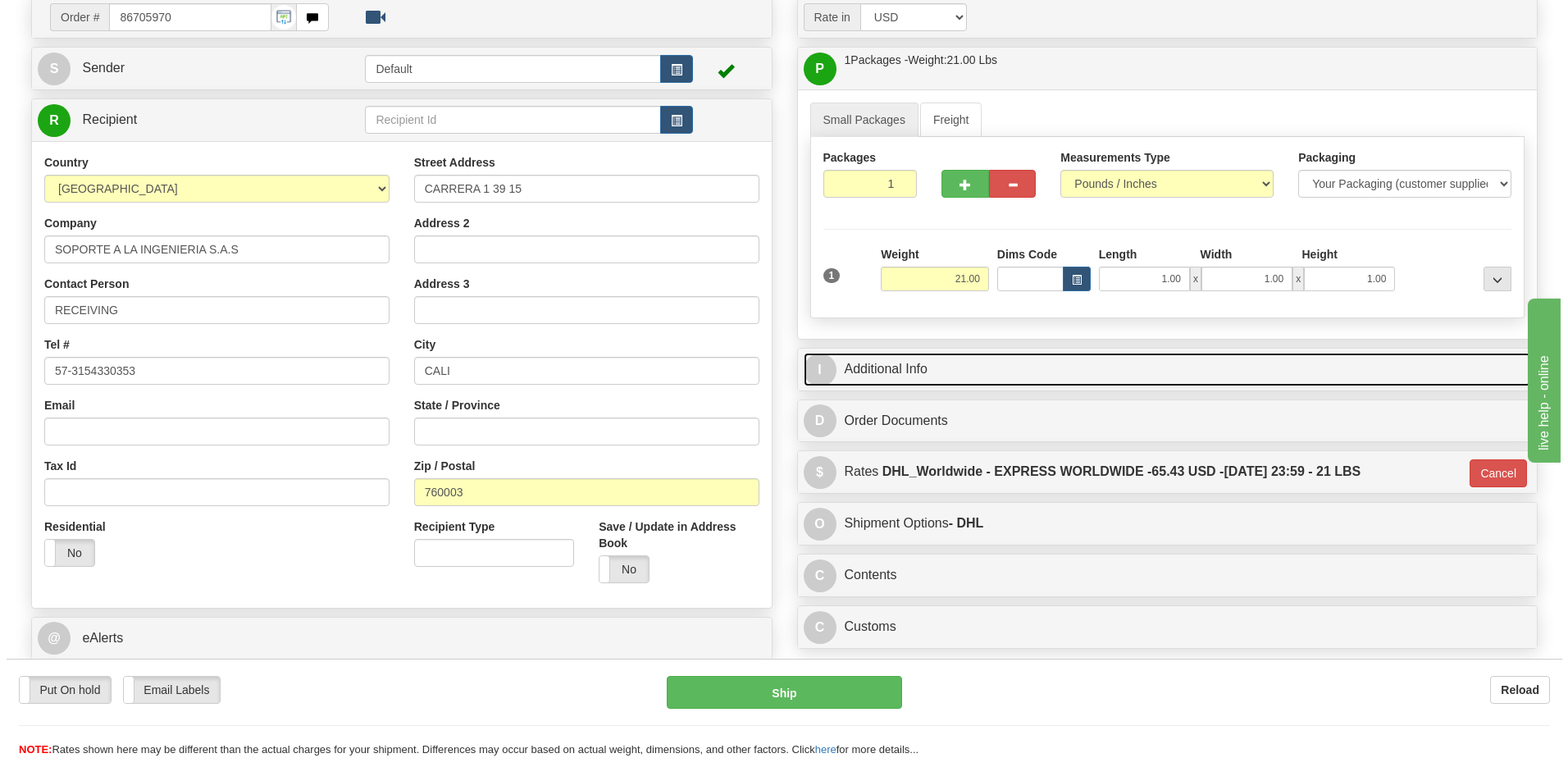
scroll to position [137, 0]
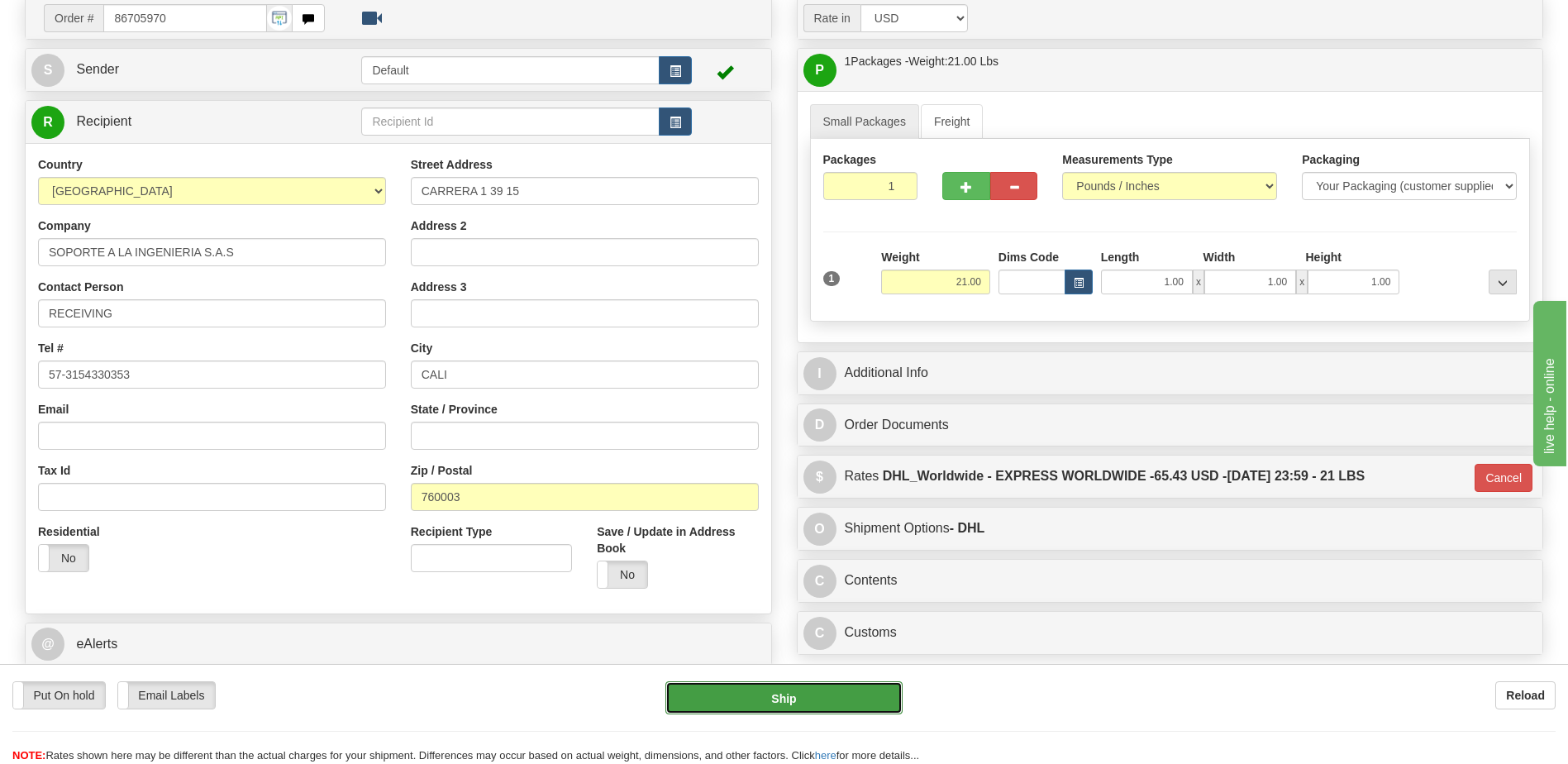
click at [702, 699] on button "Ship" at bounding box center [783, 698] width 236 height 33
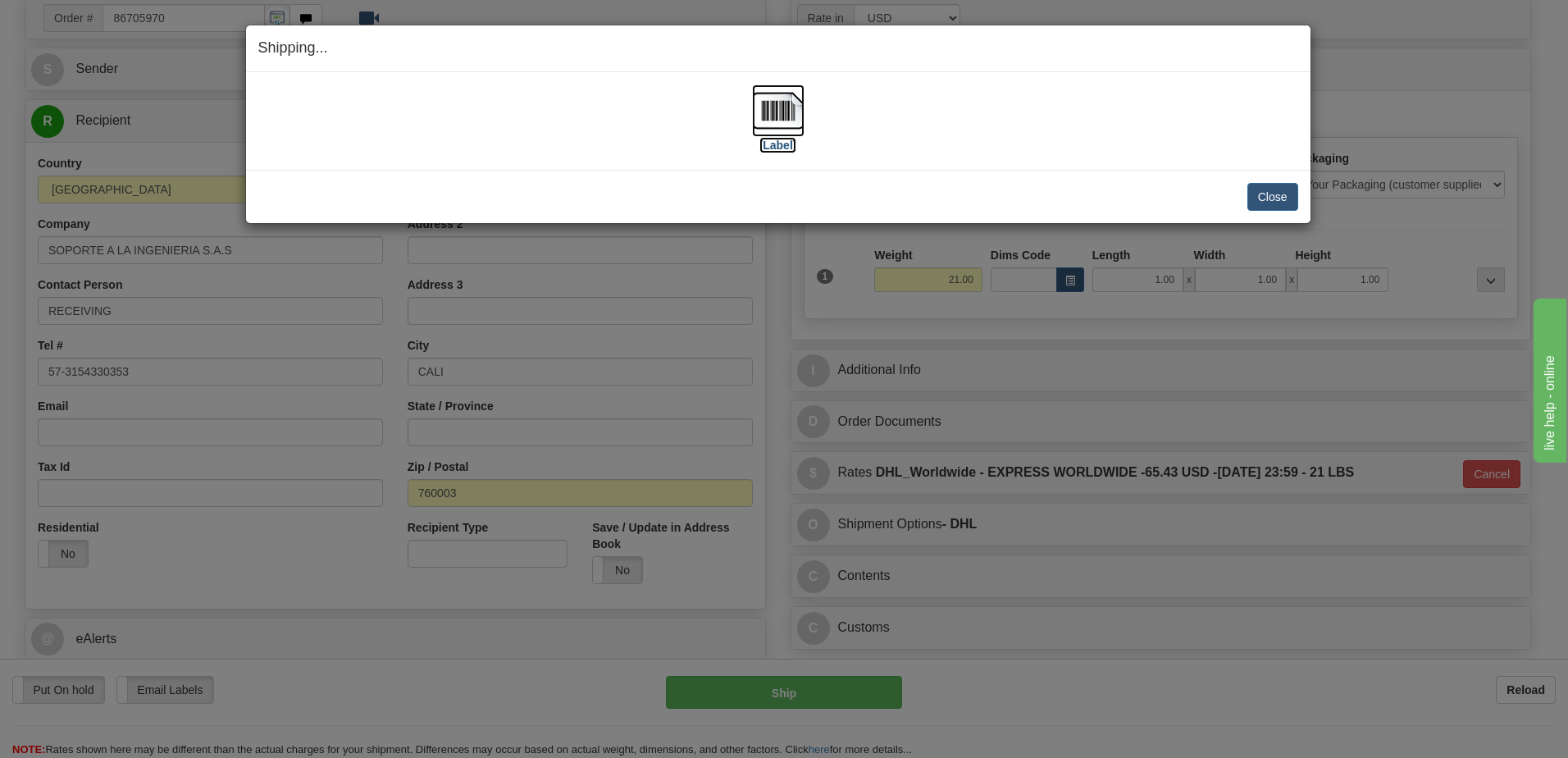
click at [784, 115] on img at bounding box center [778, 111] width 53 height 53
